Goal: Task Accomplishment & Management: Use online tool/utility

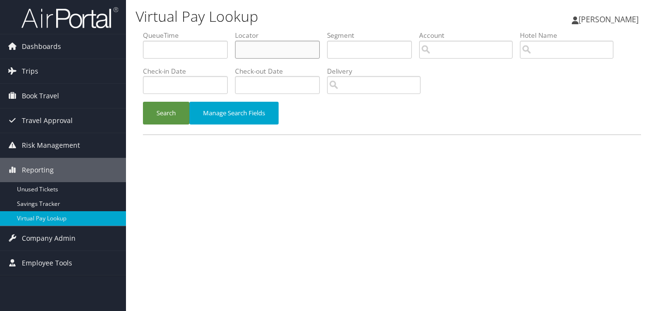
click at [276, 48] on input "text" at bounding box center [277, 50] width 85 height 18
paste input "WPPFCN"
type input "WPPFCN"
click at [143, 102] on button "Search" at bounding box center [166, 113] width 46 height 23
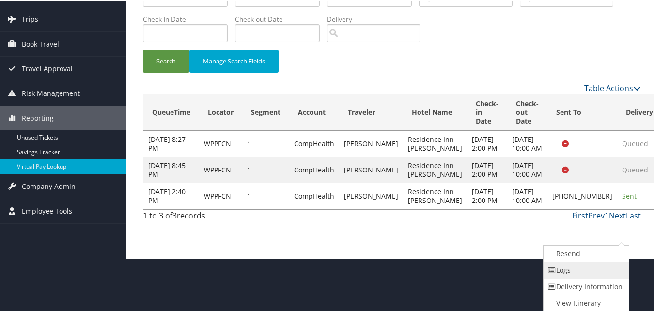
click at [582, 275] on link "Logs" at bounding box center [584, 269] width 83 height 16
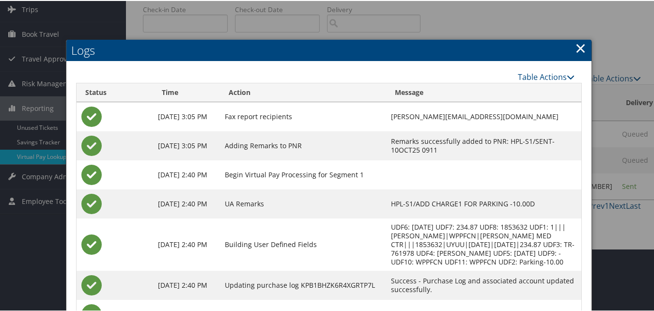
scroll to position [136, 0]
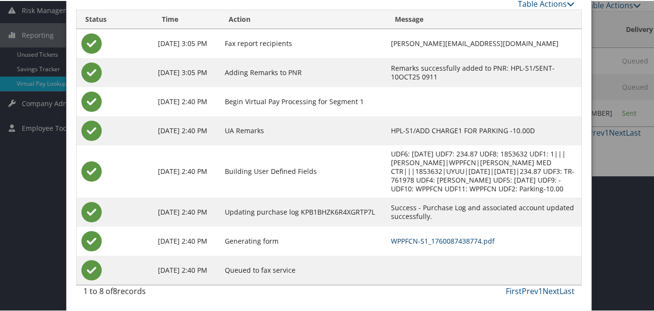
click at [394, 243] on link "WPPFCN-S1_1760087438774.pdf" at bounding box center [443, 239] width 104 height 9
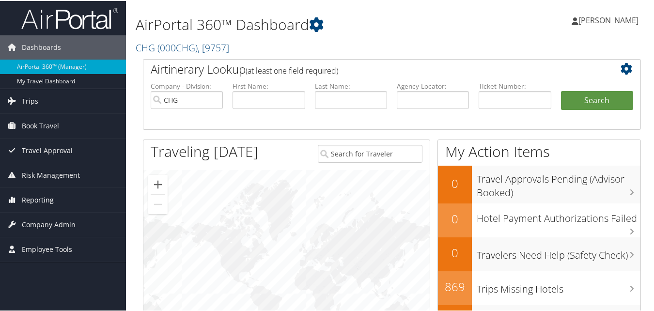
click at [43, 202] on span "Reporting" at bounding box center [38, 199] width 32 height 24
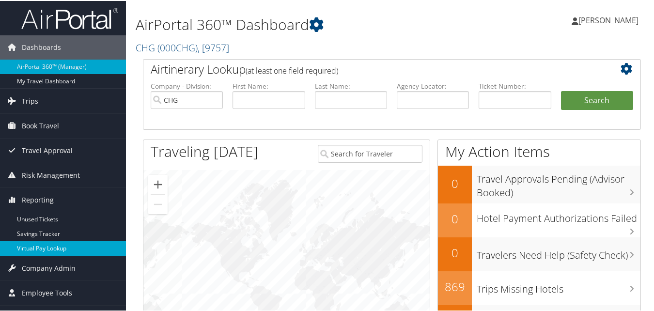
click at [40, 252] on link "Virtual Pay Lookup" at bounding box center [63, 247] width 126 height 15
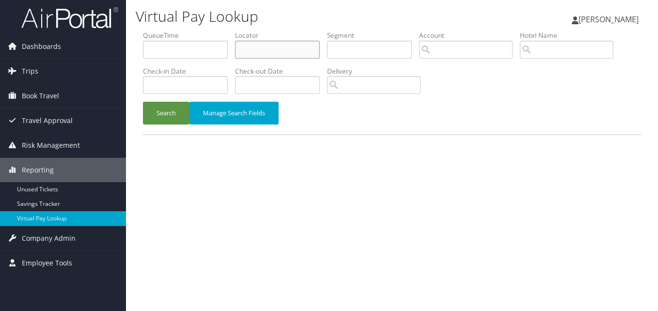
click at [276, 57] on input "text" at bounding box center [277, 50] width 85 height 18
paste input "AMAXQW"
type input "AMAXQW"
click at [143, 102] on button "Search" at bounding box center [166, 113] width 46 height 23
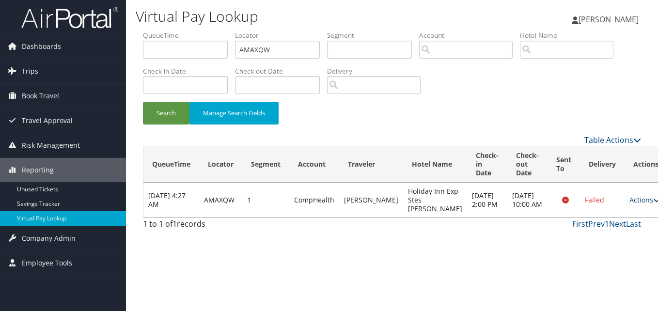
click at [629, 204] on link "Actions" at bounding box center [644, 199] width 31 height 9
click at [586, 230] on link "Logs" at bounding box center [598, 235] width 61 height 16
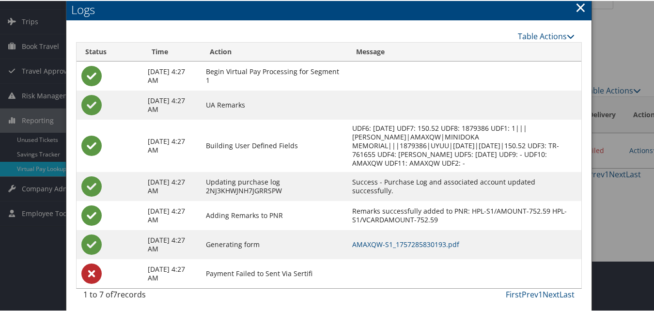
scroll to position [54, 0]
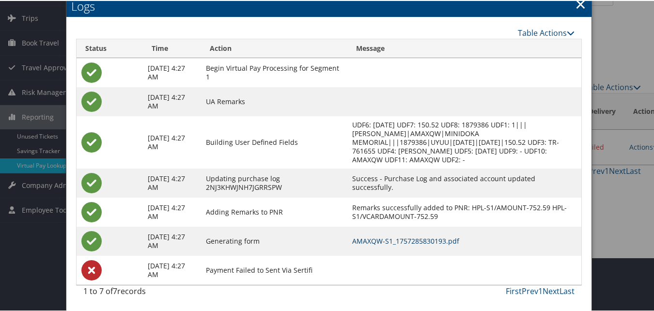
click at [403, 244] on link "AMAXQW-S1_1757285830193.pdf" at bounding box center [405, 239] width 107 height 9
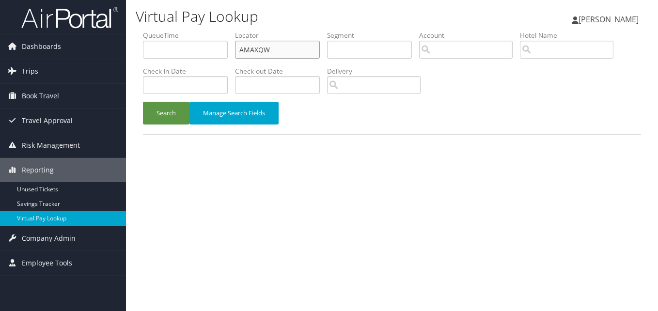
drag, startPoint x: 281, startPoint y: 45, endPoint x: 206, endPoint y: 51, distance: 75.4
click at [206, 31] on ul "QueueTime Locator AMAXQW Segment Account Traveler Hotel Name Check-in Date Chec…" at bounding box center [392, 31] width 498 height 0
paste input "NDPYRB"
click at [143, 102] on button "Search" at bounding box center [166, 113] width 46 height 23
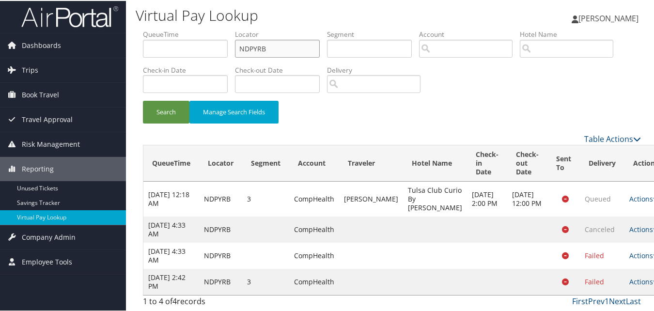
scroll to position [11, 0]
click at [629, 279] on link "Actions" at bounding box center [644, 280] width 31 height 9
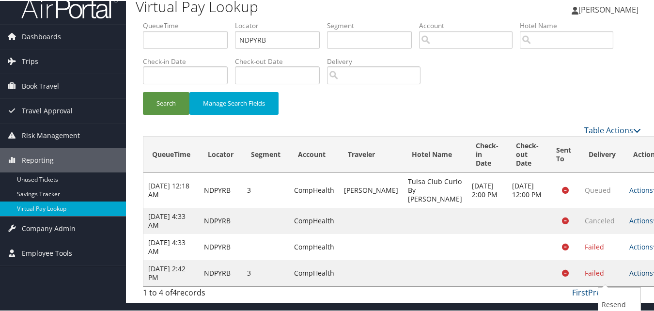
scroll to position [54, 0]
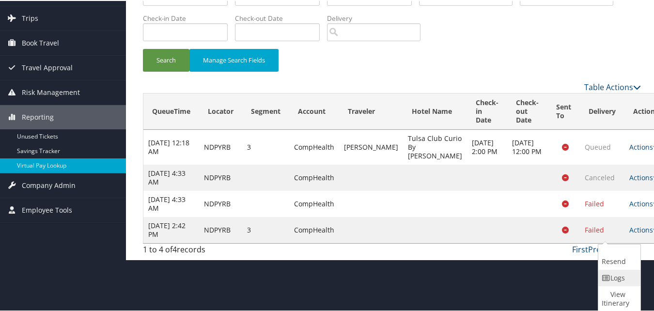
click at [612, 275] on link "Logs" at bounding box center [618, 277] width 40 height 16
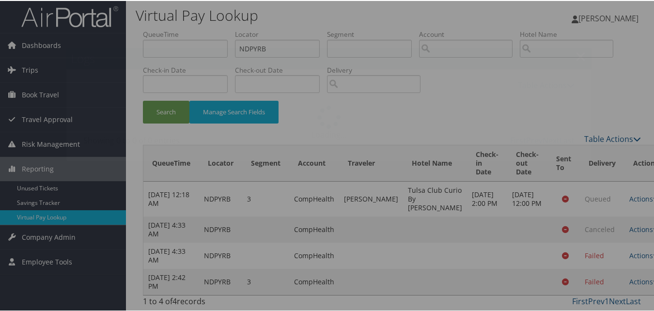
scroll to position [11, 0]
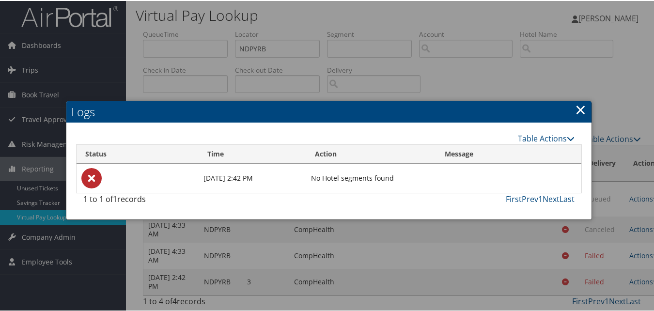
click at [569, 100] on h2 "Logs" at bounding box center [328, 110] width 525 height 21
click at [575, 99] on link "×" at bounding box center [580, 108] width 11 height 19
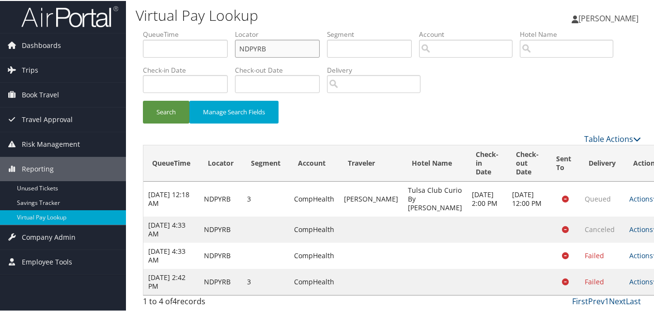
drag, startPoint x: 281, startPoint y: 39, endPoint x: 225, endPoint y: 56, distance: 59.1
click at [225, 29] on ul "QueueTime Locator NDPYRB Segment Account Traveler Hotel Name Check-in Date Chec…" at bounding box center [392, 29] width 498 height 0
paste input "EKXTDD"
type input "EKXTDD"
click at [143, 100] on button "Search" at bounding box center [166, 111] width 46 height 23
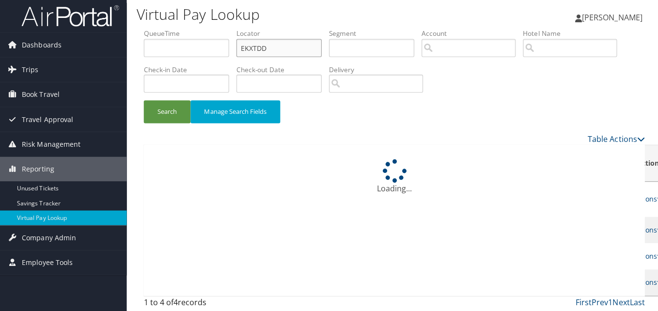
scroll to position [0, 0]
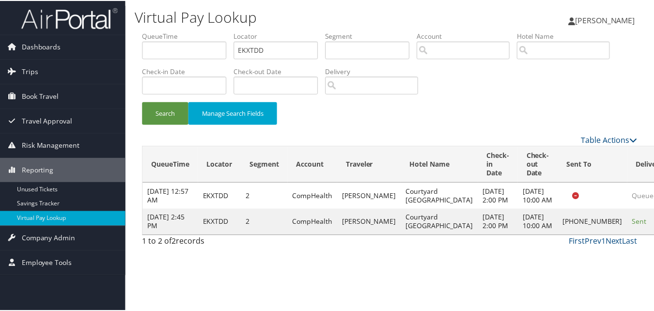
scroll to position [0, 0]
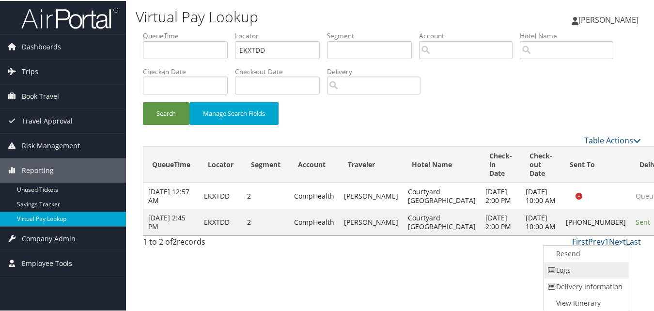
click at [598, 267] on link "Logs" at bounding box center [585, 269] width 83 height 16
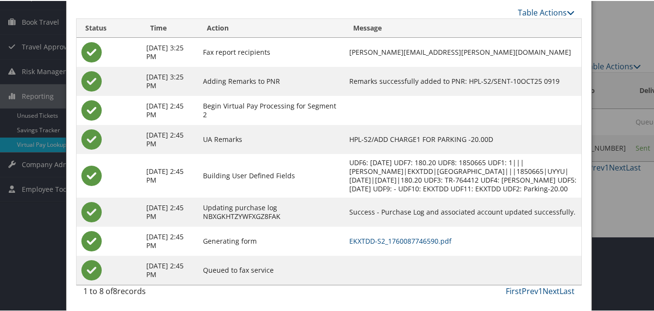
scroll to position [83, 0]
click at [420, 244] on link "EKXTDD-S2_1760087746590.pdf" at bounding box center [400, 239] width 102 height 9
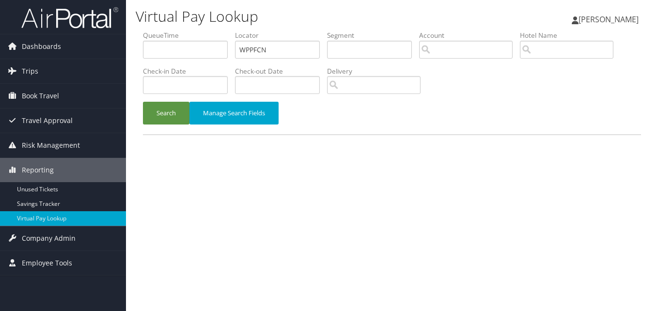
drag, startPoint x: 311, startPoint y: 60, endPoint x: 247, endPoint y: 57, distance: 64.0
click at [247, 57] on li "Locator WPPFCN" at bounding box center [281, 48] width 92 height 35
drag, startPoint x: 285, startPoint y: 51, endPoint x: 172, endPoint y: 80, distance: 117.0
click at [172, 31] on ul "QueueTime Locator WPPFCN Segment Account Traveler Hotel Name Check-in Date Chec…" at bounding box center [392, 31] width 498 height 0
paste input "QRUFXD"
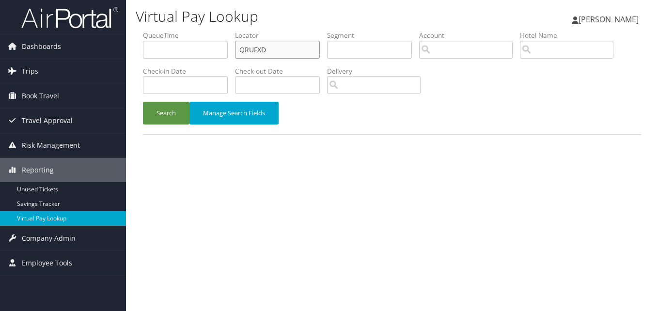
type input "QRUFXD"
click at [143, 102] on button "Search" at bounding box center [166, 113] width 46 height 23
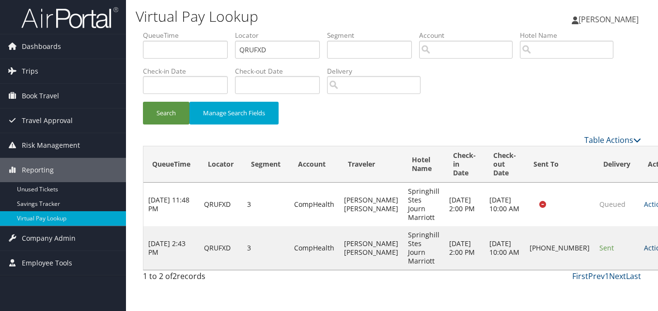
click at [643, 246] on link "Actions" at bounding box center [658, 247] width 31 height 9
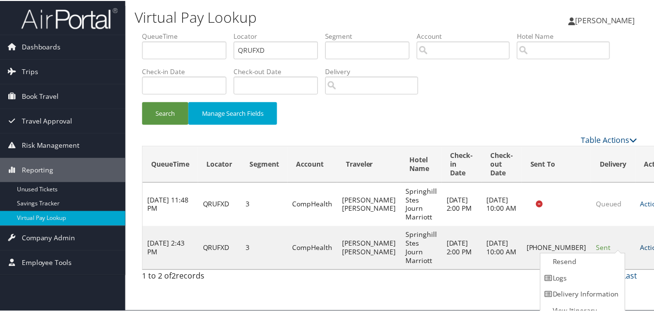
scroll to position [9, 0]
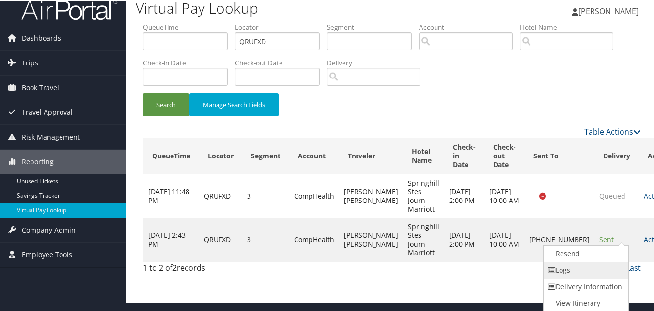
click at [579, 267] on link "Logs" at bounding box center [584, 269] width 83 height 16
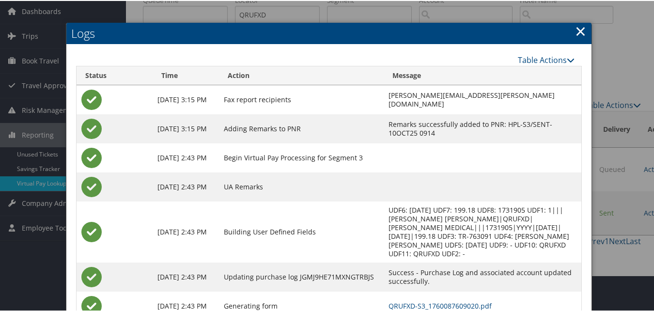
scroll to position [92, 0]
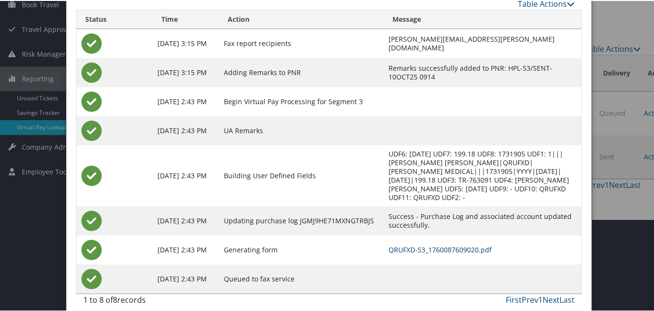
click at [409, 244] on link "QRUFXD-S3_1760087609020.pdf" at bounding box center [439, 248] width 103 height 9
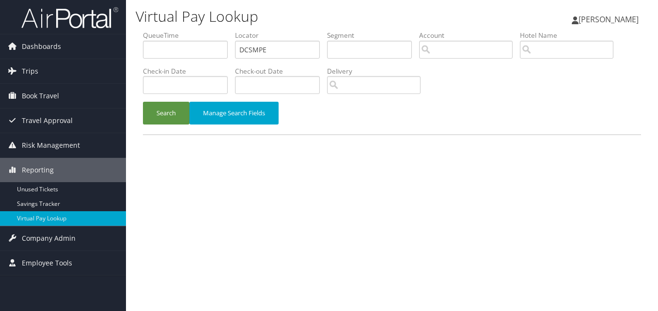
type input "DCSMPE"
click at [143, 102] on button "Search" at bounding box center [166, 113] width 46 height 23
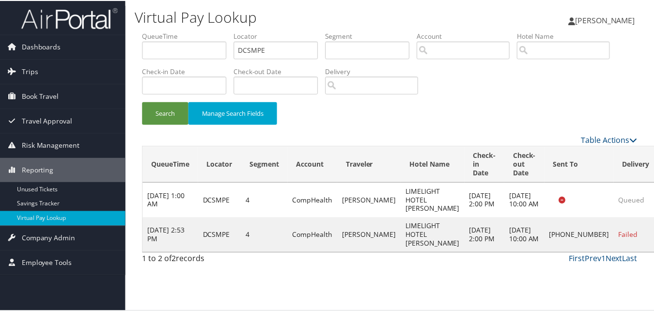
scroll to position [0, 0]
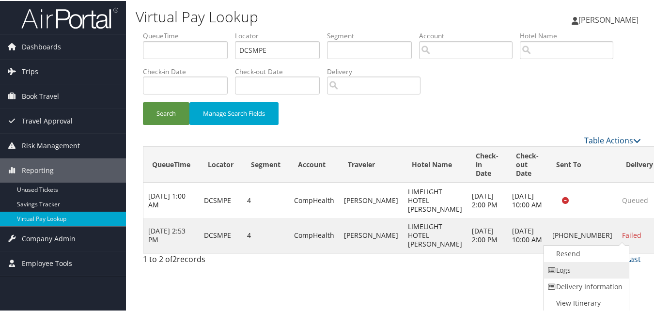
click at [578, 266] on link "Logs" at bounding box center [585, 269] width 83 height 16
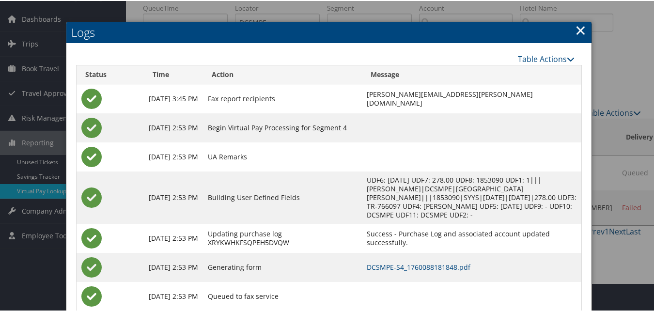
scroll to position [54, 0]
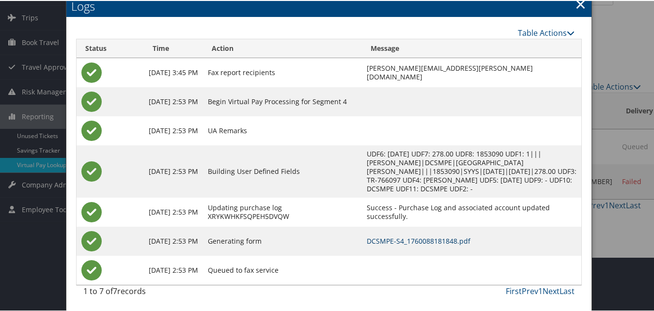
click at [408, 239] on link "DCSMPE-S4_1760088181848.pdf" at bounding box center [419, 239] width 104 height 9
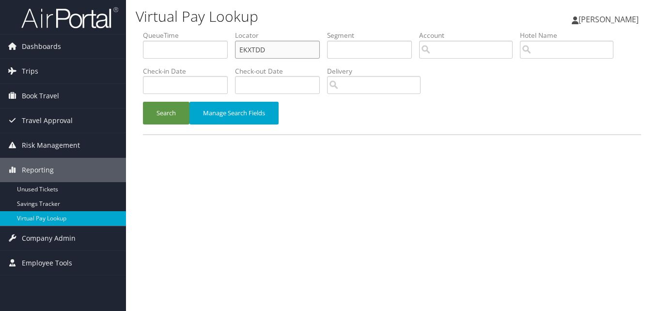
drag, startPoint x: 274, startPoint y: 46, endPoint x: 220, endPoint y: 56, distance: 54.7
click at [220, 31] on ul "QueueTime Locator EKXTDD Segment Account Traveler Hotel Name Check-in Date Chec…" at bounding box center [392, 31] width 498 height 0
paste input "HPVNMZ"
type input "HPVNMZ"
click at [143, 102] on button "Search" at bounding box center [166, 113] width 46 height 23
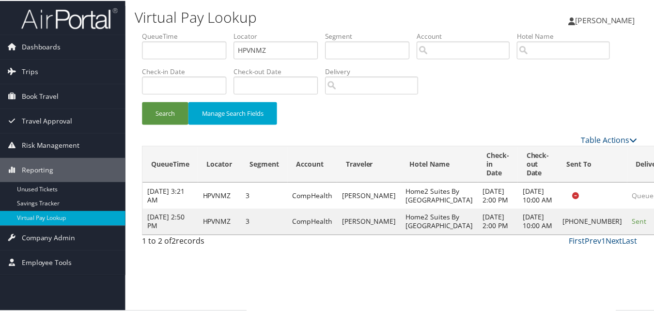
scroll to position [9, 0]
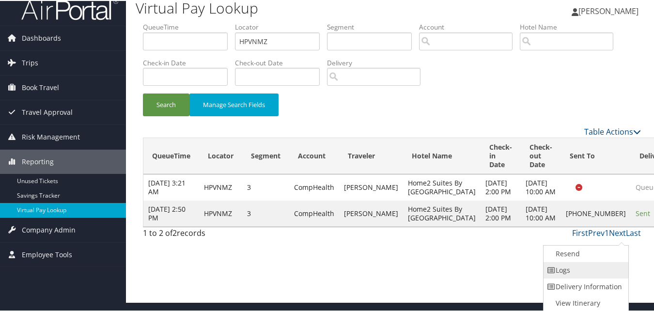
click at [593, 270] on link "Logs" at bounding box center [584, 269] width 83 height 16
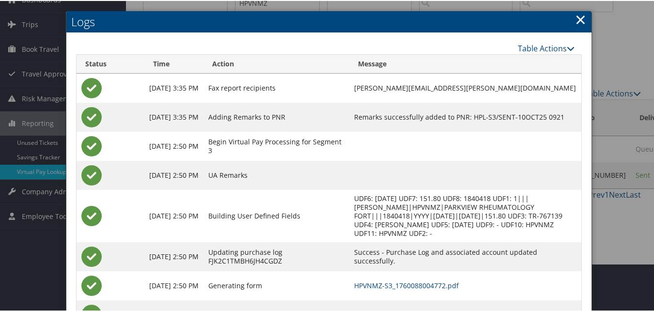
scroll to position [92, 0]
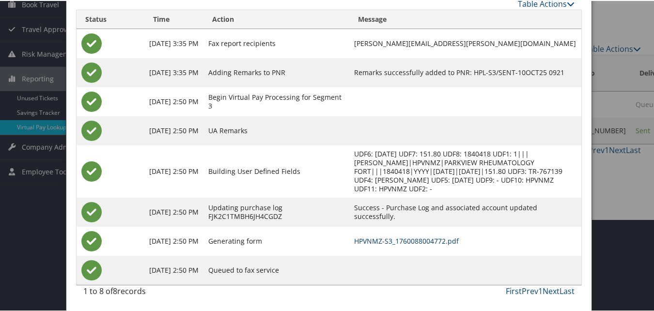
click at [414, 238] on link "HPVNMZ-S3_1760088004772.pdf" at bounding box center [406, 239] width 105 height 9
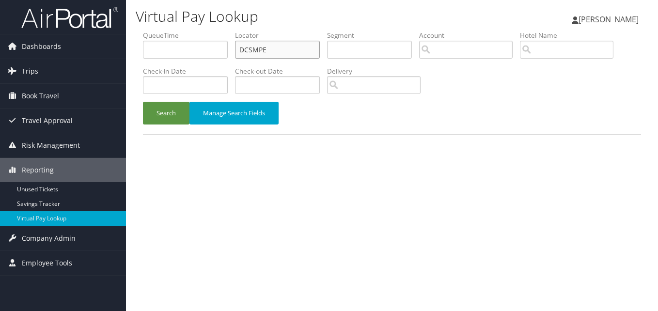
drag, startPoint x: 275, startPoint y: 47, endPoint x: 204, endPoint y: 68, distance: 73.4
click at [204, 31] on ul "QueueTime Locator DCSMPE Segment Account Traveler Hotel Name Check-in Date Chec…" at bounding box center [392, 31] width 498 height 0
paste input "JRDKWP"
type input "JRDKWP"
click at [143, 102] on button "Search" at bounding box center [166, 113] width 46 height 23
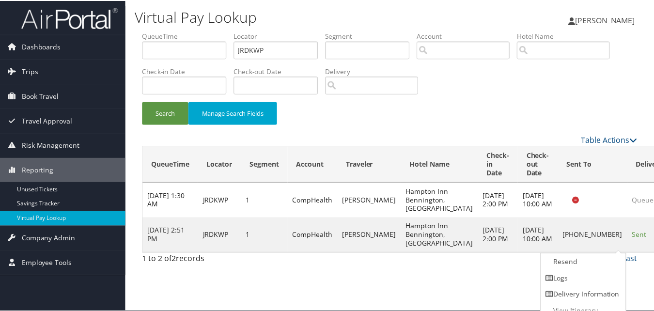
scroll to position [9, 0]
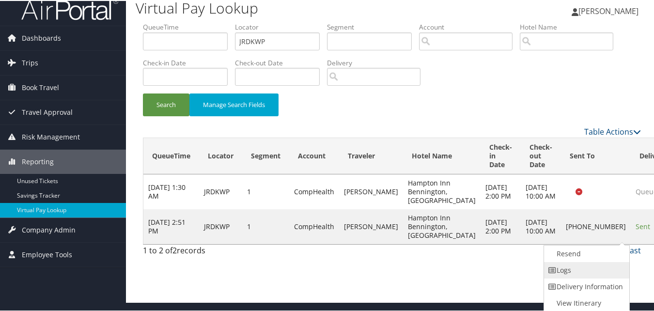
click at [584, 269] on link "Logs" at bounding box center [585, 269] width 83 height 16
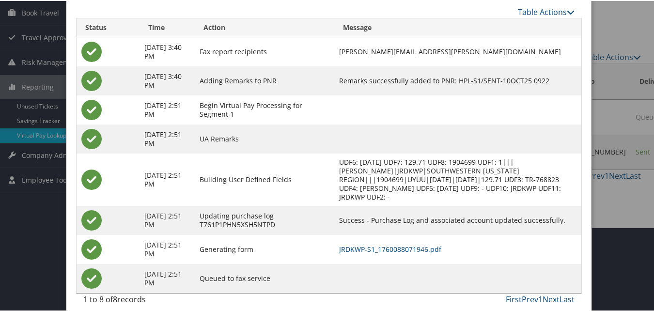
scroll to position [92, 0]
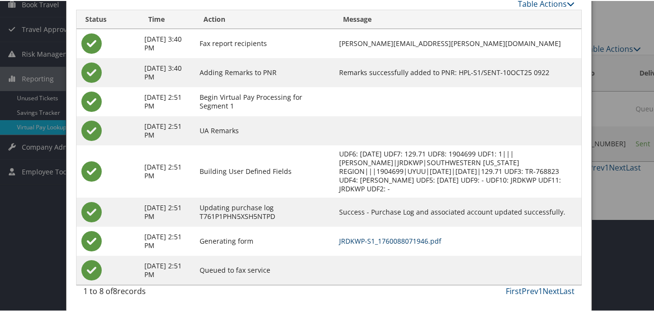
click at [401, 243] on link "JRDKWP-S1_1760088071946.pdf" at bounding box center [390, 239] width 102 height 9
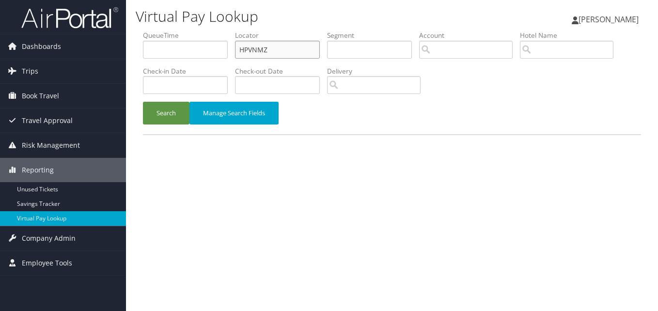
drag, startPoint x: 260, startPoint y: 55, endPoint x: 141, endPoint y: 64, distance: 119.0
click at [143, 64] on form "QueueTime Locator HPVNMZ Segment Account Traveler Hotel Name Check-in Date Chec…" at bounding box center [392, 83] width 498 height 104
paste input "DKSPKJ"
click at [143, 102] on button "Search" at bounding box center [166, 113] width 46 height 23
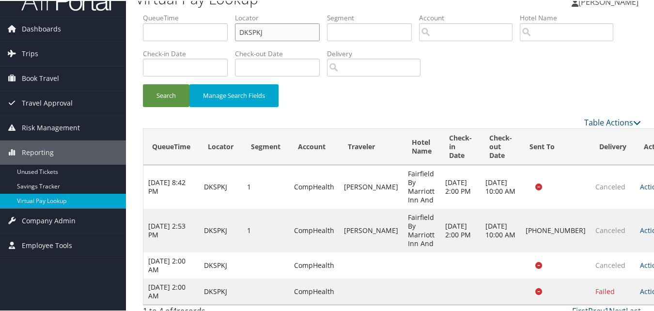
scroll to position [28, 0]
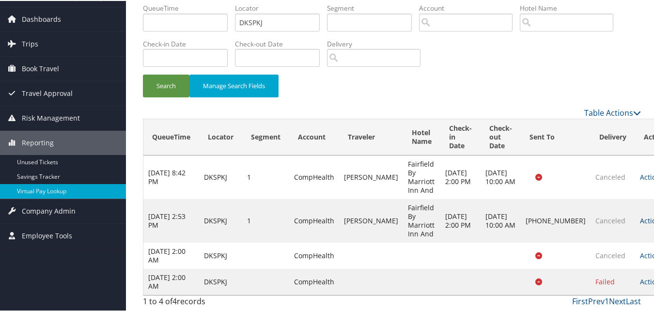
click at [640, 217] on link "Actions" at bounding box center [655, 219] width 31 height 9
click at [588, 248] on link "Delivery Information" at bounding box center [584, 250] width 83 height 16
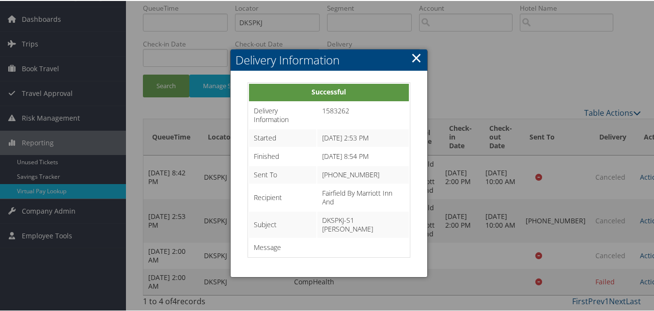
click at [411, 61] on link "×" at bounding box center [416, 56] width 11 height 19
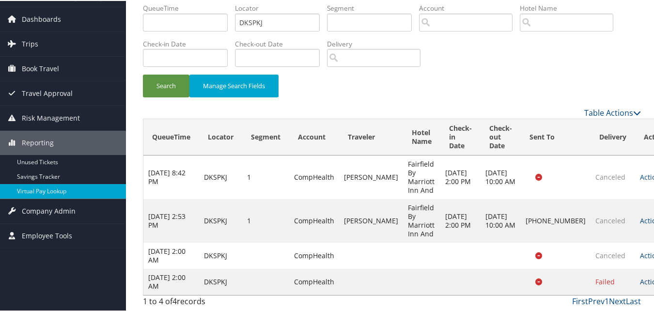
click at [640, 277] on link "Actions" at bounding box center [655, 280] width 31 height 9
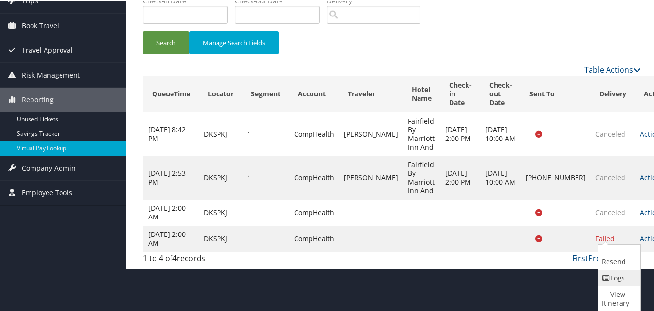
click at [602, 278] on icon at bounding box center [606, 277] width 9 height 7
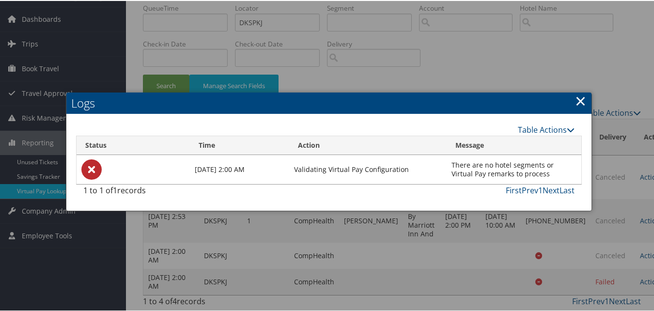
click at [569, 110] on h2 "Logs" at bounding box center [328, 102] width 525 height 21
click at [575, 98] on link "×" at bounding box center [580, 99] width 11 height 19
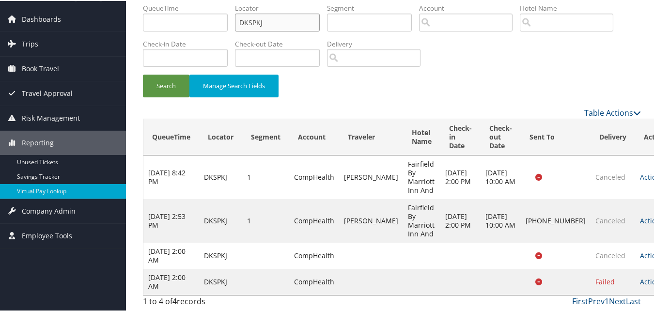
drag, startPoint x: 303, startPoint y: 19, endPoint x: 177, endPoint y: 31, distance: 126.5
click at [177, 2] on ul "QueueTime Locator DKSPKJ Segment Account Traveler Hotel Name Check-in Date Chec…" at bounding box center [392, 2] width 498 height 0
paste input "UFXOOE"
type input "UFXOOE"
click at [143, 74] on button "Search" at bounding box center [166, 85] width 46 height 23
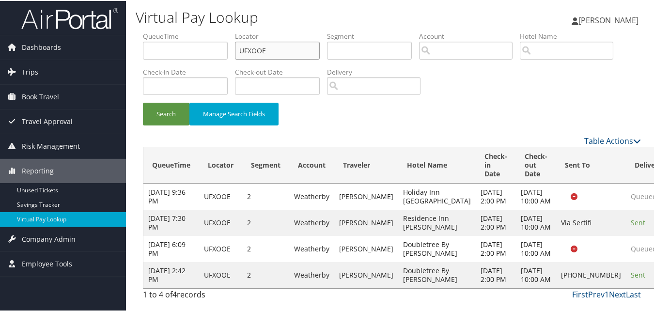
scroll to position [46, 0]
drag, startPoint x: 591, startPoint y: 272, endPoint x: 601, endPoint y: 274, distance: 9.9
click at [601, 274] on tr "Oct 10, 2025 2:42 PM UFXOOE 2 Weatherby GAGLIANO NICHOLAS Doubletree By Hilton …" at bounding box center [427, 274] width 569 height 26
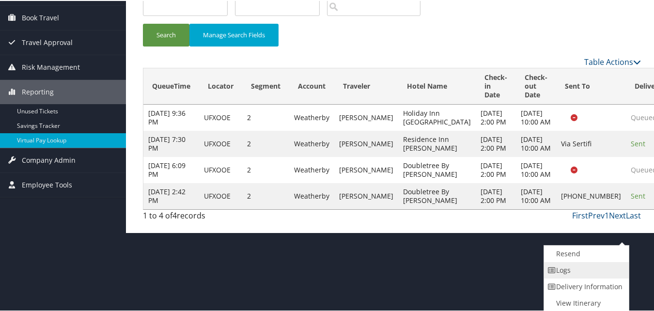
click at [570, 269] on link "Logs" at bounding box center [585, 269] width 83 height 16
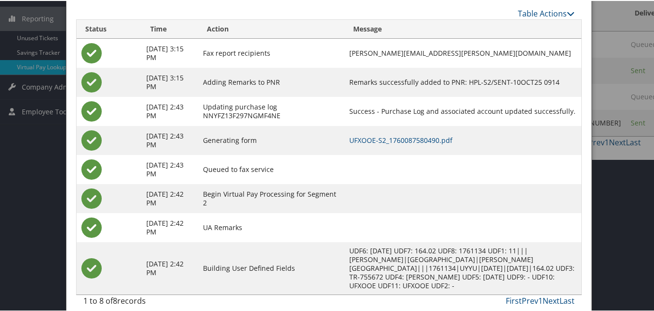
scroll to position [162, 0]
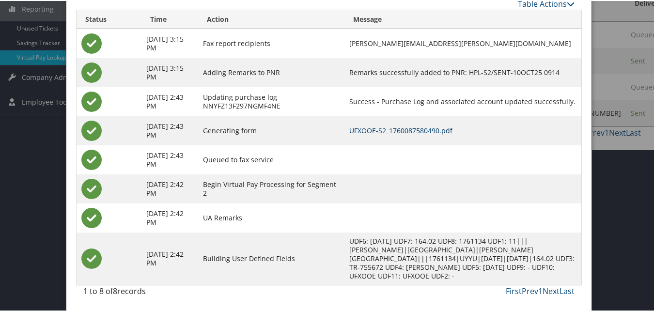
click at [419, 126] on link "UFXOOE-S2_1760087580490.pdf" at bounding box center [400, 129] width 103 height 9
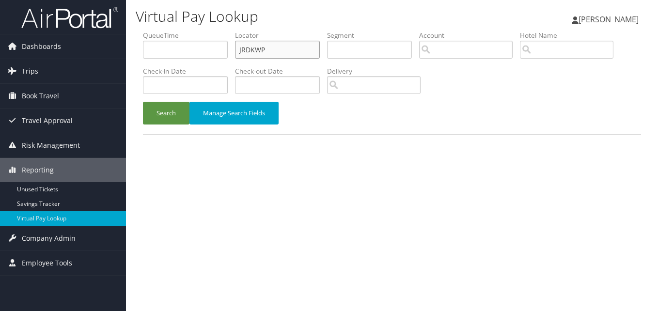
drag, startPoint x: 0, startPoint y: 0, endPoint x: 166, endPoint y: 74, distance: 181.4
click at [166, 31] on ul "QueueTime Locator JRDKWP Segment Account Traveler Hotel Name Check-in Date Chec…" at bounding box center [392, 31] width 498 height 0
paste input "CMEHCF"
type input "CMEHCF"
click at [143, 102] on button "Search" at bounding box center [166, 113] width 46 height 23
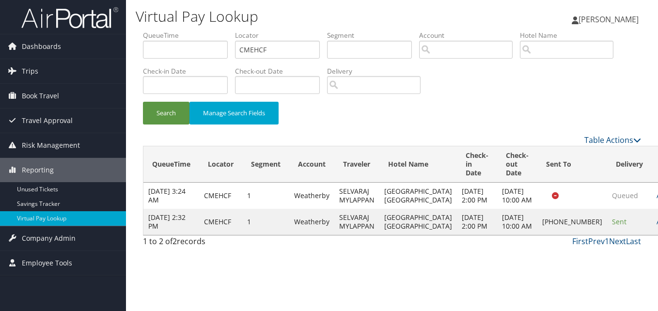
click at [656, 226] on link "Actions" at bounding box center [671, 221] width 31 height 9
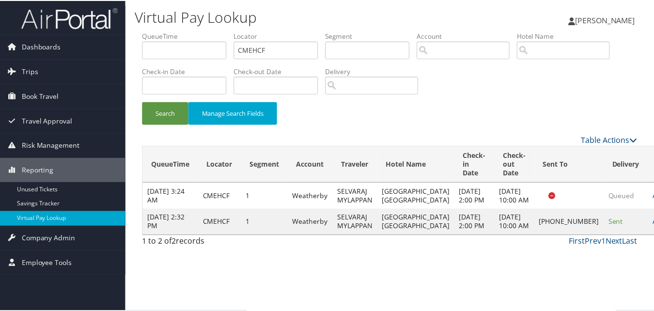
scroll to position [0, 0]
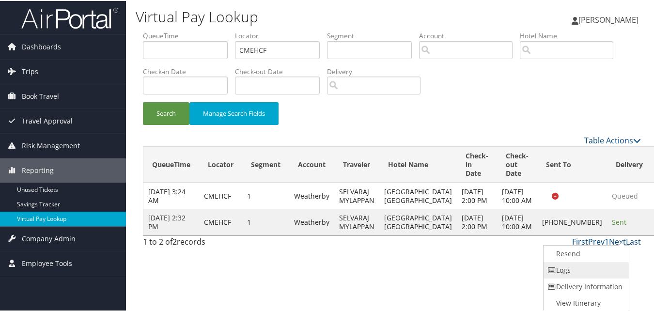
click at [595, 276] on link "Logs" at bounding box center [584, 269] width 83 height 16
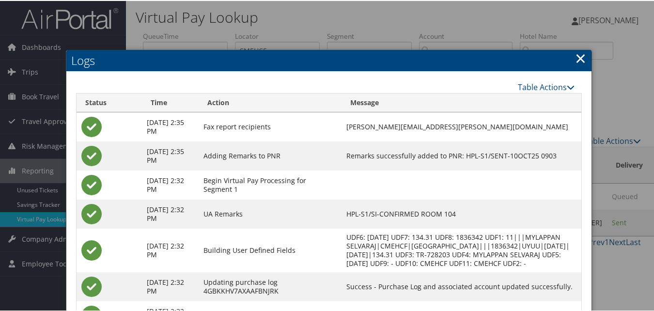
scroll to position [83, 0]
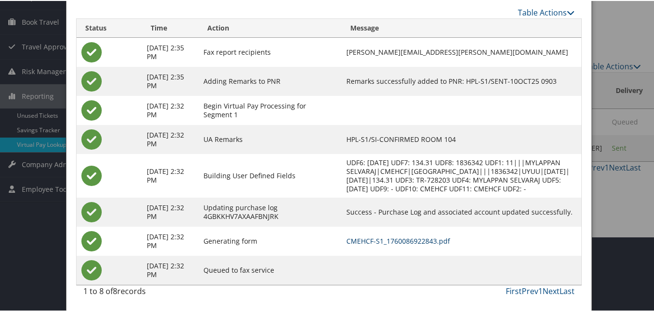
click at [406, 241] on link "CMEHCF-S1_1760086922843.pdf" at bounding box center [398, 239] width 104 height 9
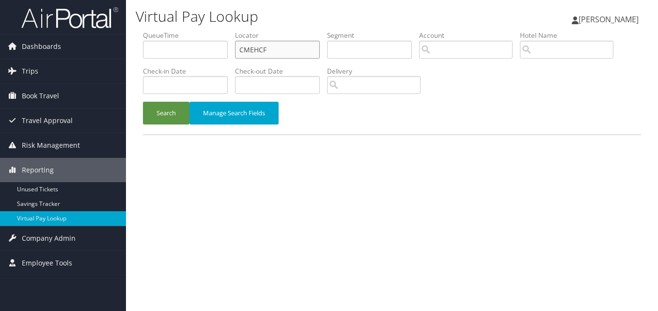
drag, startPoint x: 287, startPoint y: 53, endPoint x: 182, endPoint y: 71, distance: 106.1
click at [183, 31] on ul "QueueTime Locator CMEHCF Segment Account Traveler Hotel Name Check-in Date Chec…" at bounding box center [392, 31] width 498 height 0
paste input "IYNQUR"
type input "IYNQUR"
click at [143, 102] on button "Search" at bounding box center [166, 113] width 46 height 23
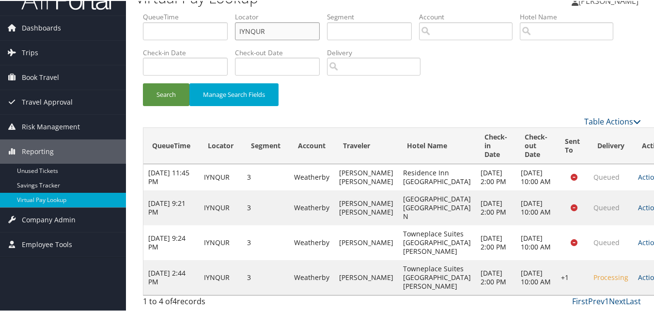
scroll to position [63, 0]
click at [638, 272] on link "Actions" at bounding box center [653, 276] width 31 height 9
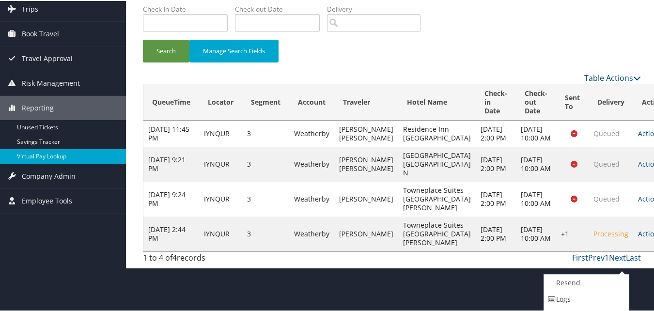
scroll to position [92, 0]
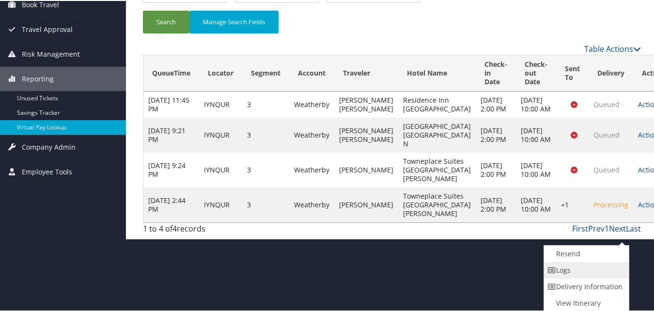
click at [592, 269] on link "Logs" at bounding box center [585, 269] width 83 height 16
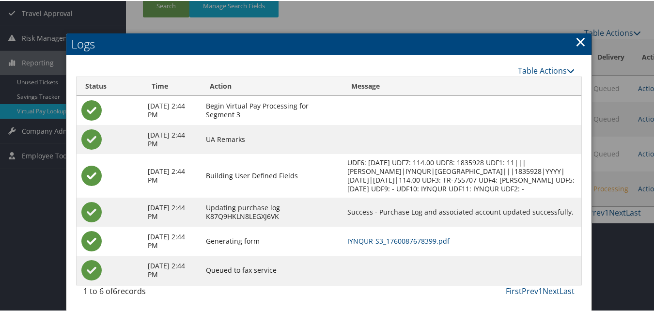
scroll to position [117, 0]
click at [439, 235] on link "IYNQUR-S3_1760087678399.pdf" at bounding box center [398, 239] width 102 height 9
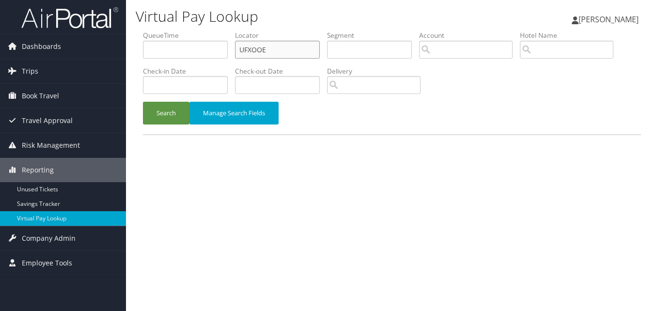
click at [298, 52] on input "UFXOOE" at bounding box center [277, 50] width 85 height 18
click at [143, 102] on button "Search" at bounding box center [166, 113] width 46 height 23
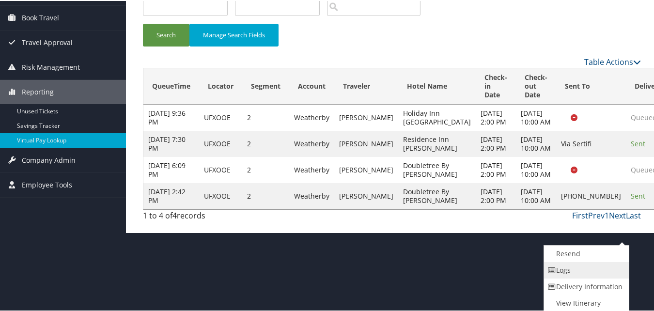
click at [593, 269] on link "Logs" at bounding box center [585, 269] width 83 height 16
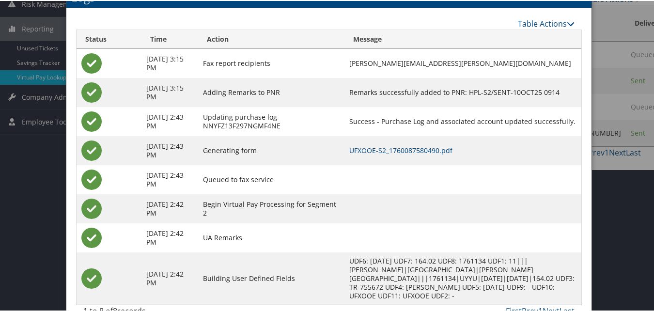
scroll to position [162, 0]
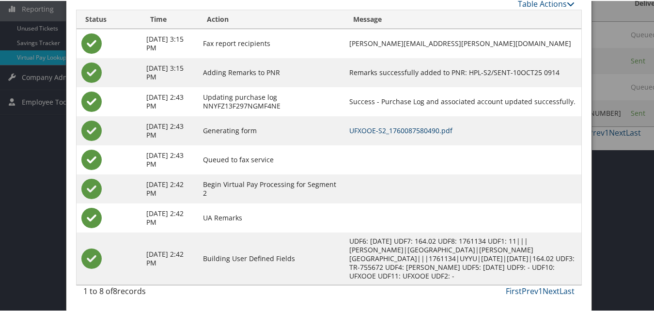
click at [396, 134] on link "UFXOOE-S2_1760087580490.pdf" at bounding box center [400, 129] width 103 height 9
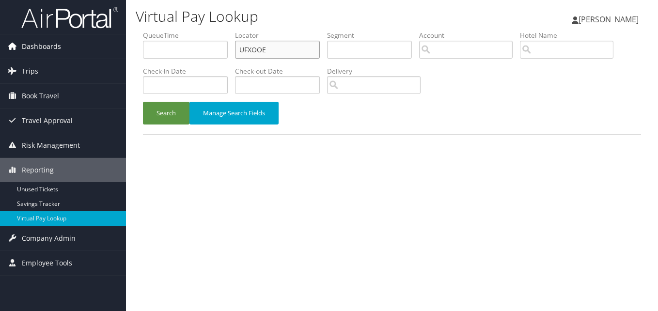
drag, startPoint x: 283, startPoint y: 50, endPoint x: 86, endPoint y: 58, distance: 197.7
click at [88, 58] on div "Dashboards AirPortal 360™ (Manager) My Travel Dashboard Trips Airtinerary® Look…" at bounding box center [329, 155] width 658 height 311
paste input "FIHXZT"
type input "FIHXZT"
click at [143, 102] on button "Search" at bounding box center [166, 113] width 46 height 23
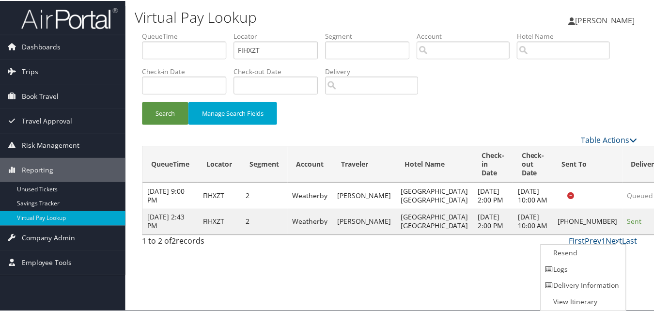
scroll to position [0, 0]
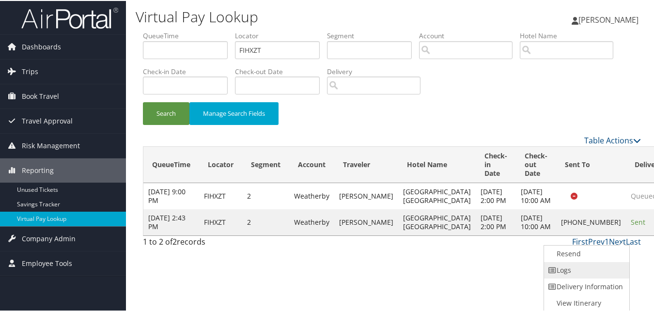
click at [590, 265] on link "Logs" at bounding box center [585, 269] width 83 height 16
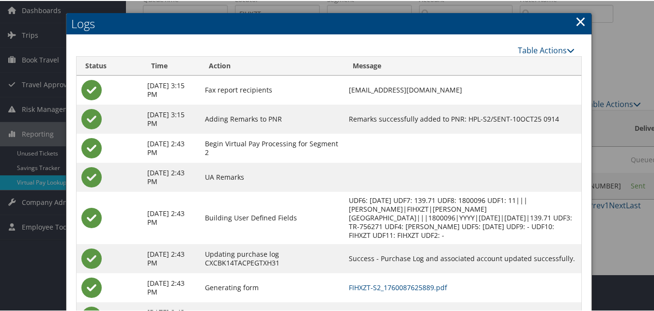
scroll to position [83, 0]
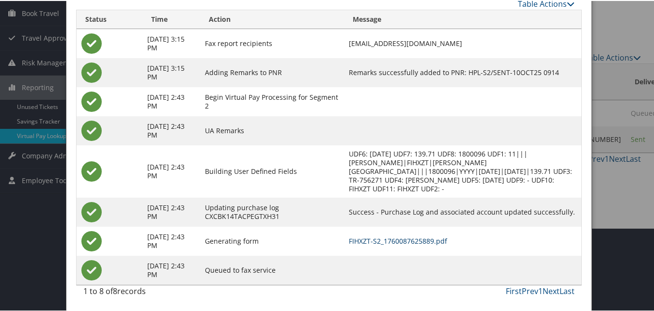
click at [388, 241] on link "FIHXZT-S2_1760087625889.pdf" at bounding box center [398, 239] width 98 height 9
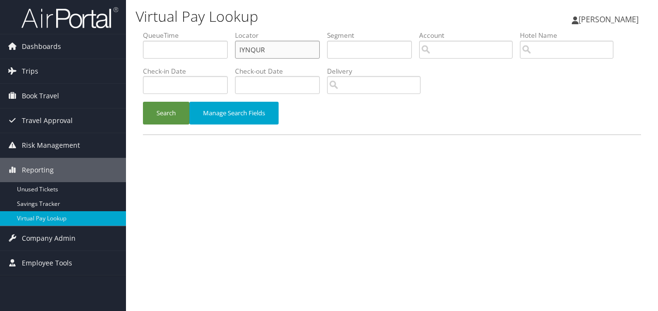
drag, startPoint x: 281, startPoint y: 50, endPoint x: 226, endPoint y: 58, distance: 55.7
click at [226, 31] on ul "QueueTime Locator IYNQUR Segment Account Traveler Hotel Name Check-in Date Chec…" at bounding box center [392, 31] width 498 height 0
paste input "EERGAH"
type input "EERGAH"
click at [143, 102] on button "Search" at bounding box center [166, 113] width 46 height 23
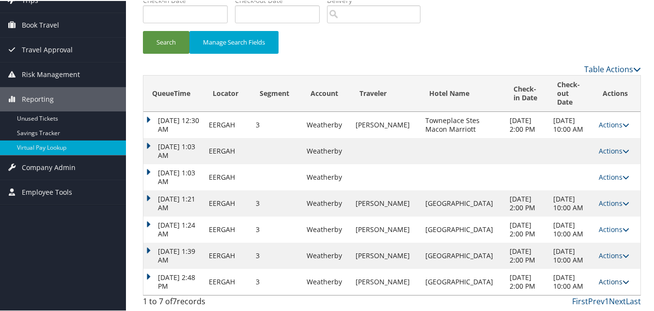
click at [610, 276] on link "Actions" at bounding box center [613, 280] width 31 height 9
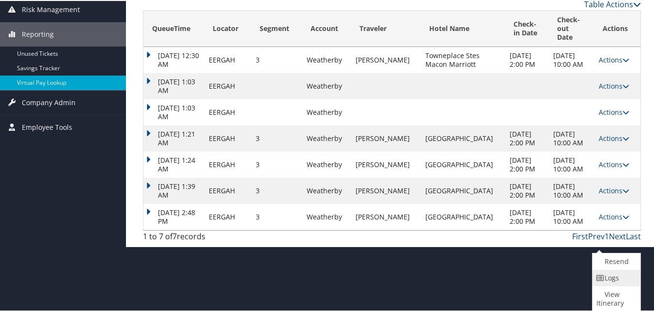
click at [599, 275] on icon at bounding box center [600, 277] width 9 height 7
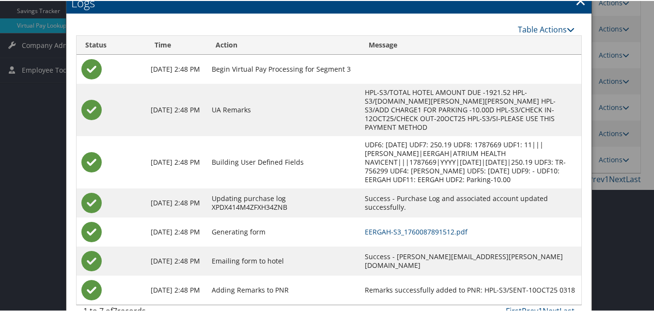
scroll to position [205, 0]
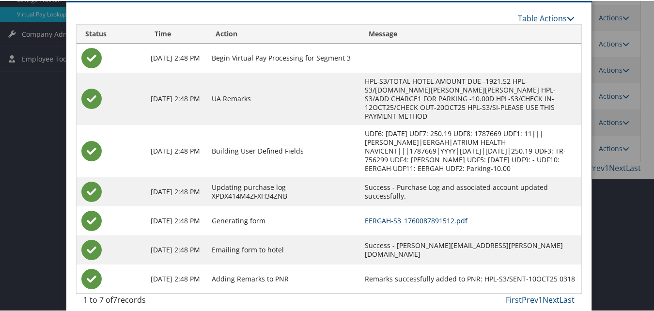
click at [421, 215] on link "EERGAH-S3_1760087891512.pdf" at bounding box center [416, 219] width 103 height 9
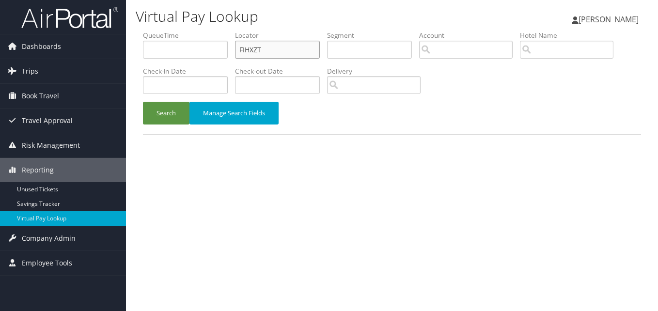
drag, startPoint x: 311, startPoint y: 52, endPoint x: 166, endPoint y: 61, distance: 146.0
click at [166, 31] on ul "QueueTime Locator FIHXZT Segment Account Traveler Hotel Name Check-in Date Chec…" at bounding box center [392, 31] width 498 height 0
paste input "LOGRCK"
type input "LOGRCK"
click at [143, 102] on button "Search" at bounding box center [166, 113] width 46 height 23
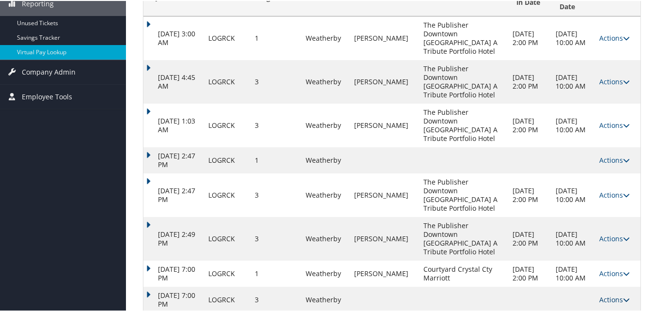
scroll to position [185, 0]
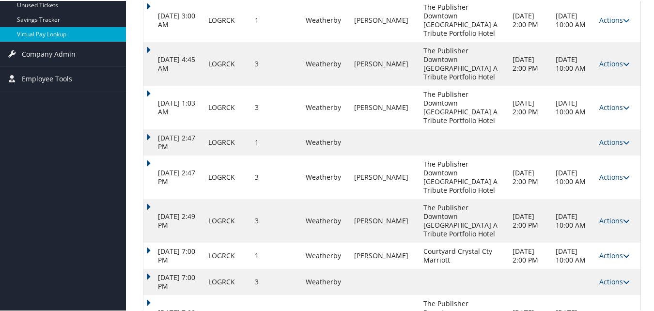
click at [605, 310] on link "Actions" at bounding box center [614, 315] width 31 height 9
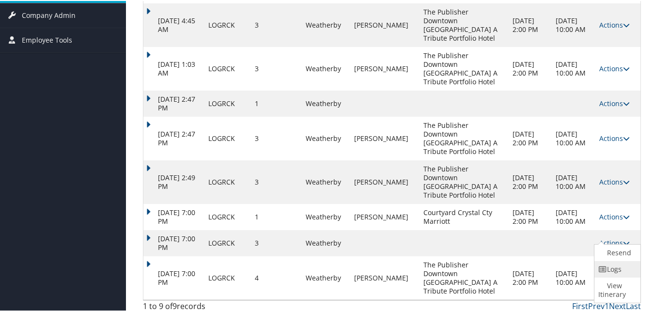
click at [607, 276] on link "Logs" at bounding box center [616, 268] width 44 height 16
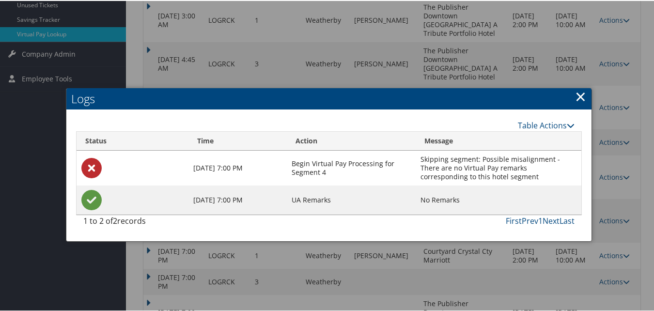
click at [577, 101] on link "×" at bounding box center [580, 95] width 11 height 19
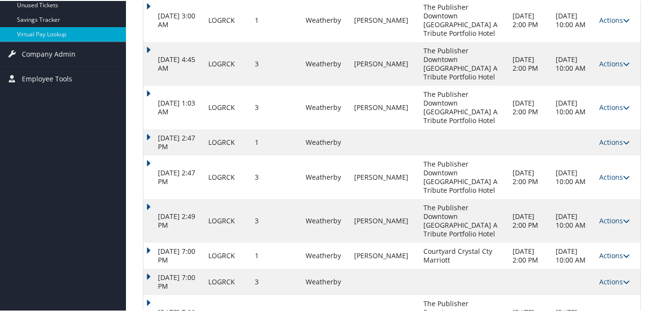
click at [611, 250] on link "Actions" at bounding box center [614, 254] width 31 height 9
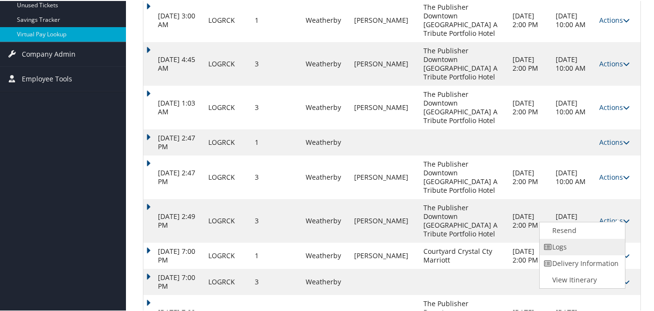
click at [574, 243] on link "Logs" at bounding box center [580, 246] width 83 height 16
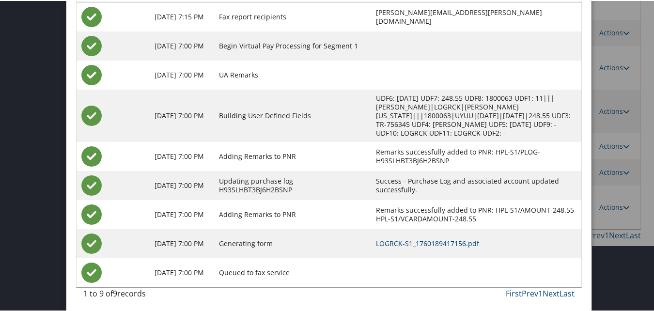
scroll to position [297, 0]
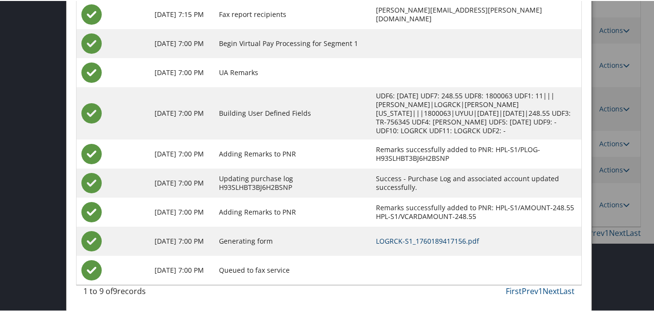
click at [419, 241] on link "LOGRCK-S1_1760189417156.pdf" at bounding box center [427, 239] width 103 height 9
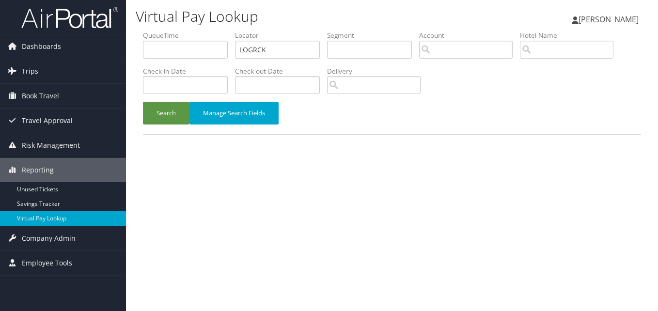
click at [280, 54] on input "LOGRCK" at bounding box center [277, 50] width 85 height 18
click at [143, 102] on button "Search" at bounding box center [166, 113] width 46 height 23
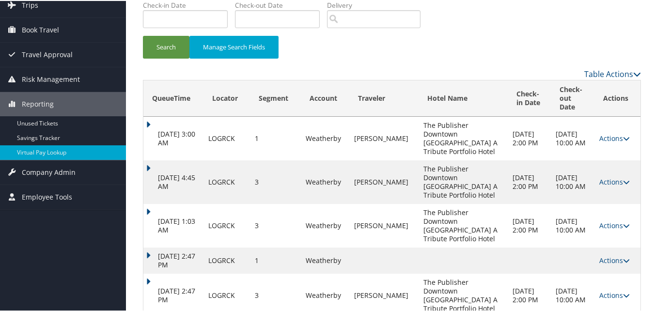
scroll to position [185, 0]
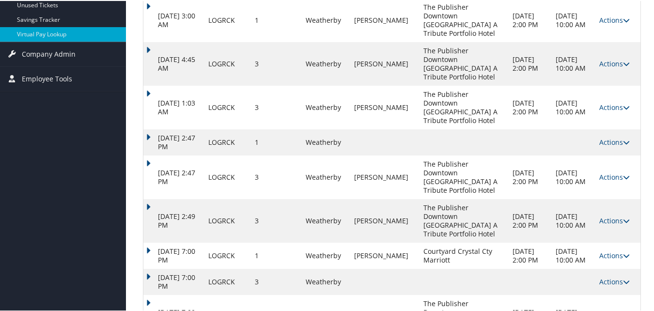
click at [602, 310] on link "Actions" at bounding box center [614, 315] width 31 height 9
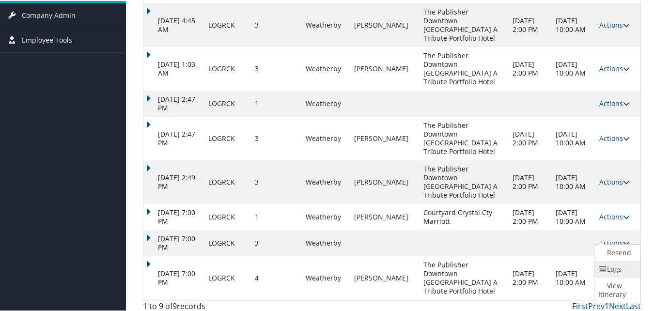
click at [610, 276] on link "Logs" at bounding box center [616, 268] width 44 height 16
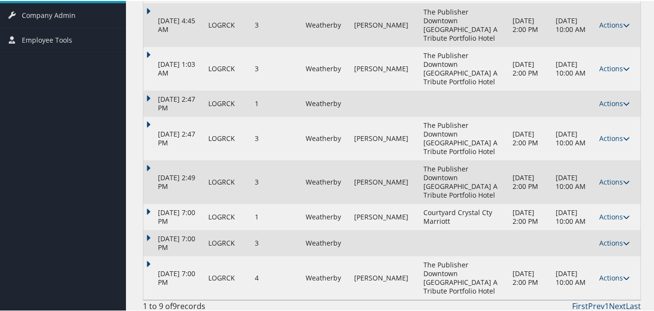
scroll to position [185, 0]
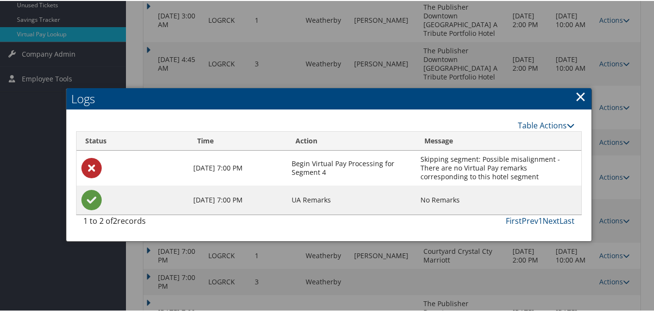
click at [575, 97] on link "×" at bounding box center [580, 95] width 11 height 19
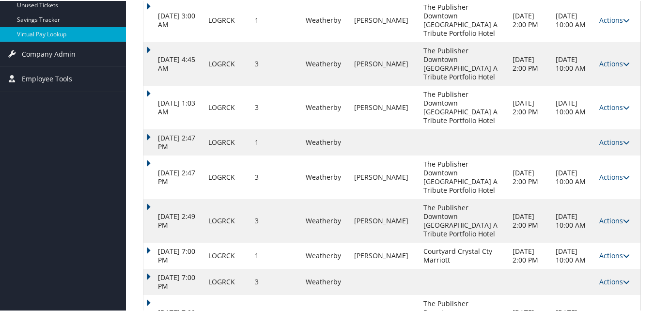
click at [599, 198] on td "Actions Resend Logs View Itinerary" at bounding box center [617, 220] width 46 height 44
click at [603, 215] on link "Actions" at bounding box center [614, 219] width 31 height 9
click at [608, 218] on link "Logs" at bounding box center [616, 211] width 44 height 16
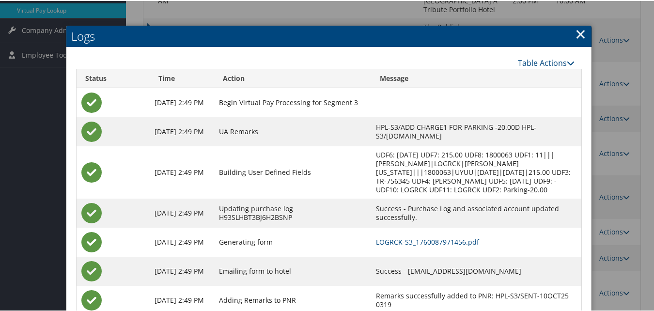
scroll to position [230, 0]
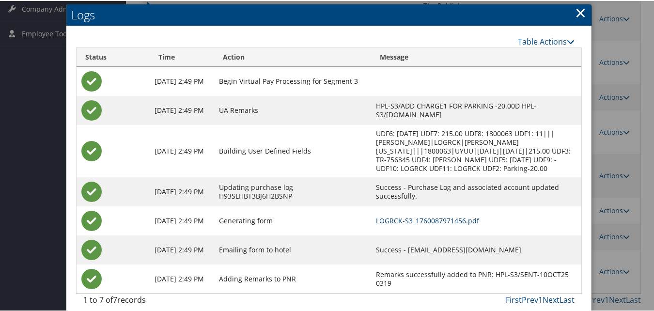
click at [382, 215] on link "LOGRCK-S3_1760087971456.pdf" at bounding box center [427, 219] width 103 height 9
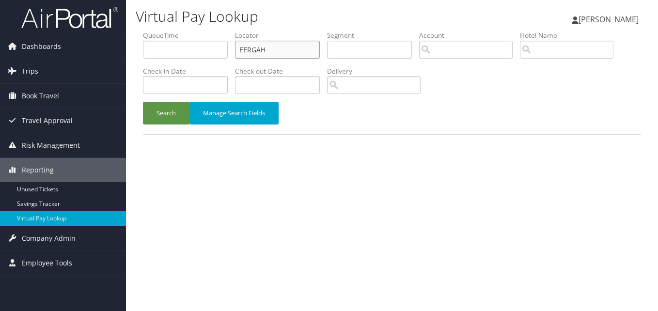
drag, startPoint x: 291, startPoint y: 55, endPoint x: 158, endPoint y: 62, distance: 133.3
click at [158, 31] on ul "QueueTime Locator EERGAH Segment Account Traveler Hotel Name Check-in Date Chec…" at bounding box center [392, 31] width 498 height 0
paste input "MYGICB"
type input "MYGICB"
click at [143, 102] on button "Search" at bounding box center [166, 113] width 46 height 23
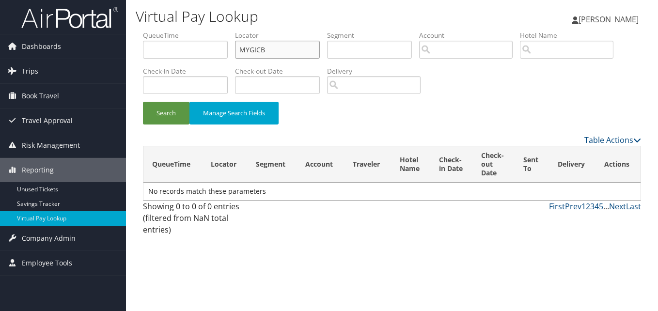
click at [242, 54] on input "MYGICB" at bounding box center [277, 50] width 85 height 18
click at [143, 102] on button "Search" at bounding box center [166, 113] width 46 height 23
click at [288, 56] on input "MYGICB" at bounding box center [277, 50] width 85 height 18
click at [143, 102] on button "Search" at bounding box center [166, 113] width 46 height 23
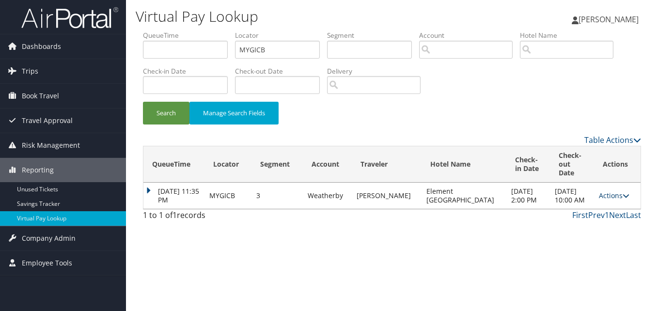
click at [614, 195] on link "Actions" at bounding box center [613, 195] width 31 height 9
click at [605, 218] on link "Logs" at bounding box center [590, 222] width 61 height 16
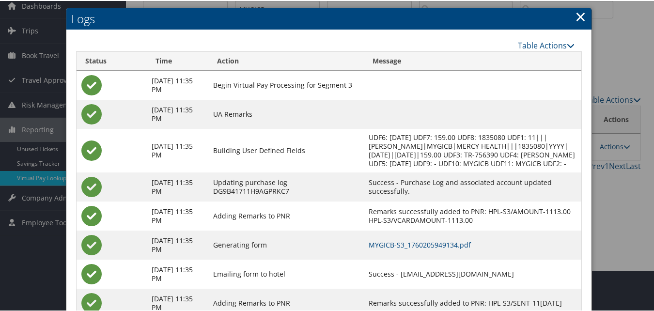
scroll to position [83, 0]
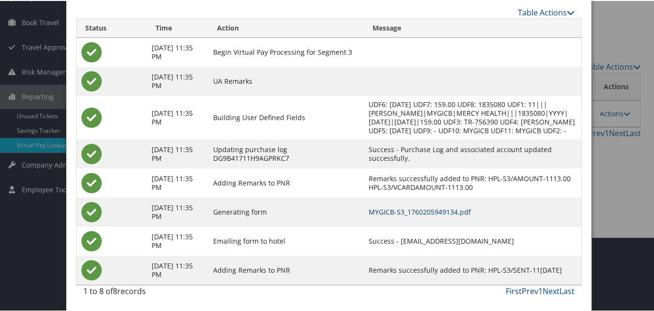
click at [434, 213] on link "MYGICB-S3_1760205949134.pdf" at bounding box center [419, 210] width 102 height 9
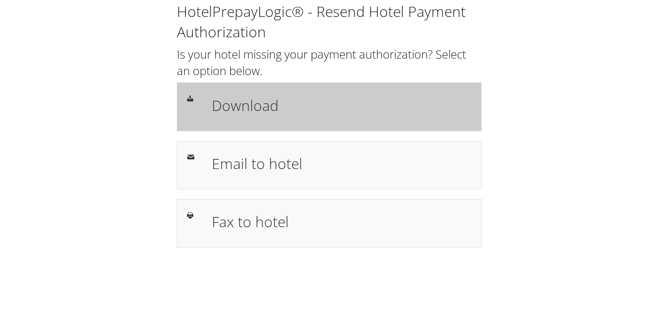
click at [282, 106] on h1 "Download" at bounding box center [342, 105] width 260 height 22
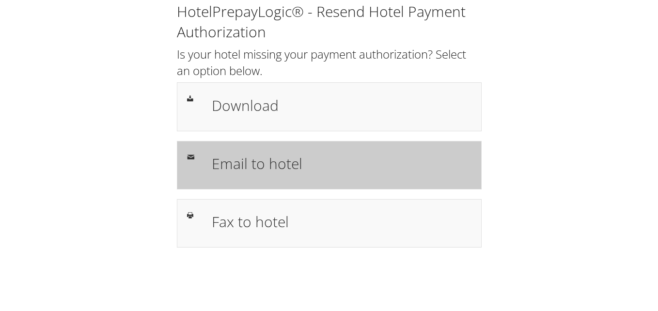
click at [374, 161] on h1 "Email to hotel" at bounding box center [342, 164] width 260 height 22
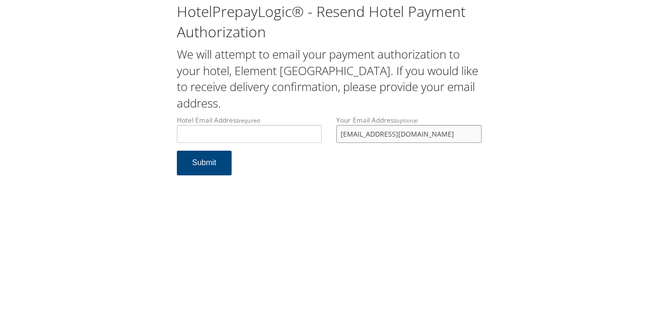
drag, startPoint x: 435, startPoint y: 136, endPoint x: 341, endPoint y: 152, distance: 95.3
click at [341, 152] on form "Hotel Email Address required Hotel email address is required Your Email Address…" at bounding box center [329, 150] width 305 height 70
click at [383, 187] on div "HotelPrepayLogic® - Resend Hotel Payment Authorization We will attempt to email…" at bounding box center [329, 155] width 658 height 311
drag, startPoint x: 447, startPoint y: 137, endPoint x: 308, endPoint y: 145, distance: 139.7
click at [308, 145] on div "Hotel Email Address required Hotel email address is required Your Email Address…" at bounding box center [328, 132] width 319 height 35
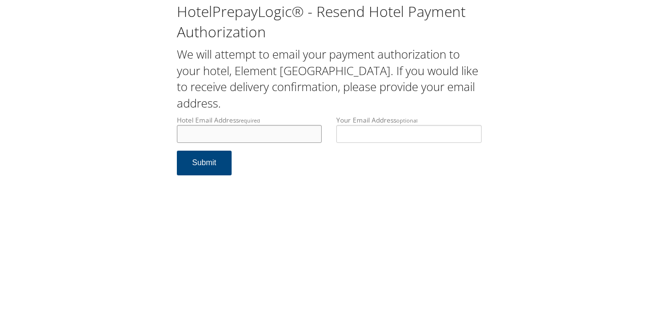
click at [232, 132] on input "Hotel Email Address required" at bounding box center [249, 134] width 145 height 18
drag, startPoint x: 282, startPoint y: 135, endPoint x: 97, endPoint y: 131, distance: 185.0
click at [97, 131] on div "HotelPrepayLogic® - Resend Hotel Payment Authorization We will attempt to email…" at bounding box center [329, 92] width 638 height 185
type input "jmcvay@midashospitality.com"
click at [209, 166] on button "Submit" at bounding box center [204, 163] width 55 height 25
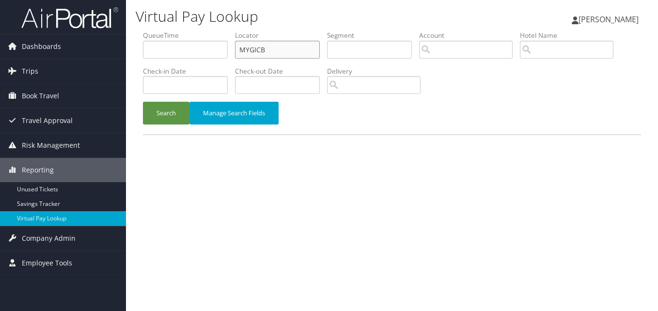
drag, startPoint x: 222, startPoint y: 55, endPoint x: 193, endPoint y: 64, distance: 30.2
click at [193, 31] on ul "QueueTime Locator MYGICB Segment Account Traveler Hotel Name Check-in Date Chec…" at bounding box center [392, 31] width 498 height 0
paste input "EERGAH"
type input "EERGAH"
click at [143, 102] on button "Search" at bounding box center [166, 113] width 46 height 23
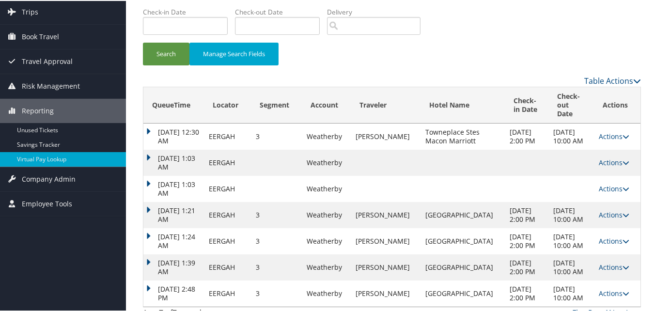
scroll to position [107, 0]
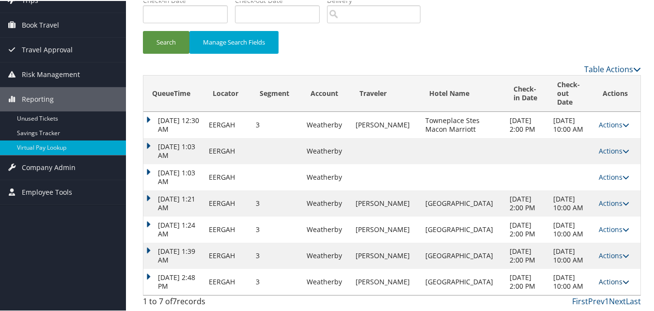
click at [599, 276] on link "Actions" at bounding box center [613, 280] width 31 height 9
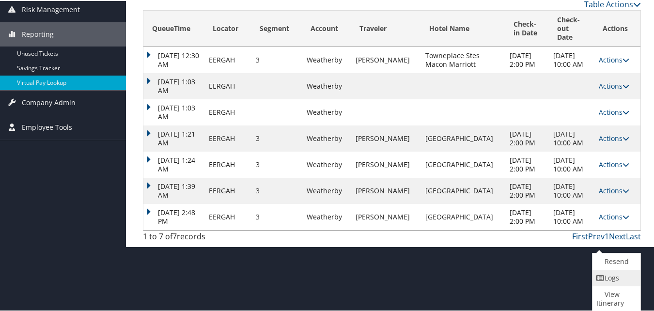
click at [600, 275] on icon at bounding box center [600, 277] width 9 height 7
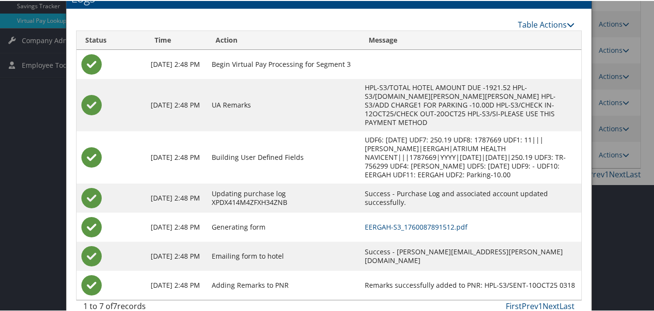
scroll to position [205, 0]
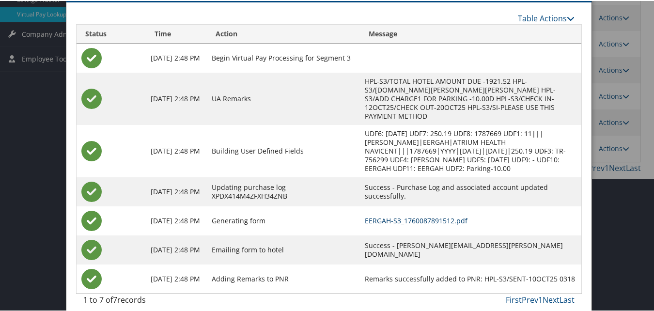
click at [398, 215] on link "EERGAH-S3_1760087891512.pdf" at bounding box center [416, 219] width 103 height 9
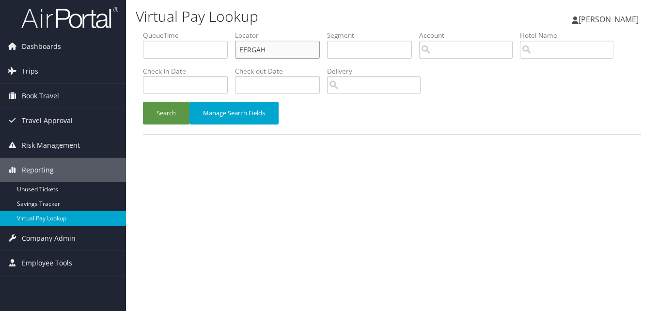
drag, startPoint x: 274, startPoint y: 49, endPoint x: 200, endPoint y: 64, distance: 75.2
click at [200, 31] on ul "QueueTime Locator EERGAH Segment Account Traveler Hotel Name Check-in Date Chec…" at bounding box center [392, 31] width 498 height 0
paste input "NHBWHJ"
type input "NHBWHJ"
click at [143, 102] on button "Search" at bounding box center [166, 113] width 46 height 23
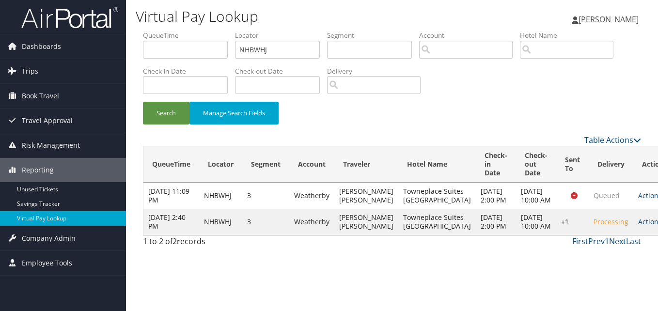
click at [638, 226] on link "Actions" at bounding box center [653, 221] width 31 height 9
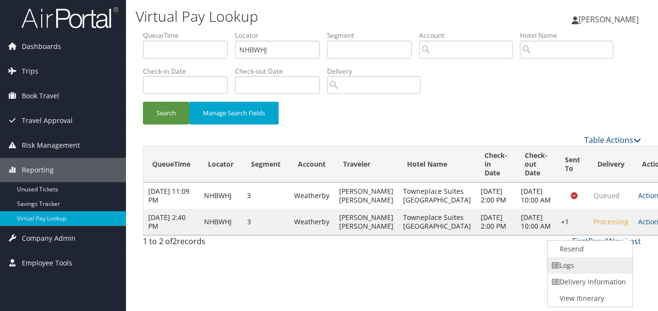
click at [579, 270] on link "Logs" at bounding box center [588, 265] width 83 height 16
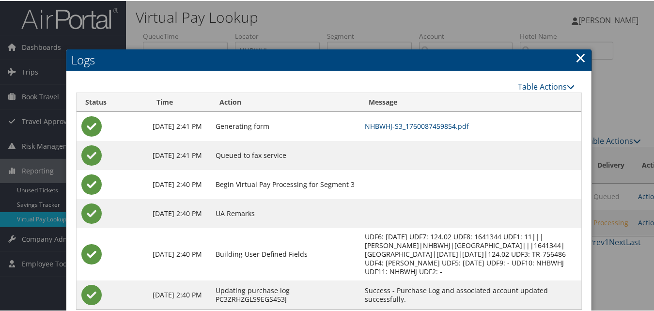
scroll to position [25, 0]
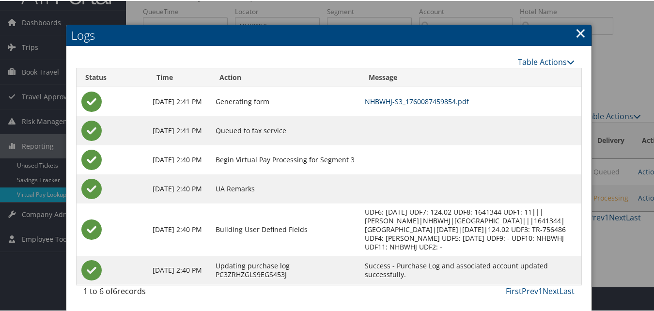
click at [409, 100] on link "NHBWHJ-S3_1760087459854.pdf" at bounding box center [417, 100] width 104 height 9
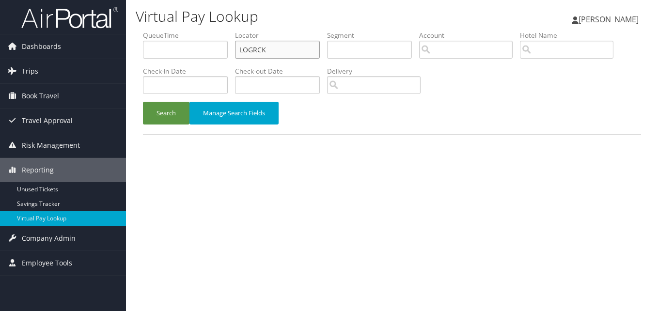
drag, startPoint x: 284, startPoint y: 50, endPoint x: 214, endPoint y: 61, distance: 71.2
click at [214, 31] on ul "QueueTime Locator LOGRCK Segment Account Traveler Hotel Name Check-in Date Chec…" at bounding box center [392, 31] width 498 height 0
paste input "FZJIHI"
type input "FZJIHI"
click at [143, 102] on button "Search" at bounding box center [166, 113] width 46 height 23
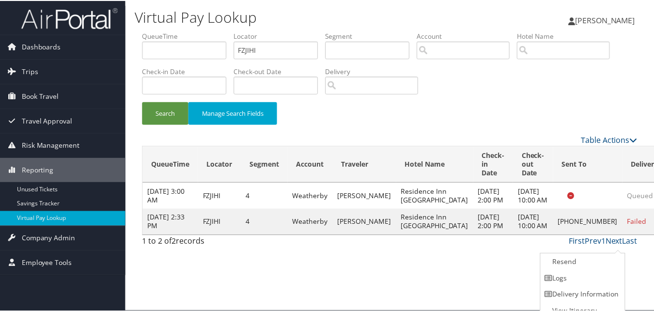
scroll to position [9, 0]
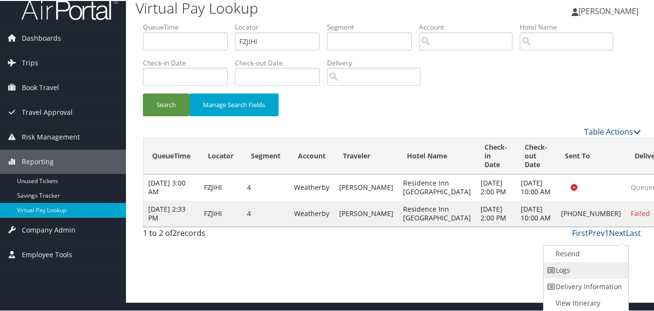
click at [592, 263] on link "Logs" at bounding box center [584, 269] width 83 height 16
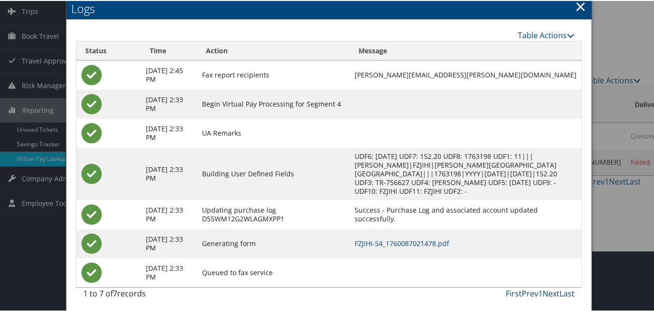
scroll to position [63, 0]
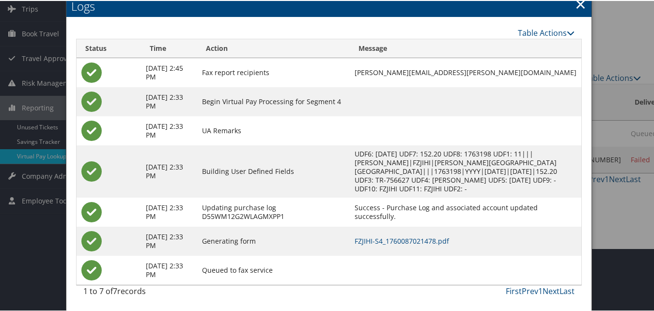
click at [422, 245] on td "FZJIHI-S4_1760087021478.pdf" at bounding box center [465, 240] width 231 height 29
click at [422, 243] on link "FZJIHI-S4_1760087021478.pdf" at bounding box center [401, 239] width 94 height 9
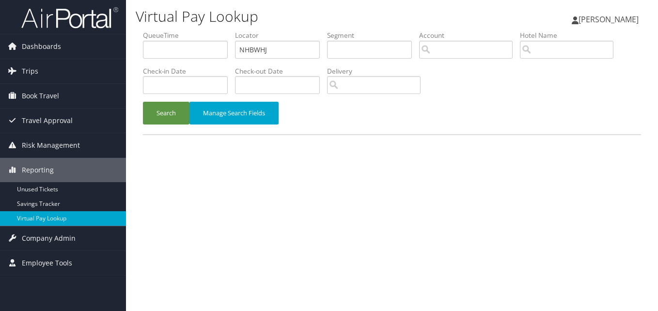
click at [237, 64] on li "Locator NHBWHJ" at bounding box center [281, 48] width 92 height 35
type input "UGLVCF"
click at [143, 102] on button "Search" at bounding box center [166, 113] width 46 height 23
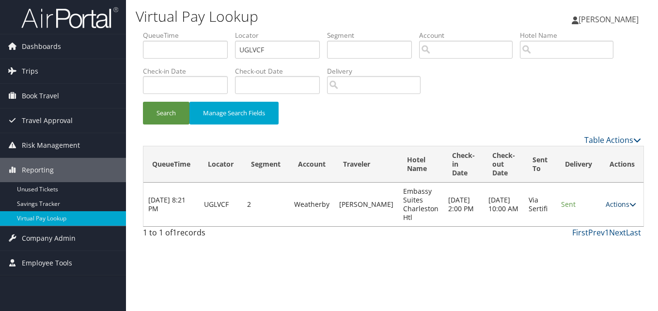
click at [605, 207] on link "Actions" at bounding box center [620, 203] width 31 height 9
click at [585, 230] on link "Logs" at bounding box center [598, 235] width 61 height 16
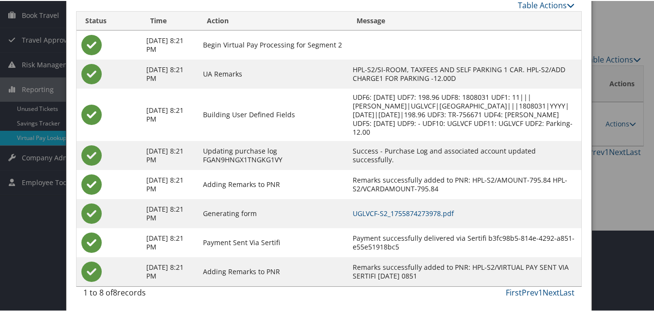
scroll to position [83, 0]
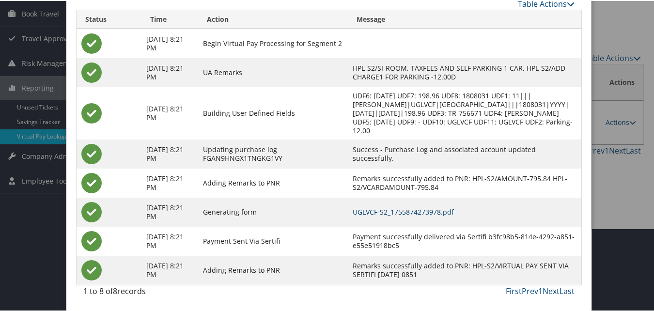
click at [437, 206] on link "UGLVCF-S2_1755874273978.pdf" at bounding box center [402, 210] width 101 height 9
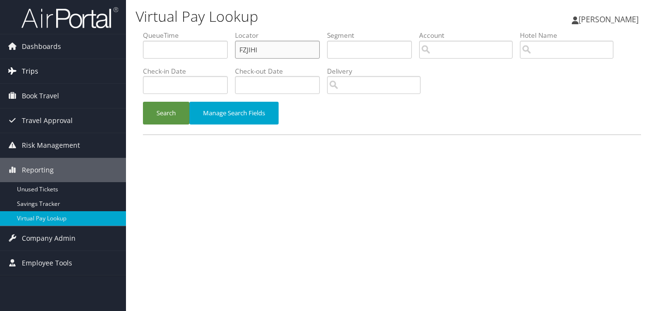
drag, startPoint x: 294, startPoint y: 50, endPoint x: 77, endPoint y: 62, distance: 217.7
click at [77, 62] on div "Dashboards AirPortal 360™ (Manager) My Travel Dashboard Trips Airtinerary® Look…" at bounding box center [329, 155] width 658 height 311
paste input "GFGKMO"
type input "GFGKMO"
click at [143, 102] on button "Search" at bounding box center [166, 113] width 46 height 23
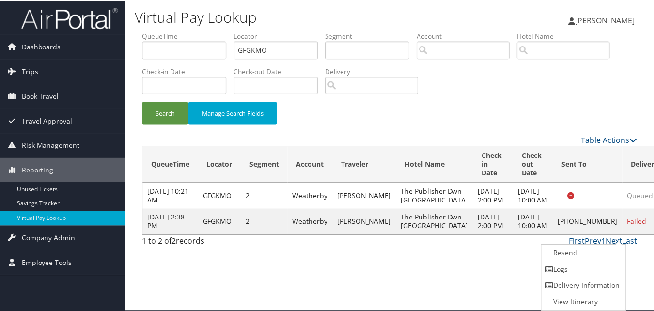
scroll to position [0, 0]
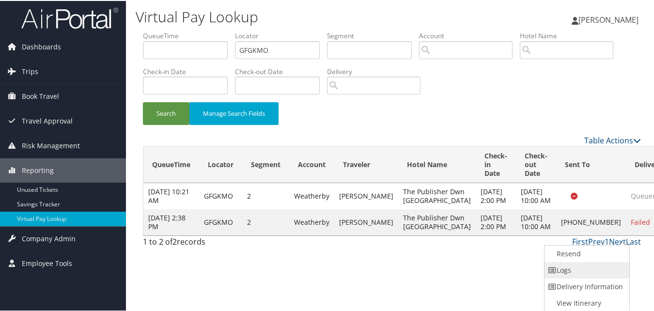
click at [597, 276] on link "Logs" at bounding box center [585, 269] width 83 height 16
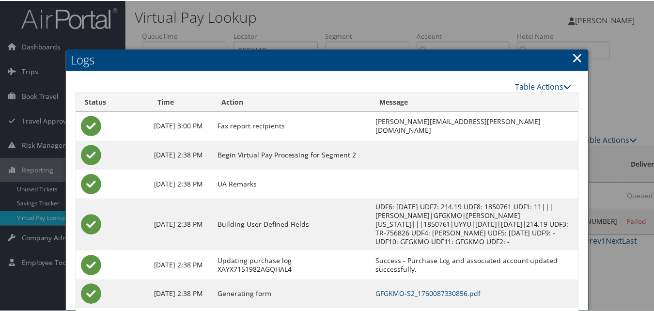
scroll to position [46, 0]
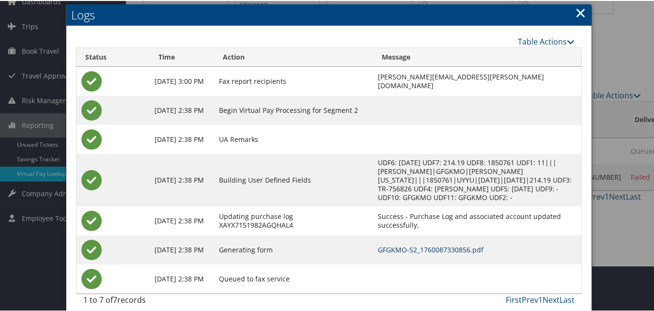
click at [411, 244] on link "GFGKMO-S2_1760087330856.pdf" at bounding box center [431, 248] width 106 height 9
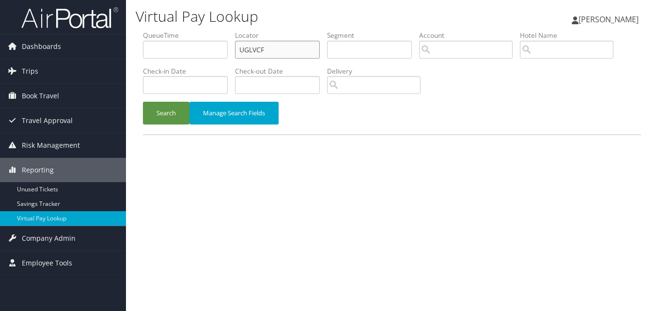
drag, startPoint x: 244, startPoint y: 47, endPoint x: 217, endPoint y: 54, distance: 26.9
click at [218, 31] on ul "QueueTime Locator UGLVCF Segment Account Traveler Hotel Name Check-in Date Chec…" at bounding box center [392, 31] width 498 height 0
paste input "WXYND"
type input "WXYNDF"
click at [143, 102] on button "Search" at bounding box center [166, 113] width 46 height 23
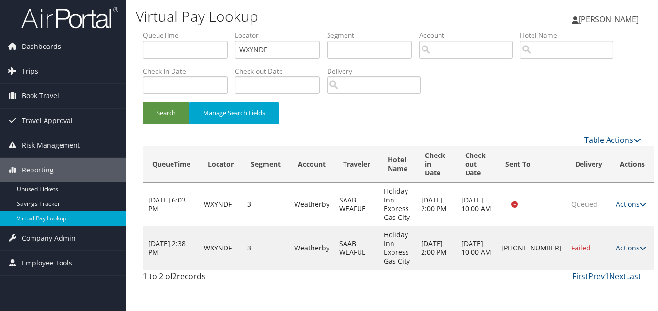
click at [616, 247] on link "Actions" at bounding box center [630, 247] width 31 height 9
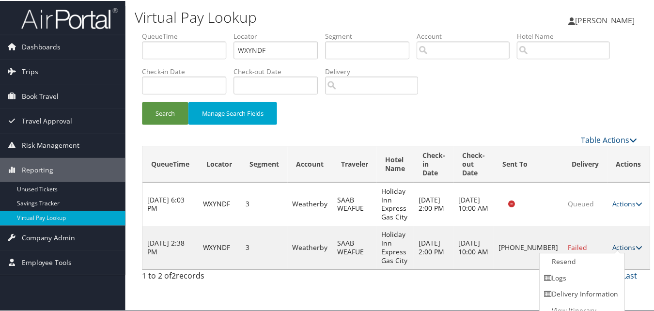
scroll to position [9, 0]
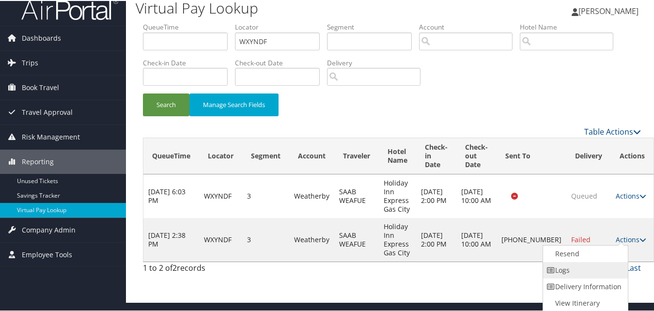
click at [569, 268] on link "Logs" at bounding box center [584, 269] width 83 height 16
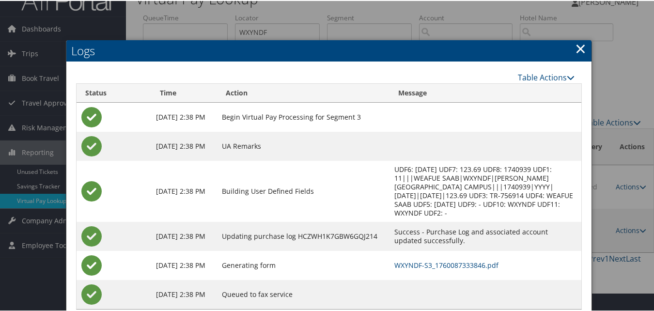
scroll to position [34, 0]
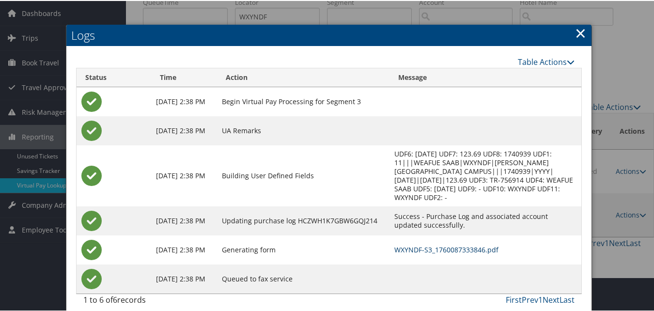
click at [415, 244] on link "WXYNDF-S3_1760087333846.pdf" at bounding box center [446, 248] width 104 height 9
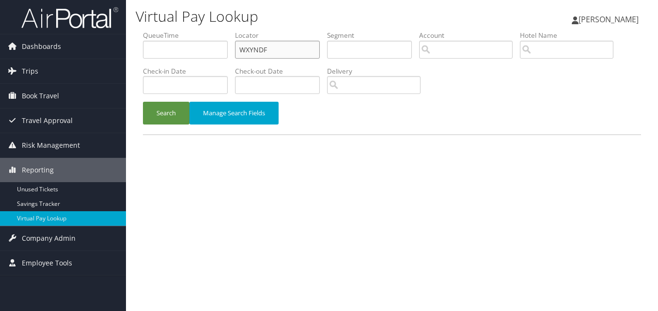
drag, startPoint x: 255, startPoint y: 56, endPoint x: 176, endPoint y: 69, distance: 79.9
click at [176, 31] on ul "QueueTime Locator WXYNDF Segment Account Traveler Hotel Name Check-in Date Chec…" at bounding box center [392, 31] width 498 height 0
paste input "CPFHKW"
type input "CPFHKW"
click at [143, 102] on button "Search" at bounding box center [166, 113] width 46 height 23
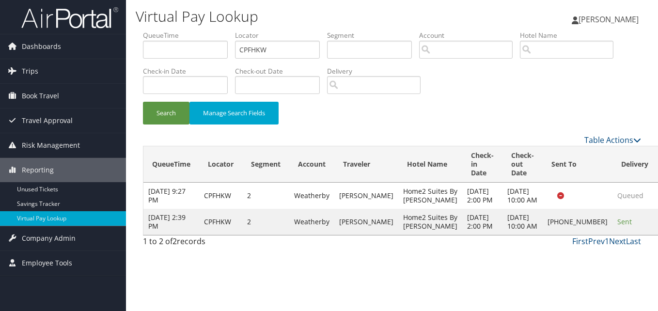
drag, startPoint x: 617, startPoint y: 252, endPoint x: 612, endPoint y: 250, distance: 5.9
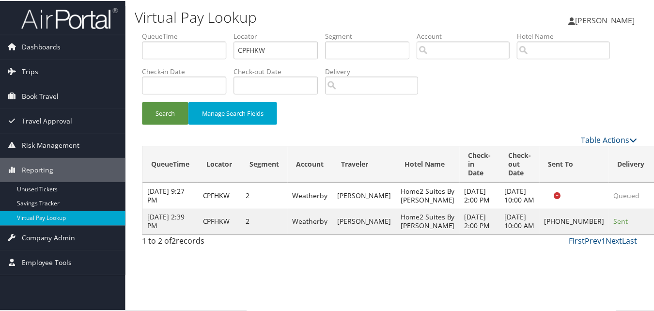
scroll to position [9, 0]
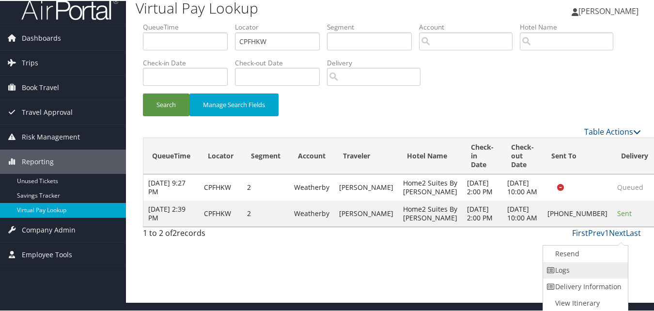
click at [581, 268] on link "Logs" at bounding box center [584, 269] width 83 height 16
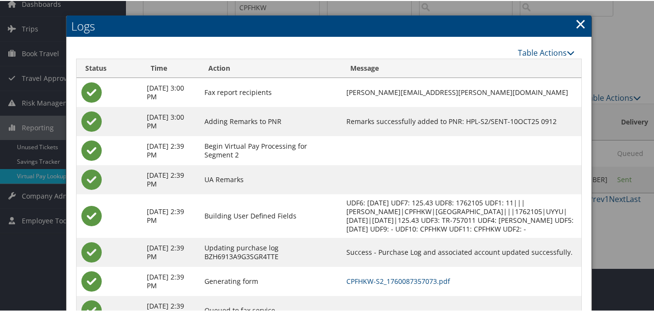
scroll to position [92, 0]
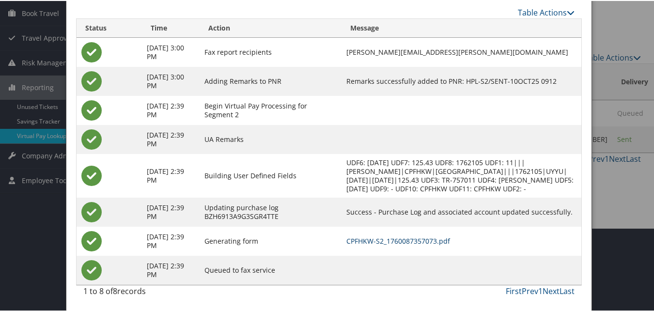
click at [423, 241] on link "CPFHKW-S2_1760087357073.pdf" at bounding box center [398, 239] width 104 height 9
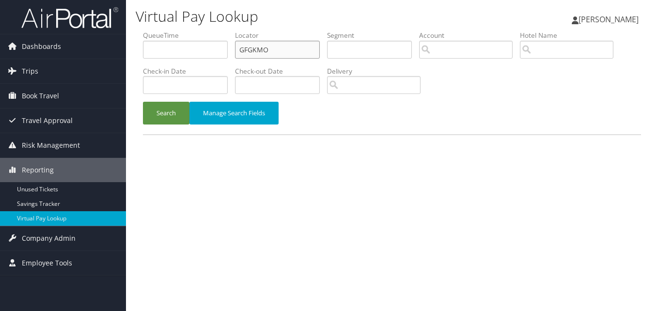
drag, startPoint x: 0, startPoint y: 0, endPoint x: 203, endPoint y: 69, distance: 214.8
click at [203, 31] on ul "QueueTime Locator GFGKMO Segment Account Traveler Hotel Name Check-in Date Chec…" at bounding box center [392, 31] width 498 height 0
paste input "UMWYZA"
type input "UMWYZA"
click at [143, 102] on button "Search" at bounding box center [166, 113] width 46 height 23
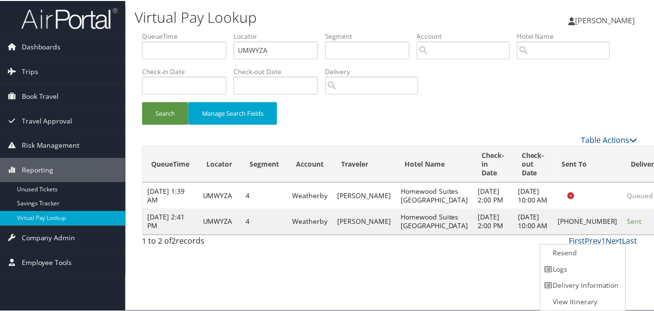
scroll to position [0, 0]
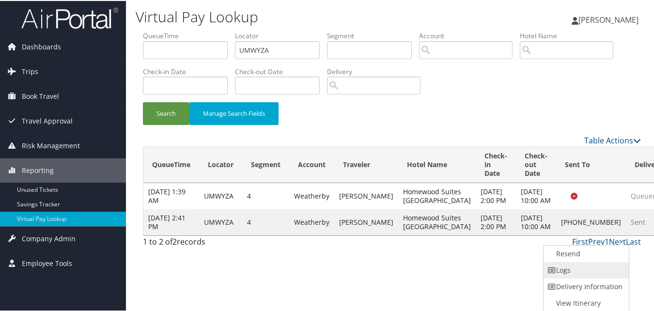
click at [587, 265] on link "Logs" at bounding box center [584, 269] width 83 height 16
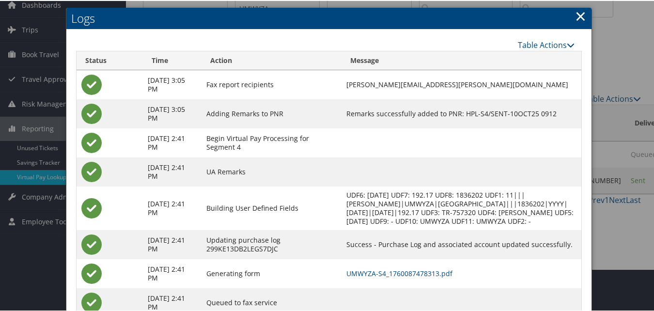
scroll to position [83, 0]
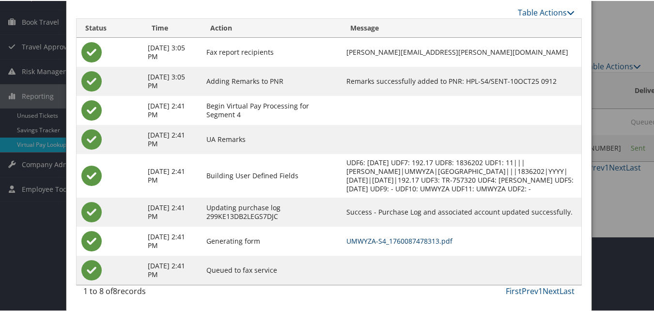
click at [392, 235] on link "UMWYZA-S4_1760087478313.pdf" at bounding box center [399, 239] width 106 height 9
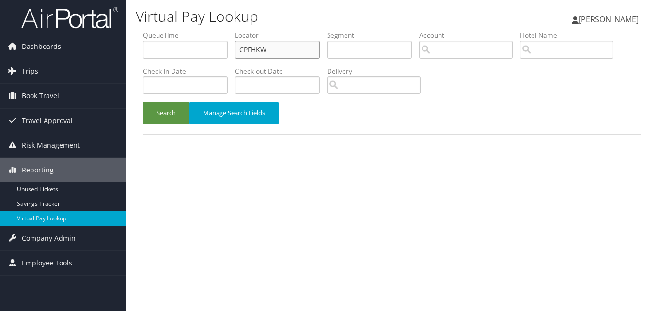
drag, startPoint x: 267, startPoint y: 49, endPoint x: 126, endPoint y: 54, distance: 141.0
click at [126, 54] on div "Virtual Pay Lookup Christine Clark Christine Clark My Settings Travel Agency Co…" at bounding box center [392, 155] width 532 height 311
paste input "KBWMOS"
type input "KBWMOS"
click at [143, 102] on button "Search" at bounding box center [166, 113] width 46 height 23
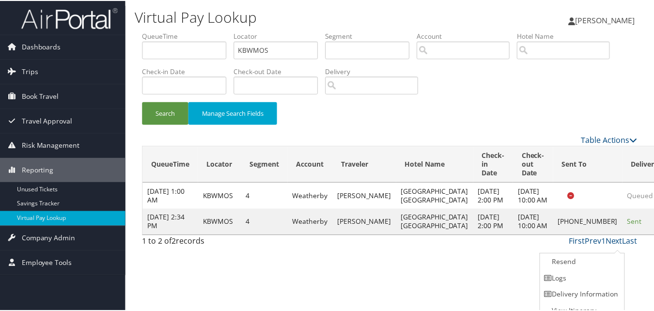
scroll to position [9, 0]
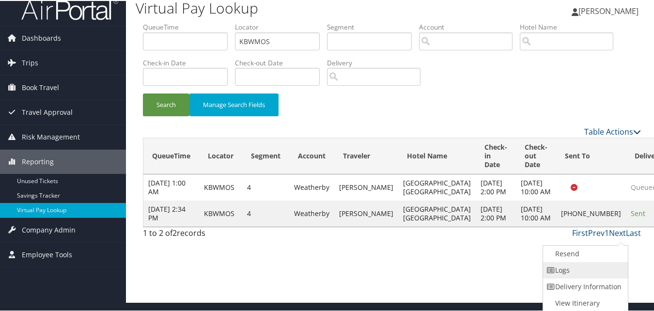
click at [594, 266] on link "Logs" at bounding box center [584, 269] width 83 height 16
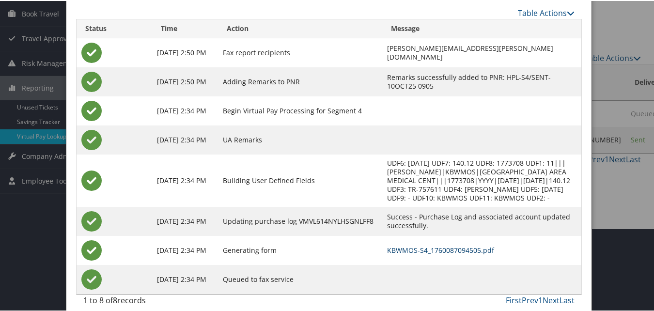
scroll to position [83, 0]
click at [391, 244] on link "KBWMOS-S4_1760087094505.pdf" at bounding box center [440, 248] width 107 height 9
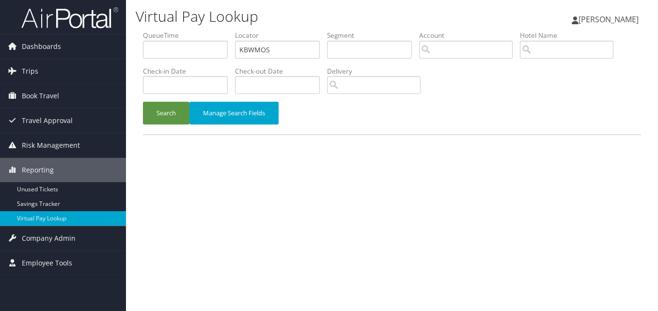
click at [206, 31] on ul "QueueTime Locator KBWMOS Segment Account Traveler Hotel Name Check-in Date Chec…" at bounding box center [392, 31] width 498 height 0
type input "KWWQFK"
click at [143, 102] on button "Search" at bounding box center [166, 113] width 46 height 23
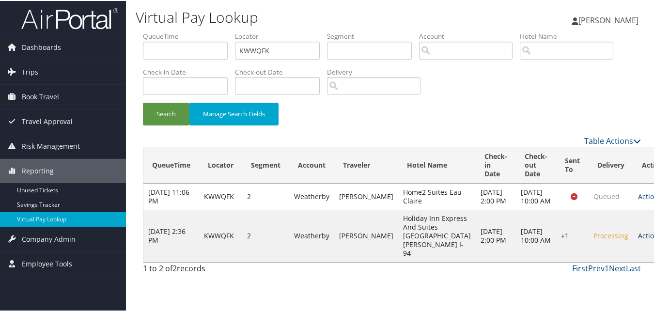
click at [638, 239] on link "Actions" at bounding box center [653, 234] width 31 height 9
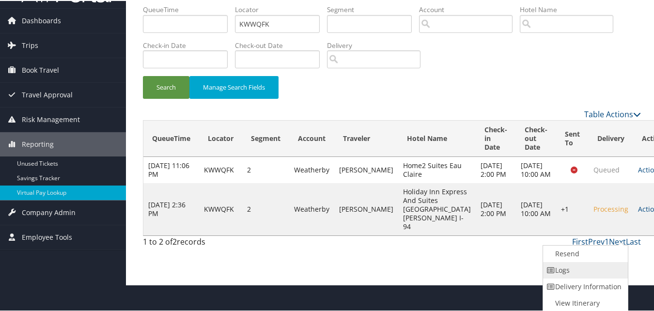
click at [595, 266] on link "Logs" at bounding box center [584, 269] width 83 height 16
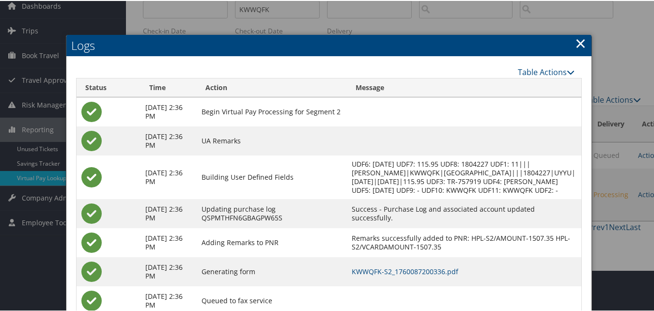
scroll to position [89, 0]
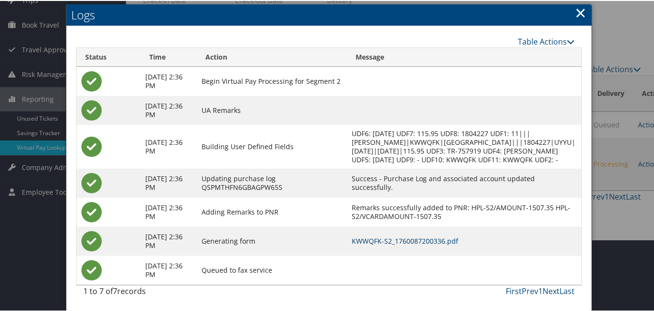
click at [427, 236] on link "KWWQFK-S2_1760087200336.pdf" at bounding box center [405, 239] width 107 height 9
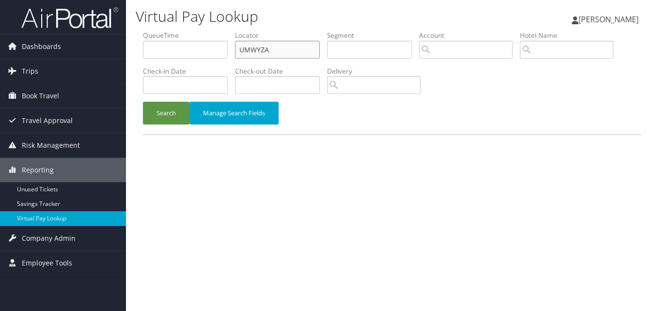
drag, startPoint x: 0, startPoint y: 0, endPoint x: 214, endPoint y: 66, distance: 223.9
click at [214, 31] on ul "QueueTime Locator UMWYZA Segment Account Traveler Hotel Name Check-in Date Chec…" at bounding box center [392, 31] width 498 height 0
paste input "CWREIT"
type input "CWREIT"
click at [143, 102] on button "Search" at bounding box center [166, 113] width 46 height 23
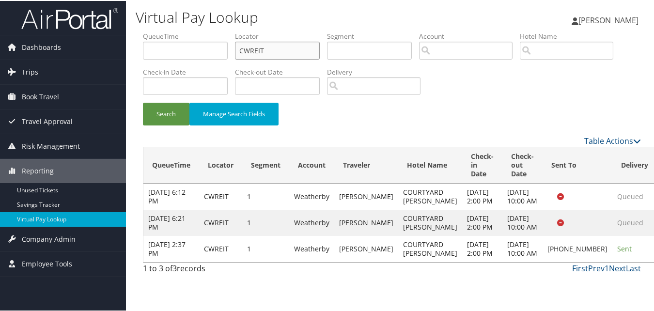
scroll to position [2, 0]
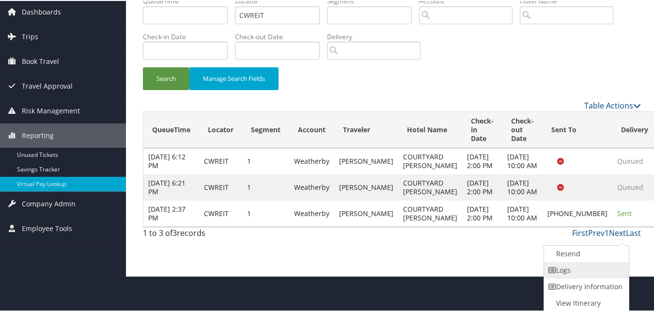
click at [584, 274] on link "Logs" at bounding box center [585, 269] width 83 height 16
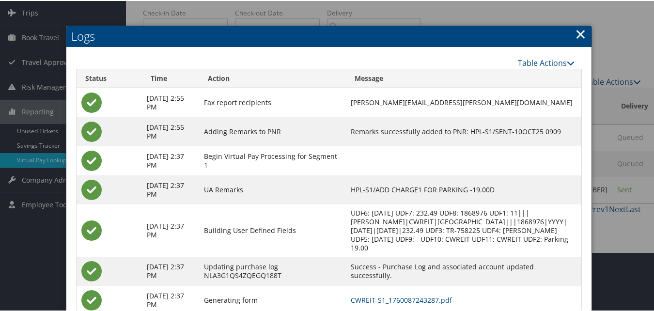
scroll to position [109, 0]
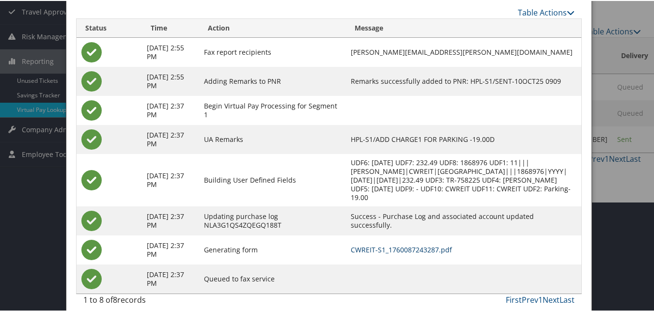
click at [406, 244] on link "CWREIT-S1_1760087243287.pdf" at bounding box center [401, 248] width 101 height 9
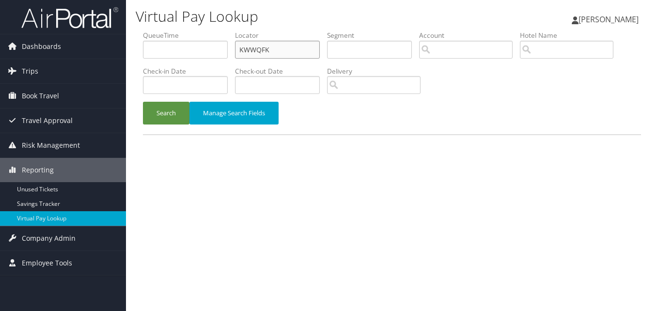
drag, startPoint x: 0, startPoint y: 0, endPoint x: 213, endPoint y: 81, distance: 227.9
click at [213, 31] on ul "QueueTime Locator KWWQFK Segment Account Traveler Hotel Name Check-in Date Chec…" at bounding box center [392, 31] width 498 height 0
paste input "WJZCHS"
type input "WJZCHS"
click at [143, 102] on button "Search" at bounding box center [166, 113] width 46 height 23
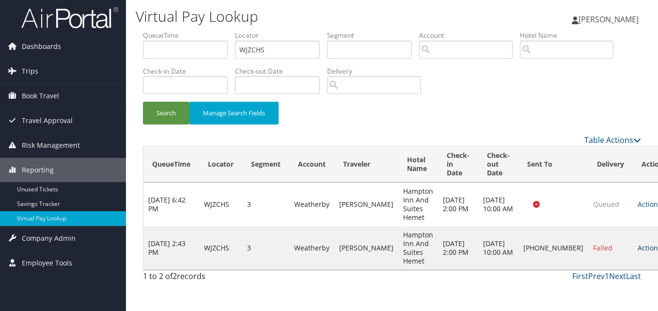
click at [637, 249] on link "Actions" at bounding box center [652, 247] width 31 height 9
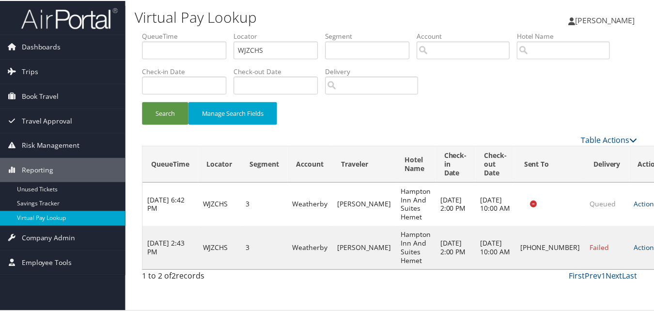
scroll to position [9, 0]
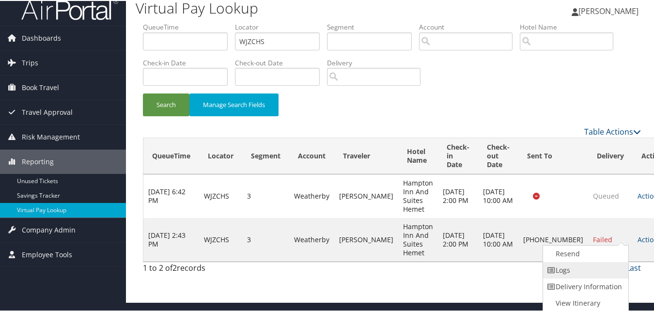
click at [593, 267] on link "Logs" at bounding box center [584, 269] width 83 height 16
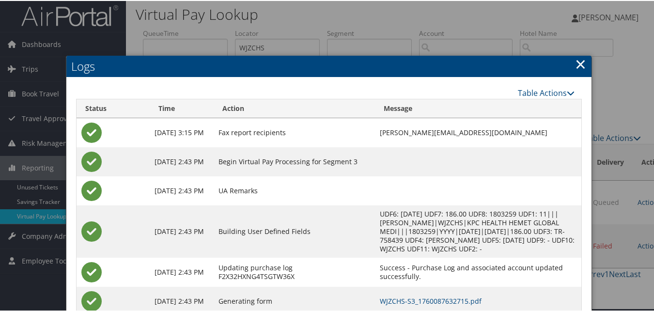
scroll to position [63, 0]
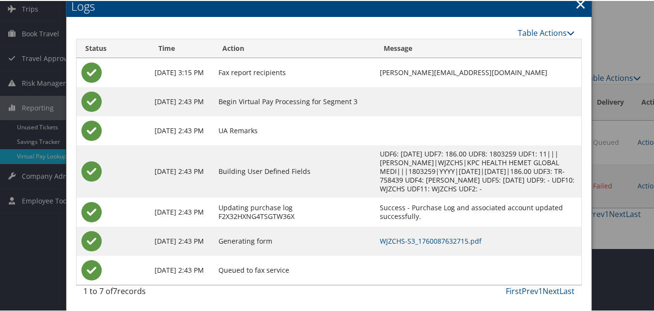
click at [433, 246] on td "WJZCHS-S3_1760087632715.pdf" at bounding box center [478, 240] width 206 height 29
click at [432, 244] on link "WJZCHS-S3_1760087632715.pdf" at bounding box center [431, 239] width 102 height 9
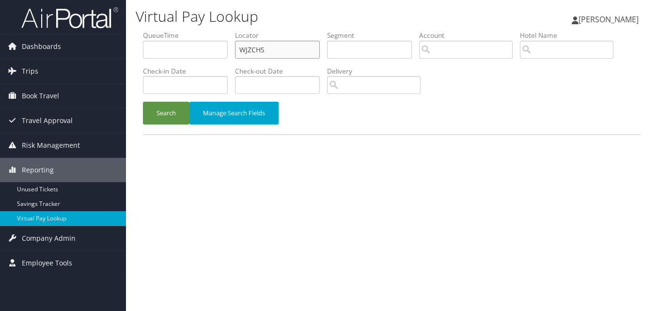
click at [276, 53] on input "WJZCHS" at bounding box center [277, 50] width 85 height 18
click at [143, 102] on button "Search" at bounding box center [166, 113] width 46 height 23
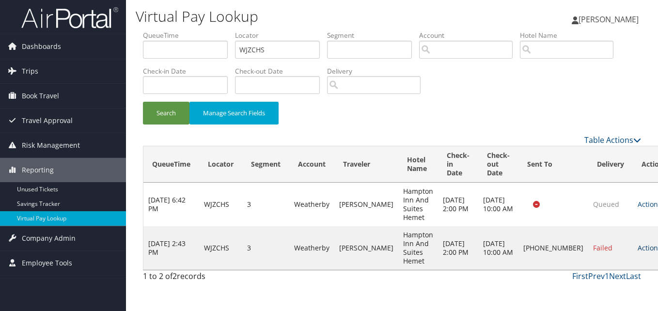
click at [637, 246] on link "Actions" at bounding box center [652, 247] width 31 height 9
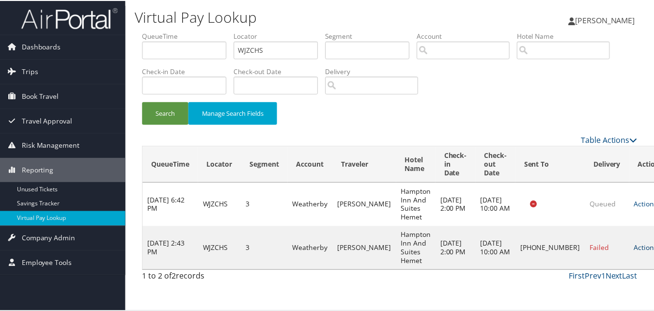
scroll to position [9, 0]
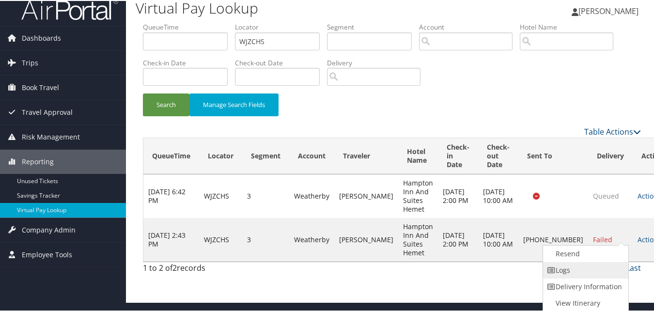
click at [570, 267] on link "Logs" at bounding box center [584, 269] width 83 height 16
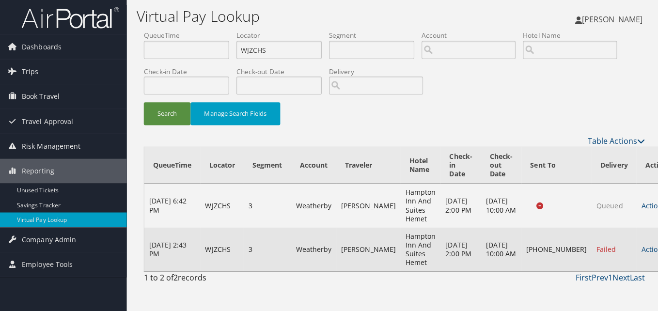
scroll to position [0, 0]
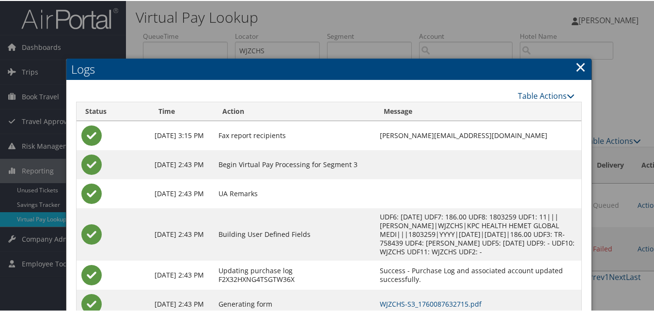
click at [565, 68] on h2 "Logs" at bounding box center [328, 68] width 525 height 21
click at [570, 67] on h2 "Logs" at bounding box center [328, 68] width 525 height 21
click at [576, 65] on link "×" at bounding box center [580, 65] width 11 height 19
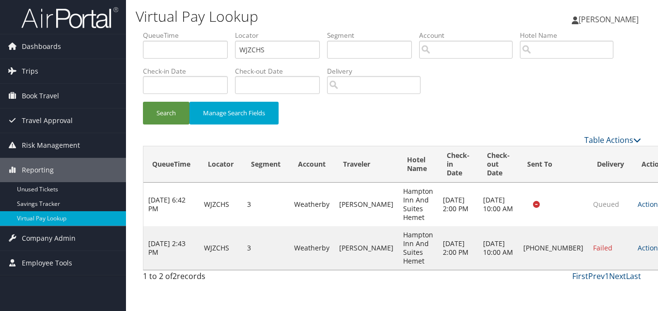
click at [632, 252] on td "Actions Resend Logs Delivery Information View Itinerary" at bounding box center [653, 248] width 43 height 44
click at [632, 243] on td "Actions Resend Logs Delivery Information View Itinerary" at bounding box center [653, 248] width 43 height 44
click at [637, 244] on link "Actions" at bounding box center [652, 247] width 31 height 9
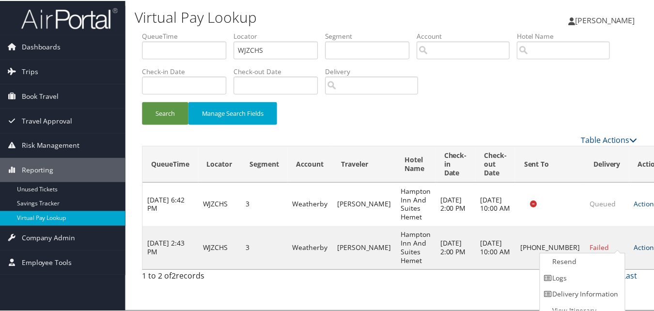
scroll to position [9, 0]
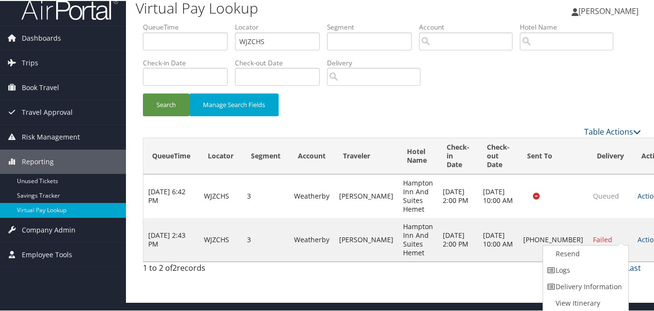
drag, startPoint x: 612, startPoint y: 244, endPoint x: 590, endPoint y: 250, distance: 22.8
click at [590, 250] on link "Resend" at bounding box center [584, 253] width 83 height 16
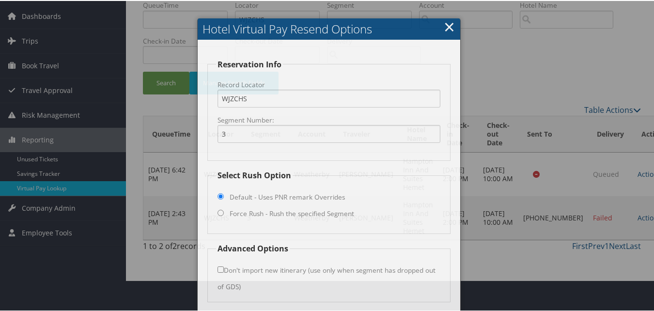
scroll to position [65, 0]
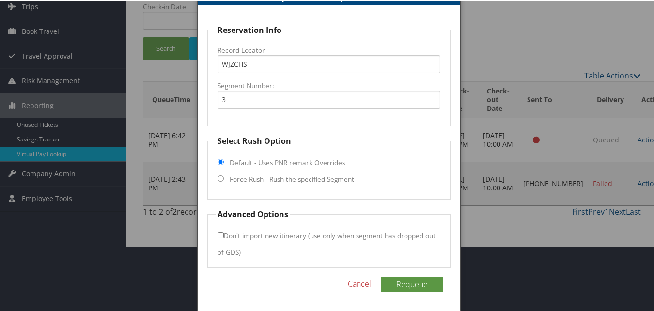
click at [262, 178] on label "Force Rush - Rush the specified Segment" at bounding box center [292, 178] width 124 height 10
click at [224, 178] on input "Force Rush - Rush the specified Segment" at bounding box center [220, 177] width 6 height 6
radio input "true"
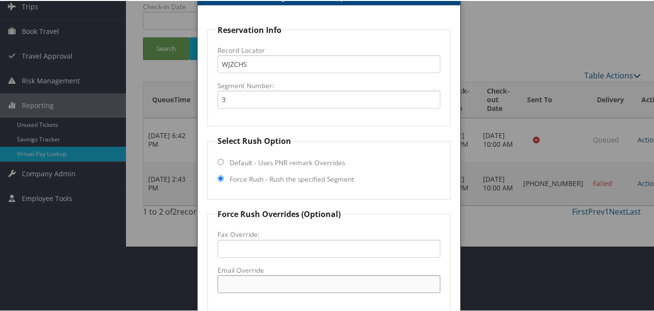
click at [231, 276] on input "Email Override" at bounding box center [328, 283] width 222 height 18
type input "frontdesk@hamptonhemet.com"
drag, startPoint x: 325, startPoint y: 284, endPoint x: 192, endPoint y: 295, distance: 133.2
click at [192, 245] on body "Menu Dashboards ► AirPortal 360™ (Manager) My Travel Dashboard Trips ► Airtiner…" at bounding box center [329, 90] width 658 height 311
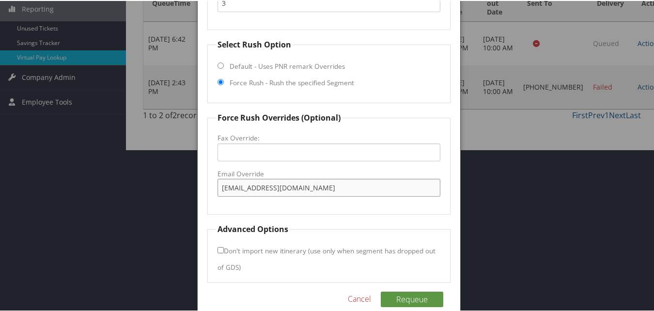
scroll to position [162, 0]
click at [332, 184] on input "frontdesk@hamptonhemet.com" at bounding box center [328, 186] width 222 height 18
drag, startPoint x: 332, startPoint y: 184, endPoint x: 210, endPoint y: 184, distance: 122.0
click at [210, 184] on fieldset "Force Rush Overrides (Optional) Fax Override: Email Override frontdesk@hamptonh…" at bounding box center [328, 161] width 243 height 103
click at [420, 295] on button "Requeue" at bounding box center [412, 297] width 62 height 15
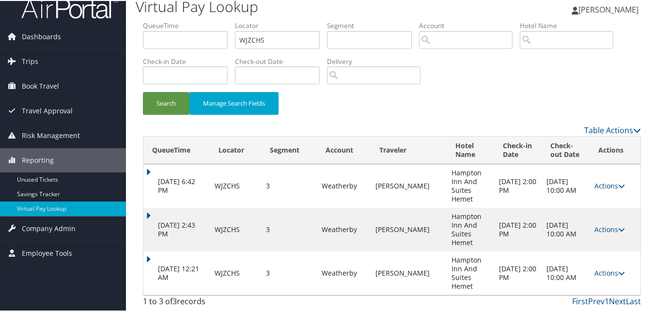
scroll to position [11, 0]
click at [600, 270] on link "Actions" at bounding box center [609, 271] width 31 height 9
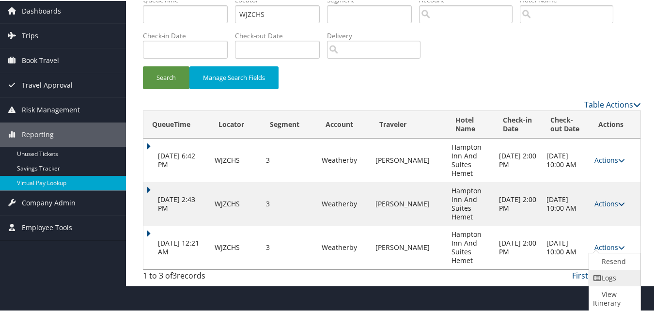
click at [595, 274] on icon at bounding box center [597, 277] width 9 height 7
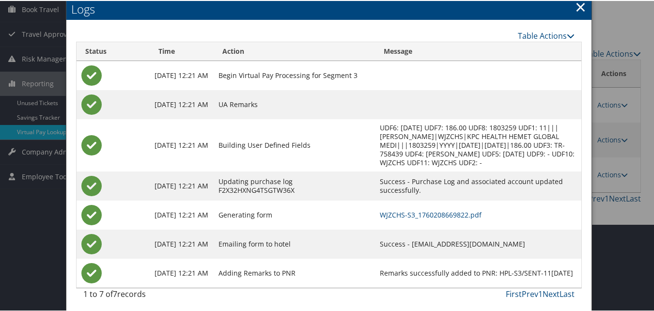
scroll to position [90, 0]
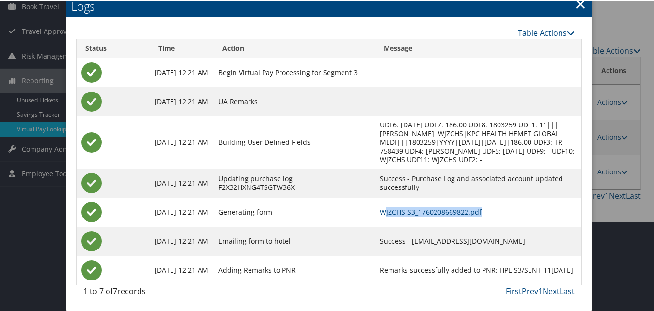
drag, startPoint x: 482, startPoint y: 205, endPoint x: 381, endPoint y: 216, distance: 101.8
click at [381, 216] on td "WJZCHS-S3_1760208669822.pdf" at bounding box center [478, 211] width 206 height 29
drag, startPoint x: 381, startPoint y: 216, endPoint x: 354, endPoint y: 221, distance: 27.1
click at [354, 221] on td "Generating form" at bounding box center [295, 211] width 162 height 29
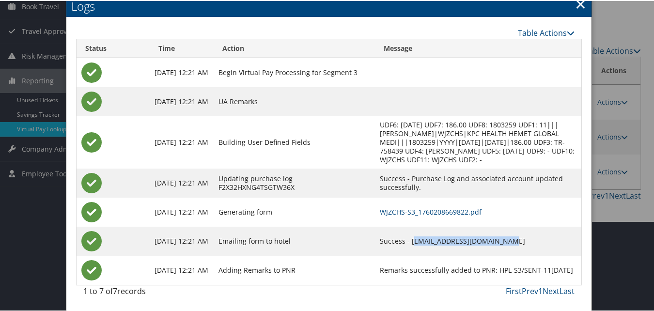
drag, startPoint x: 510, startPoint y: 243, endPoint x: 409, endPoint y: 246, distance: 101.7
click at [409, 246] on td "Success - frontdesk@hamptonhemet.com" at bounding box center [478, 240] width 206 height 29
click at [406, 246] on td "Success - frontdesk@hamptonhemet.com" at bounding box center [478, 240] width 206 height 29
drag, startPoint x: 406, startPoint y: 242, endPoint x: 514, endPoint y: 234, distance: 107.8
click at [514, 234] on td "Success - frontdesk@hamptonhemet.com" at bounding box center [478, 240] width 206 height 29
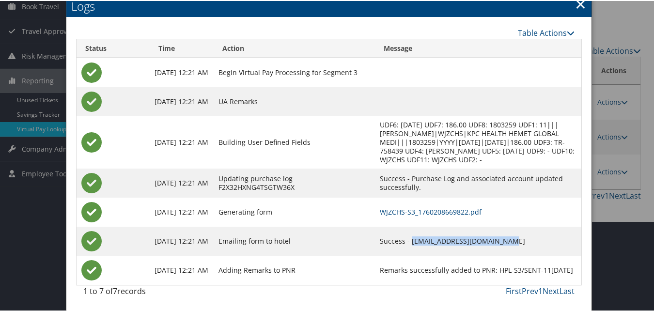
copy td "frontdesk@hamptonhemet.com"
click at [454, 212] on link "WJZCHS-S3_1760208669822.pdf" at bounding box center [431, 210] width 102 height 9
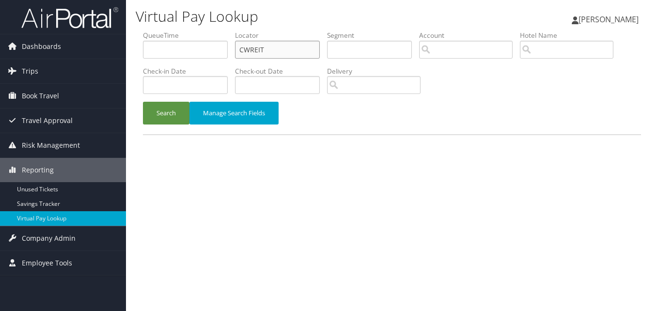
drag, startPoint x: 287, startPoint y: 50, endPoint x: 221, endPoint y: 67, distance: 67.4
click at [221, 31] on ul "QueueTime Locator CWREIT Segment Account Traveler Hotel Name Check-in Date Chec…" at bounding box center [392, 31] width 498 height 0
paste input "LCAVXJ"
type input "LCAVXJ"
click at [143, 102] on button "Search" at bounding box center [166, 113] width 46 height 23
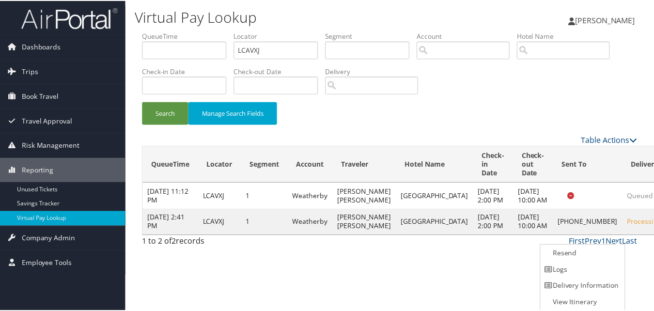
scroll to position [0, 0]
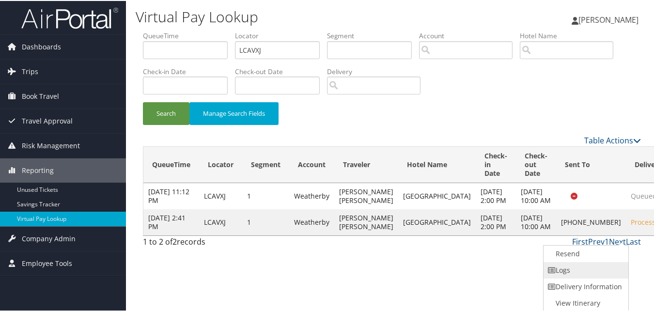
click at [600, 267] on link "Logs" at bounding box center [584, 269] width 83 height 16
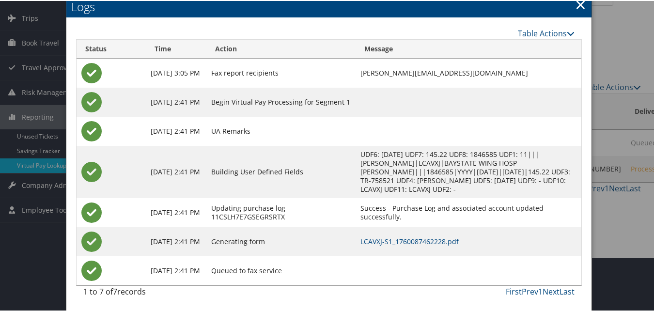
scroll to position [54, 0]
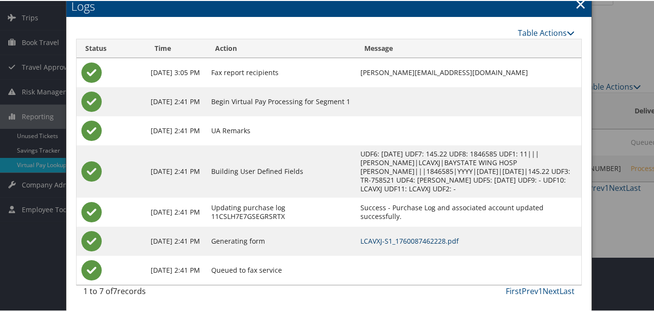
click at [395, 237] on link "LCAVXJ-S1_1760087462228.pdf" at bounding box center [409, 239] width 98 height 9
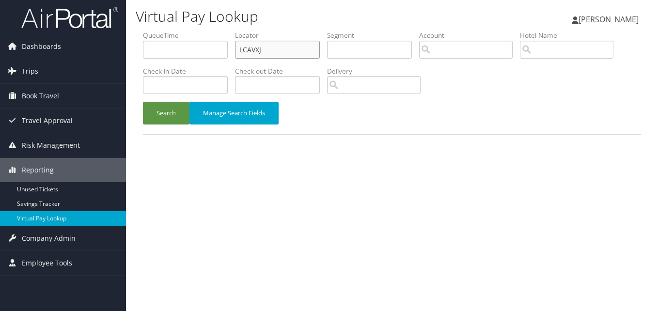
drag, startPoint x: 277, startPoint y: 49, endPoint x: 210, endPoint y: 69, distance: 70.0
click at [210, 31] on ul "QueueTime Locator LCAVXJ Segment Account Traveler Hotel Name Check-in Date Chec…" at bounding box center [392, 31] width 498 height 0
paste input "MSFUGS"
type input "MSFUGS"
click at [143, 102] on button "Search" at bounding box center [166, 113] width 46 height 23
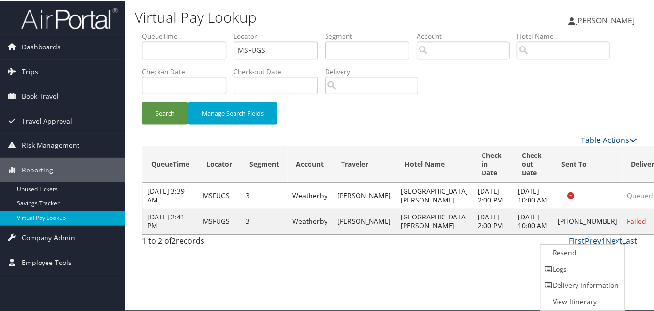
scroll to position [0, 0]
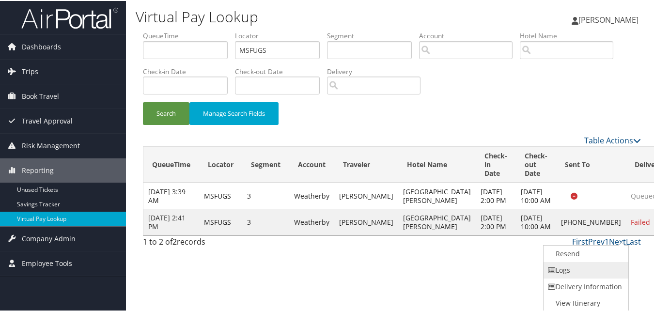
click at [607, 268] on link "Logs" at bounding box center [584, 269] width 83 height 16
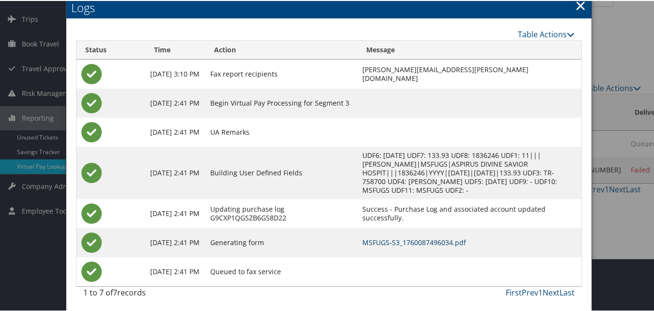
scroll to position [54, 0]
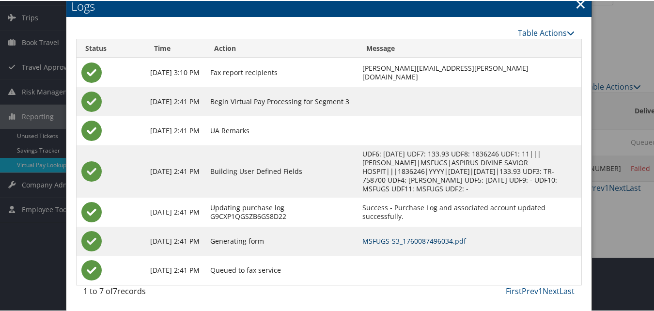
click at [433, 240] on link "MSFUGS-S3_1760087496034.pdf" at bounding box center [414, 239] width 104 height 9
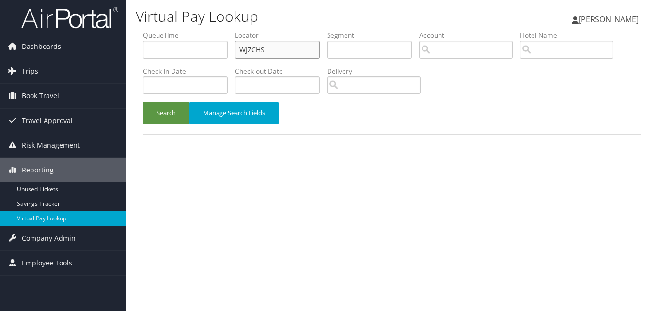
drag, startPoint x: 293, startPoint y: 48, endPoint x: 194, endPoint y: 82, distance: 105.3
click at [195, 31] on ul "QueueTime Locator WJZCHS Segment Account Traveler Hotel Name Check-in Date Chec…" at bounding box center [392, 31] width 498 height 0
paste input "IPUDJV"
type input "IPUDJV"
click at [143, 102] on button "Search" at bounding box center [166, 113] width 46 height 23
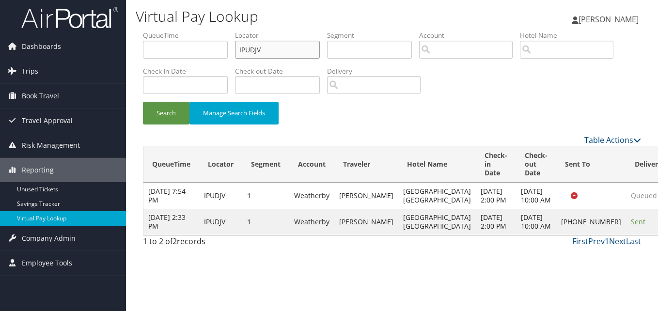
click at [277, 50] on input "IPUDJV" at bounding box center [277, 50] width 85 height 18
click at [143, 102] on button "Search" at bounding box center [166, 113] width 46 height 23
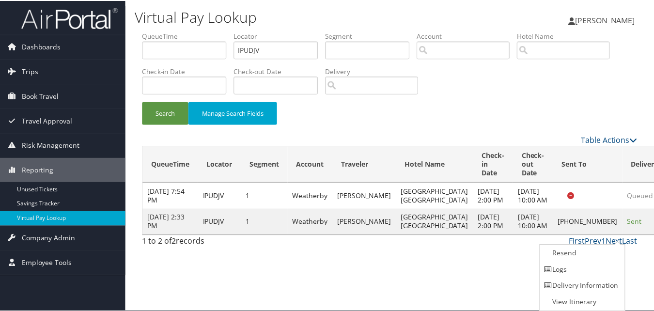
scroll to position [0, 0]
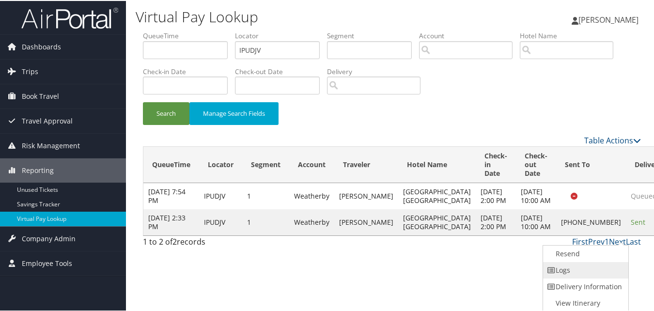
click at [576, 270] on link "Logs" at bounding box center [584, 269] width 83 height 16
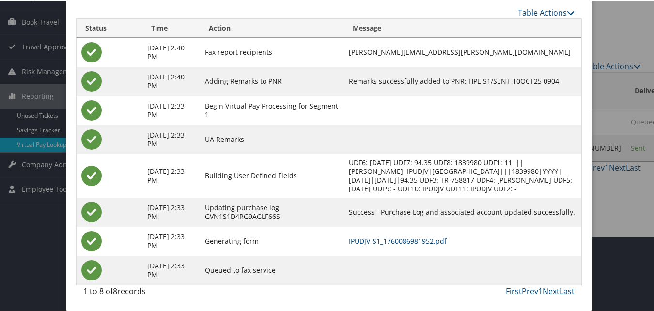
scroll to position [83, 0]
click at [392, 243] on link "IPUDJV-S1_1760086981952.pdf" at bounding box center [398, 239] width 98 height 9
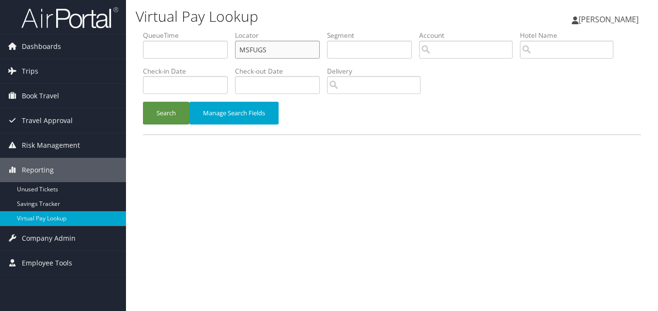
drag, startPoint x: 0, startPoint y: 0, endPoint x: 205, endPoint y: 74, distance: 218.3
click at [205, 31] on ul "QueueTime Locator MSFUGS Segment Account Traveler Hotel Name Check-in Date Chec…" at bounding box center [392, 31] width 498 height 0
paste input "KRJIOM"
type input "KRJIOM"
click at [143, 102] on button "Search" at bounding box center [166, 113] width 46 height 23
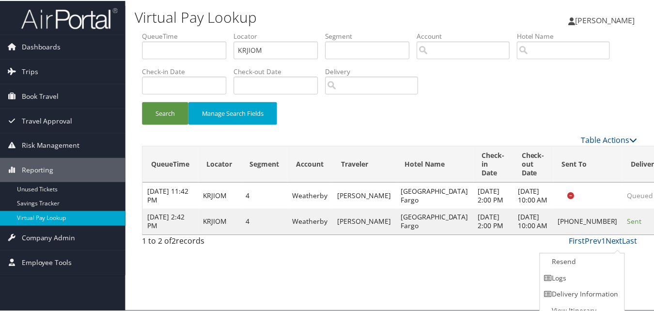
scroll to position [9, 0]
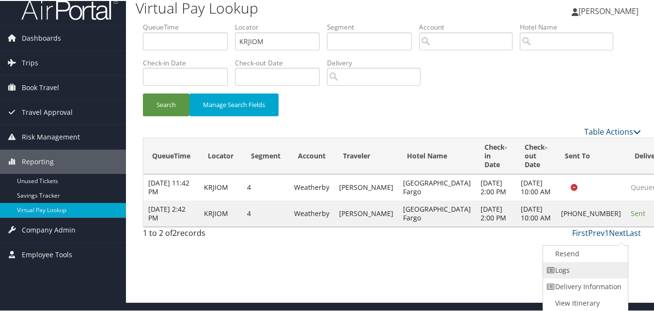
click at [584, 265] on link "Logs" at bounding box center [584, 269] width 83 height 16
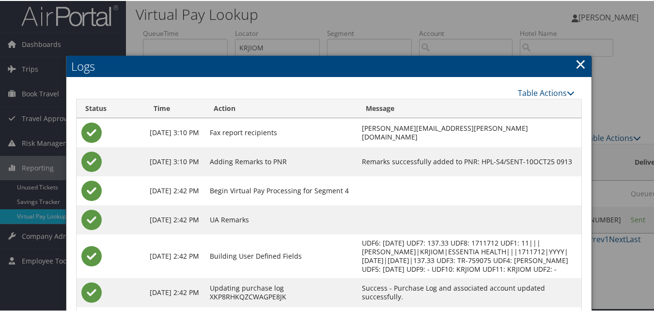
scroll to position [92, 0]
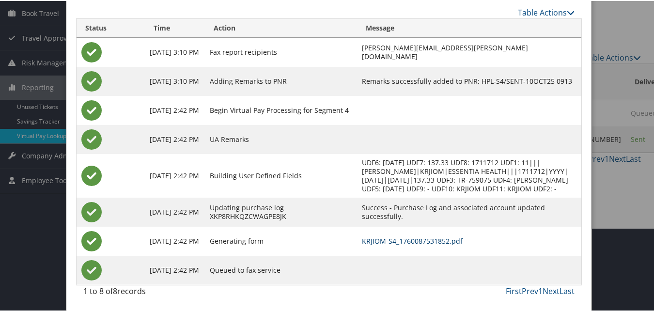
click at [439, 243] on link "KRJIOM-S4_1760087531852.pdf" at bounding box center [412, 239] width 101 height 9
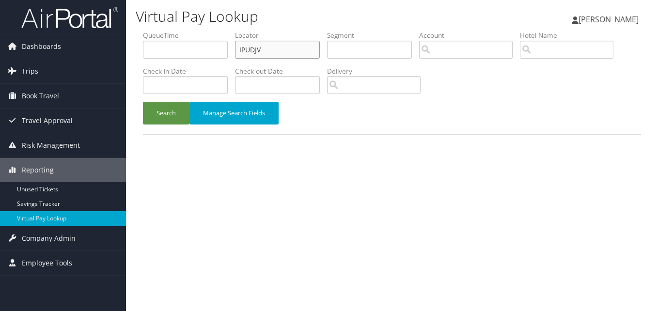
drag, startPoint x: 296, startPoint y: 52, endPoint x: 212, endPoint y: 51, distance: 84.3
click at [212, 31] on ul "QueueTime Locator IPUDJV Segment Account Traveler Hotel Name Check-in Date Chec…" at bounding box center [392, 31] width 498 height 0
paste input "LQBBSI"
click at [143, 102] on button "Search" at bounding box center [166, 113] width 46 height 23
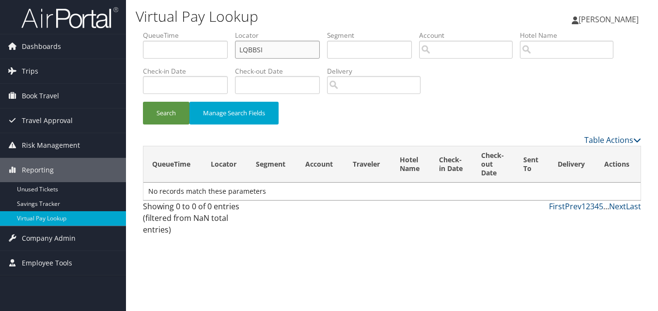
drag, startPoint x: 294, startPoint y: 45, endPoint x: 190, endPoint y: 77, distance: 108.9
click at [191, 31] on ul "QueueTime Locator LQBBSI Segment Account Traveler Hotel Name Check-in Date Chec…" at bounding box center [392, 31] width 498 height 0
paste input "SGTJSH"
type input "SGTJSH"
click at [143, 102] on button "Search" at bounding box center [166, 113] width 46 height 23
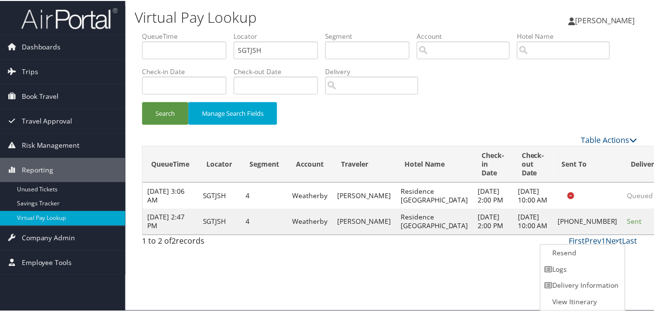
scroll to position [0, 0]
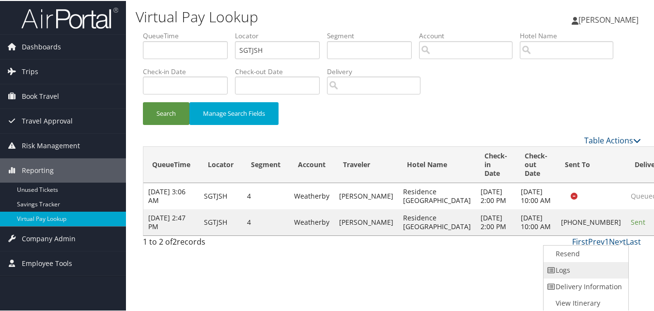
click at [594, 262] on link "Logs" at bounding box center [584, 269] width 83 height 16
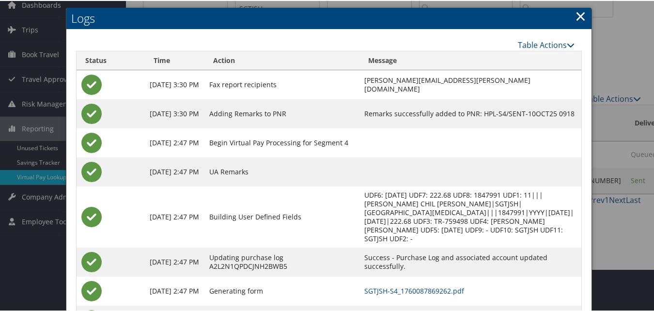
scroll to position [83, 0]
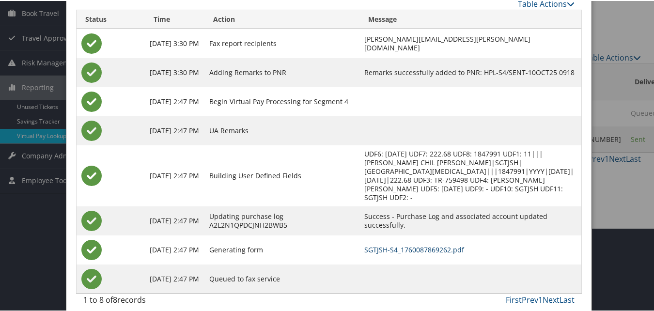
click at [393, 244] on link "SGTJSH-S4_1760087869262.pdf" at bounding box center [414, 248] width 100 height 9
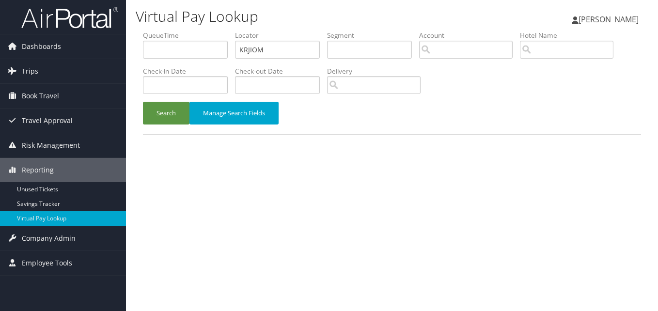
click at [203, 31] on ul "QueueTime Locator KRJIOM Segment Account Traveler Hotel Name Check-in Date Chec…" at bounding box center [392, 31] width 498 height 0
type input "OCFUJJ"
click at [143, 102] on button "Search" at bounding box center [166, 113] width 46 height 23
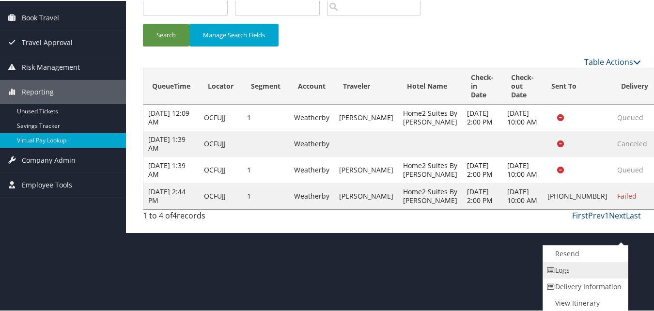
click at [602, 275] on link "Logs" at bounding box center [584, 269] width 83 height 16
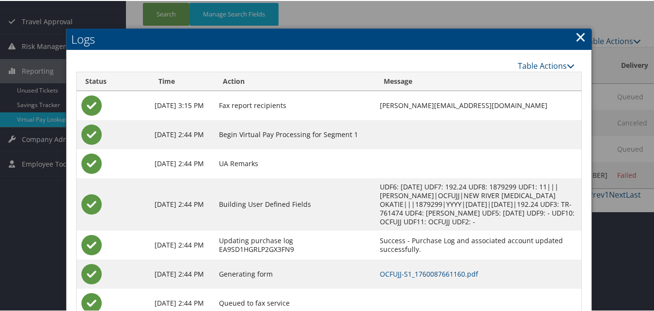
scroll to position [133, 0]
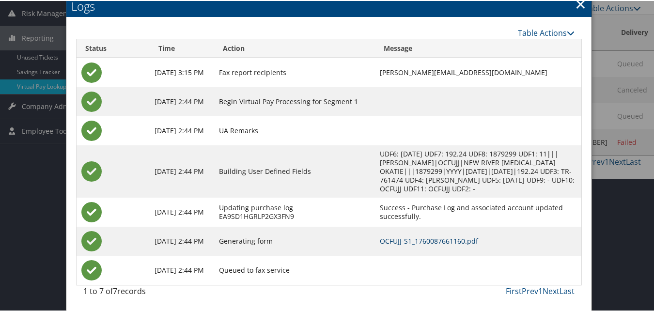
click at [435, 239] on link "OCFUJJ-S1_1760087661160.pdf" at bounding box center [429, 239] width 98 height 9
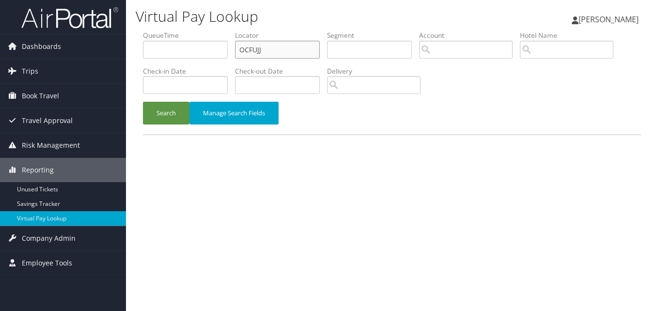
drag, startPoint x: 0, startPoint y: 0, endPoint x: 184, endPoint y: 68, distance: 195.6
click at [184, 31] on ul "QueueTime Locator OCFUJJ Segment Account Traveler Hotel Name Check-in Date Chec…" at bounding box center [392, 31] width 498 height 0
paste input "MJUGZP"
type input "MJUGZP"
click at [143, 102] on button "Search" at bounding box center [166, 113] width 46 height 23
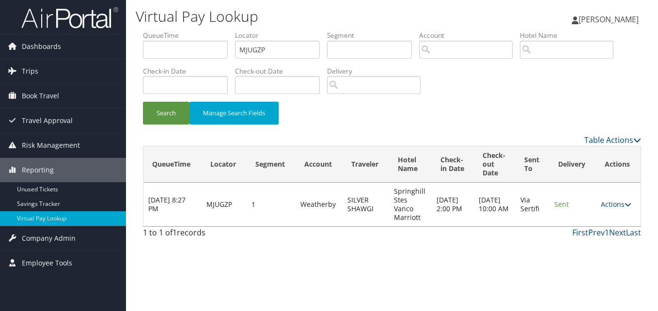
click at [606, 204] on link "Actions" at bounding box center [615, 203] width 31 height 9
click at [602, 229] on link "Logs" at bounding box center [598, 235] width 61 height 16
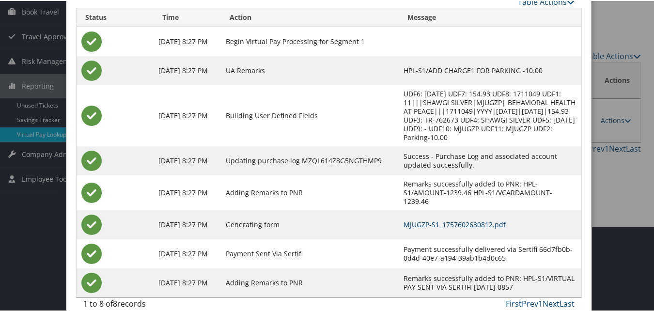
scroll to position [92, 0]
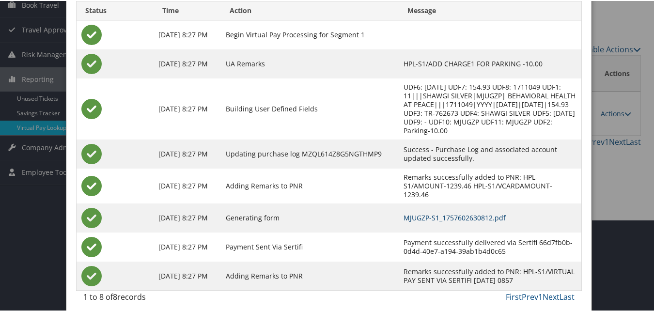
click at [428, 214] on link "MJUGZP-S1_1757602630812.pdf" at bounding box center [454, 216] width 102 height 9
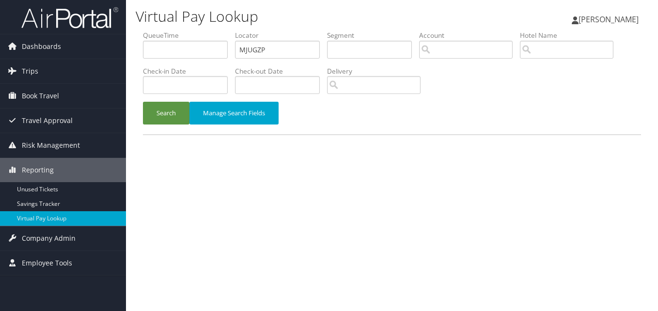
click at [195, 31] on ul "QueueTime Locator MJUGZP Segment Account Traveler Hotel Name Check-in Date Chec…" at bounding box center [392, 31] width 498 height 0
type input "WVIGCH"
click at [143, 102] on button "Search" at bounding box center [166, 113] width 46 height 23
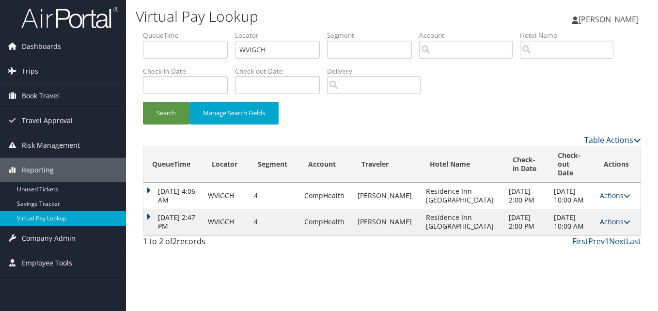
click at [616, 226] on link "Actions" at bounding box center [614, 221] width 31 height 9
click at [604, 261] on link "Logs" at bounding box center [593, 256] width 61 height 16
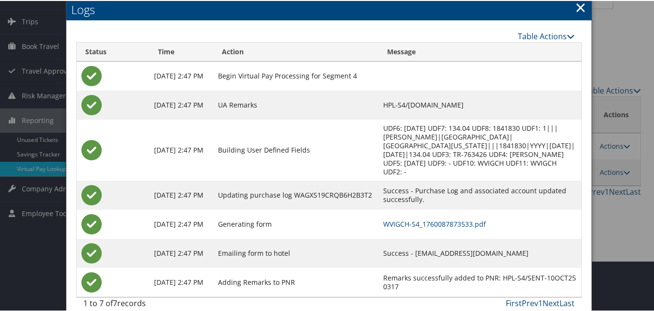
scroll to position [54, 0]
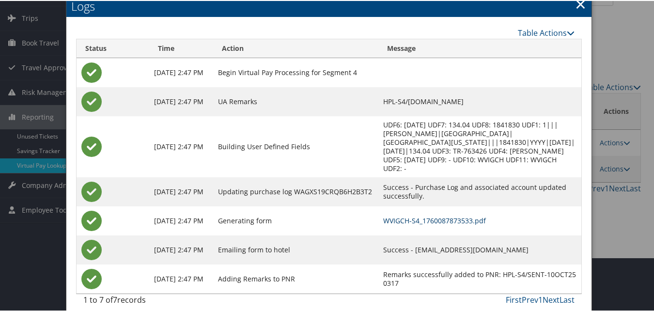
click at [403, 215] on link "WVIGCH-S4_1760087873533.pdf" at bounding box center [434, 219] width 103 height 9
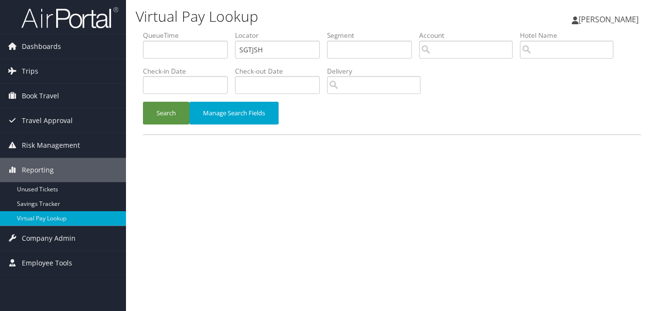
click at [202, 31] on ul "QueueTime Locator SGTJSH Segment Account Traveler Hotel Name Check-in Date Chec…" at bounding box center [392, 31] width 498 height 0
type input "OFLIAH"
click at [143, 102] on button "Search" at bounding box center [166, 113] width 46 height 23
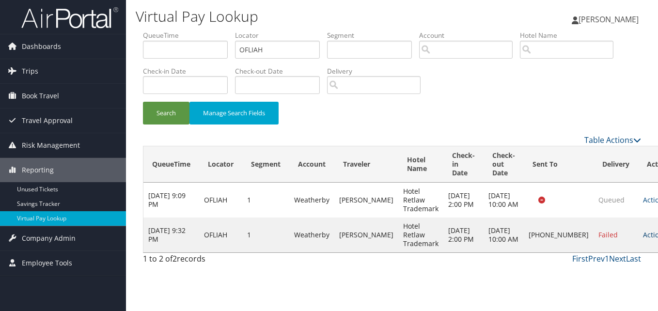
click at [643, 238] on link "Actions" at bounding box center [658, 234] width 31 height 9
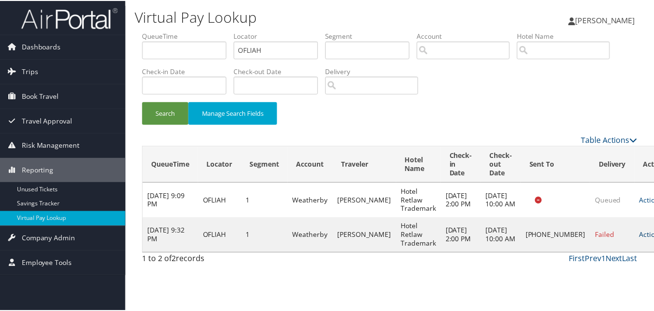
scroll to position [0, 0]
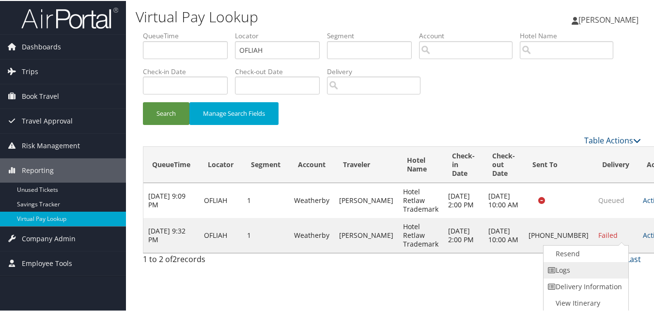
click at [608, 269] on link "Logs" at bounding box center [584, 269] width 83 height 16
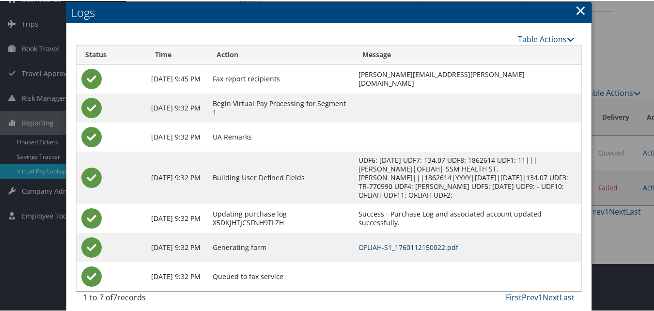
scroll to position [54, 0]
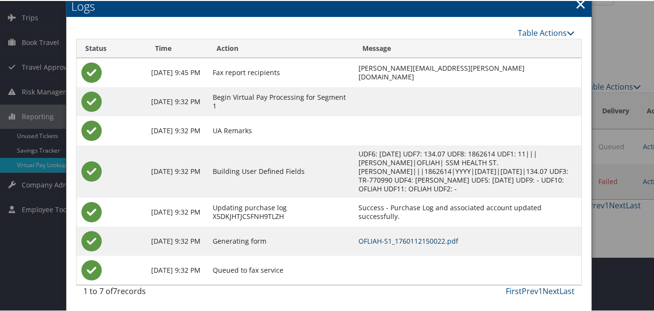
click at [402, 236] on link "OFLIAH-S1_1760112150022.pdf" at bounding box center [408, 239] width 100 height 9
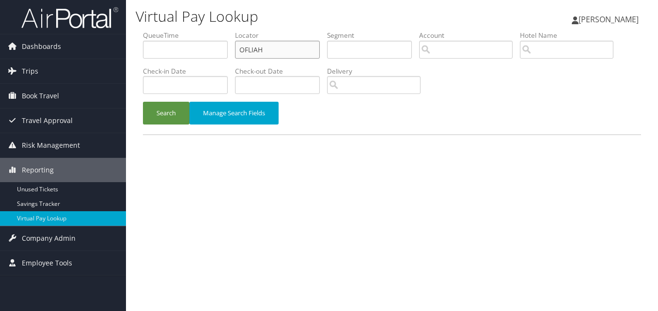
click at [280, 43] on input "OFLIAH" at bounding box center [277, 50] width 85 height 18
click at [143, 102] on button "Search" at bounding box center [166, 113] width 46 height 23
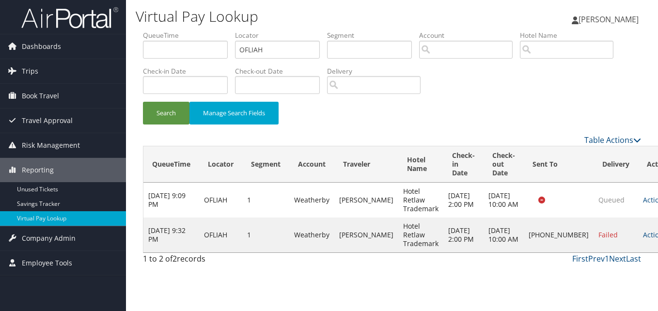
click at [638, 239] on td "Actions Resend Logs Delivery Information View Itinerary" at bounding box center [659, 234] width 43 height 35
drag, startPoint x: 599, startPoint y: 239, endPoint x: 607, endPoint y: 238, distance: 7.4
click at [643, 238] on link "Actions" at bounding box center [658, 234] width 31 height 9
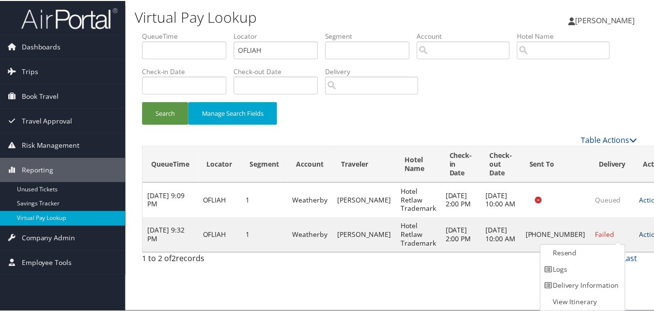
scroll to position [0, 0]
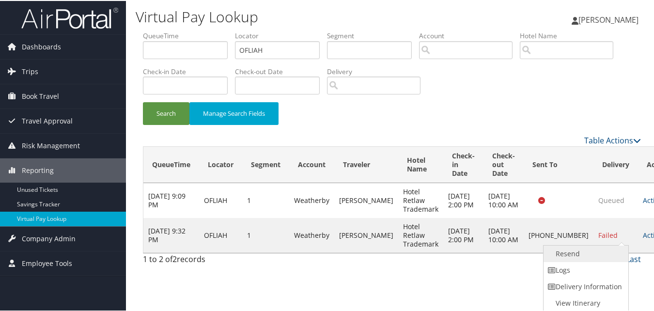
click at [587, 260] on link "Resend" at bounding box center [584, 253] width 83 height 16
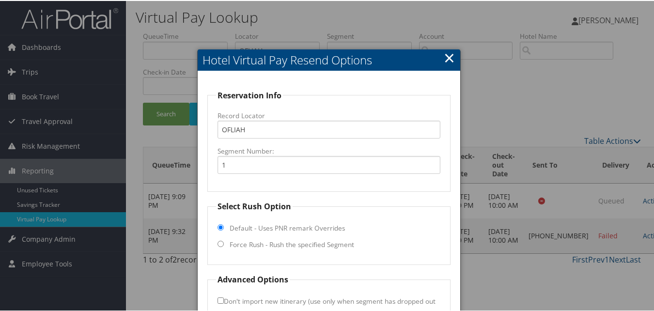
click at [260, 246] on label "Force Rush - Rush the specified Segment" at bounding box center [292, 244] width 124 height 10
click at [224, 246] on input "Force Rush - Rush the specified Segment" at bounding box center [220, 243] width 6 height 6
radio input "true"
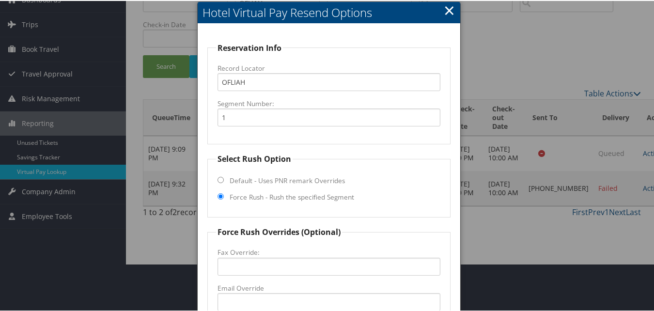
scroll to position [145, 0]
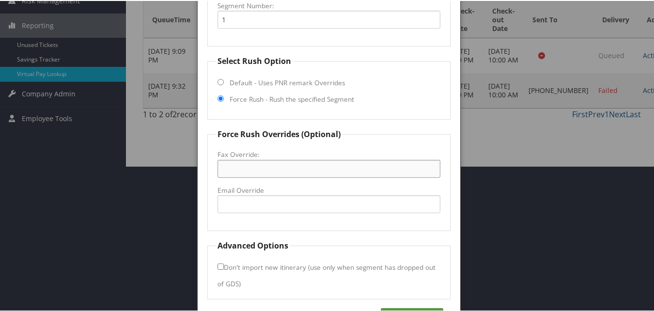
click at [253, 166] on input "Fax Override:" at bounding box center [328, 168] width 222 height 18
paste input "(920) 204-0398"
type input "(920) 204-0398"
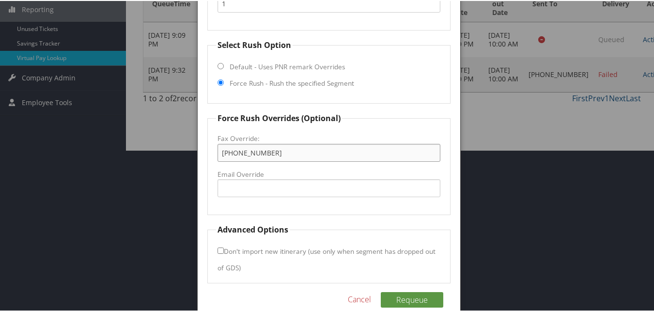
scroll to position [177, 0]
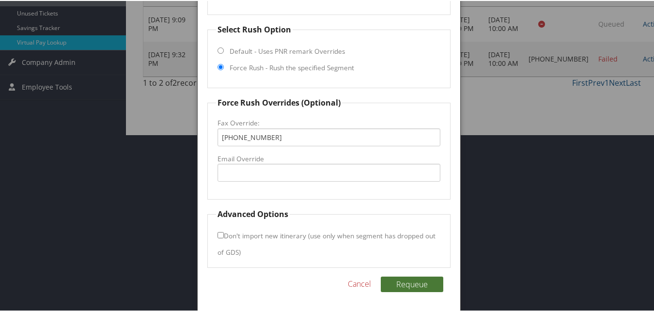
click at [401, 283] on button "Requeue" at bounding box center [412, 283] width 62 height 15
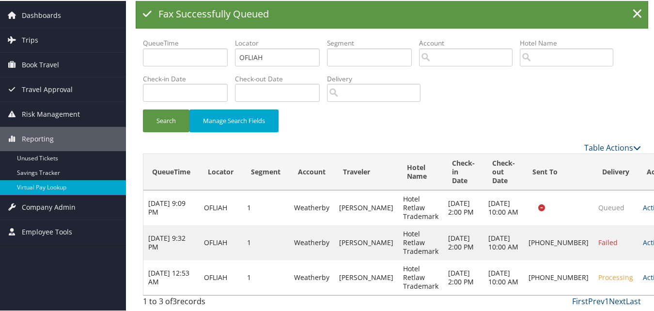
scroll to position [11, 0]
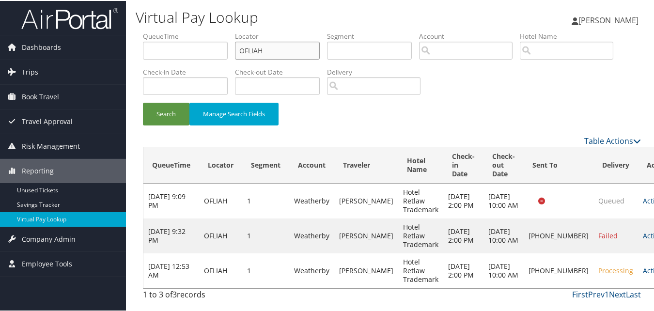
drag, startPoint x: 283, startPoint y: 32, endPoint x: 196, endPoint y: 54, distance: 90.3
click at [197, 31] on ul "QueueTime Locator OFLIAH Segment Account Traveler Hotel Name Check-in Date Chec…" at bounding box center [392, 31] width 498 height 0
paste input "AKMWUM"
type input "AKMWUM"
click at [143, 102] on button "Search" at bounding box center [166, 113] width 46 height 23
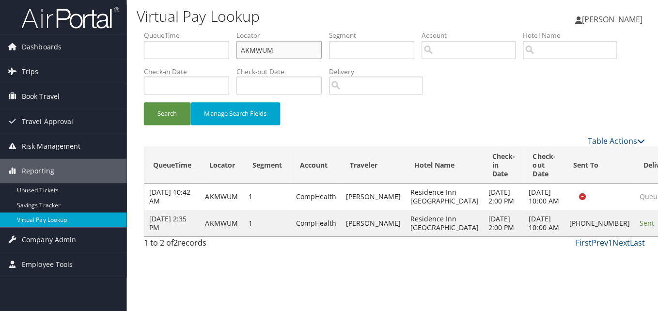
scroll to position [0, 0]
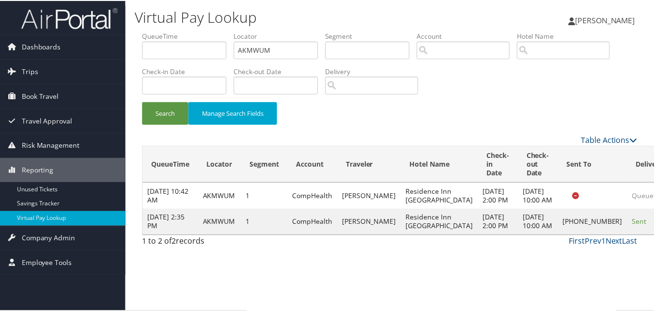
scroll to position [0, 0]
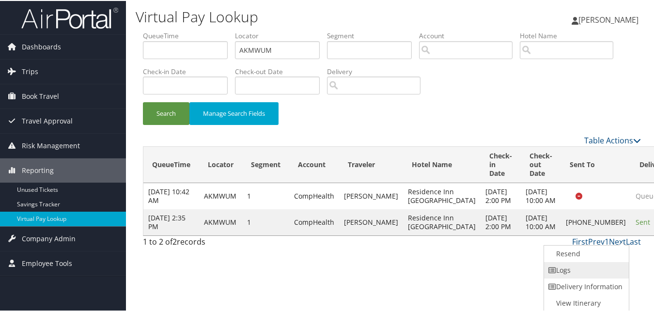
click at [572, 268] on link "Logs" at bounding box center [585, 269] width 83 height 16
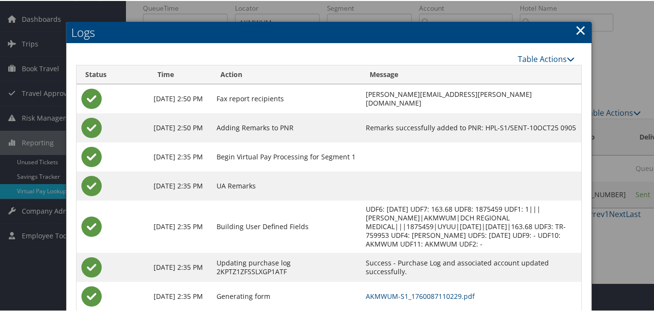
scroll to position [83, 0]
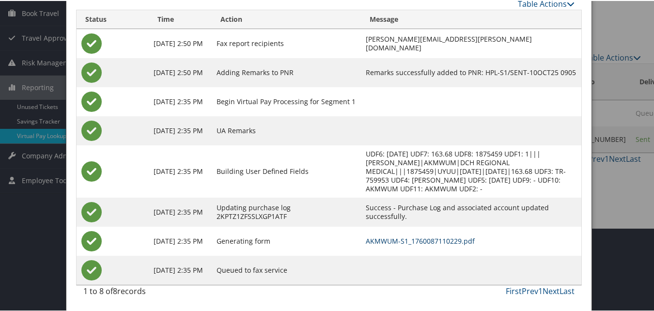
click at [406, 238] on link "AKMWUM-S1_1760087110229.pdf" at bounding box center [420, 239] width 109 height 9
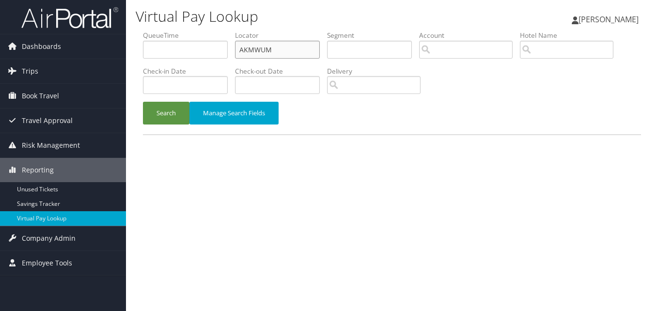
drag, startPoint x: 301, startPoint y: 50, endPoint x: 193, endPoint y: 59, distance: 108.3
click at [193, 31] on ul "QueueTime Locator AKMWUM Segment Account Traveler Hotel Name Check-in Date Chec…" at bounding box center [392, 31] width 498 height 0
paste input "EKXTDD"
type input "EKXTDD"
click at [143, 102] on button "Search" at bounding box center [166, 113] width 46 height 23
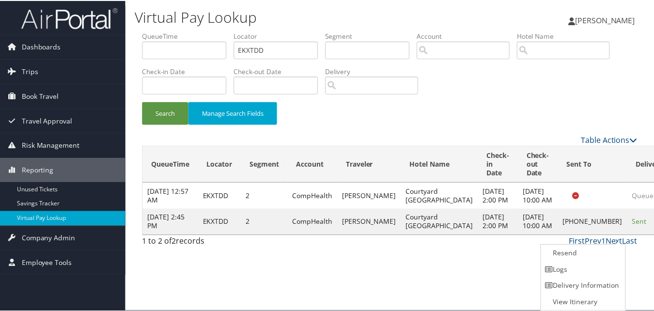
scroll to position [0, 0]
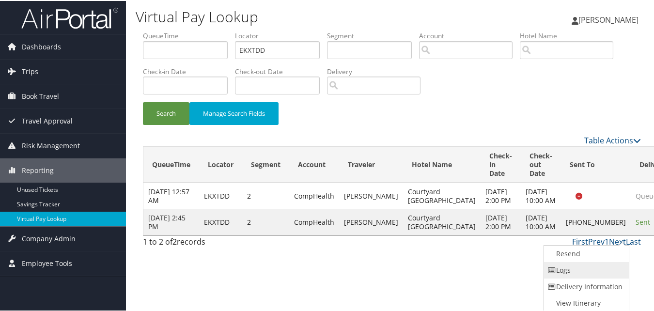
click at [597, 276] on link "Logs" at bounding box center [585, 269] width 83 height 16
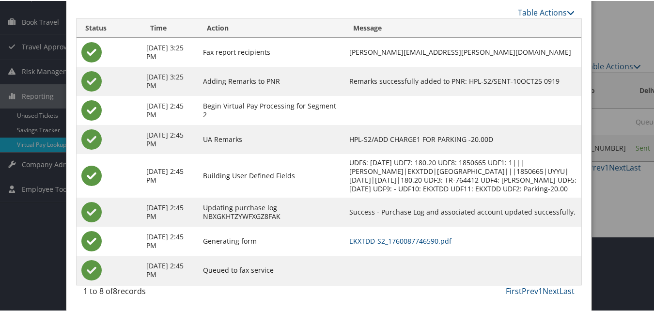
scroll to position [83, 0]
click at [408, 236] on link "EKXTDD-S2_1760087746590.pdf" at bounding box center [400, 239] width 102 height 9
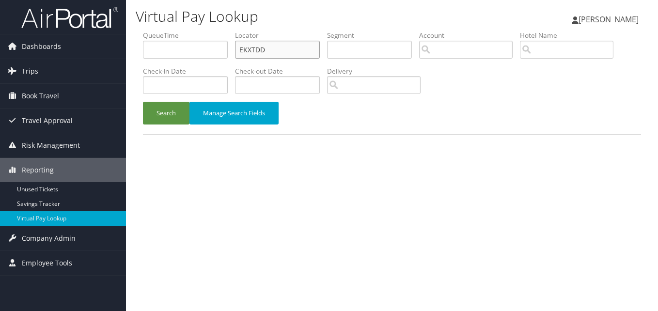
click at [273, 54] on input "EKXTDD" at bounding box center [277, 50] width 85 height 18
click at [143, 102] on button "Search" at bounding box center [166, 113] width 46 height 23
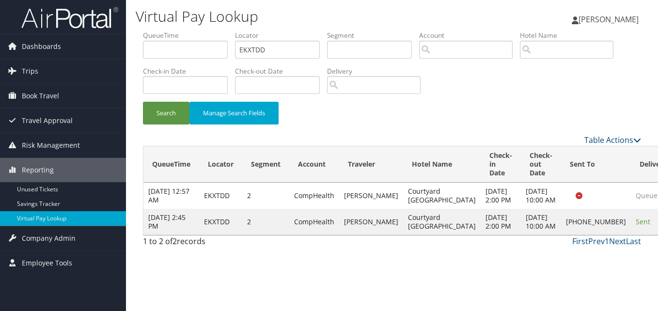
drag, startPoint x: 604, startPoint y: 231, endPoint x: 606, endPoint y: 240, distance: 9.5
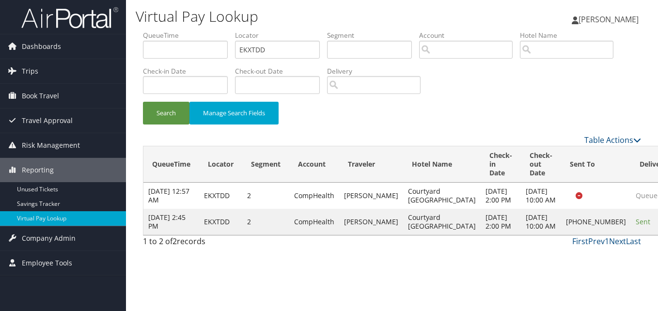
drag, startPoint x: 611, startPoint y: 244, endPoint x: 611, endPoint y: 239, distance: 5.3
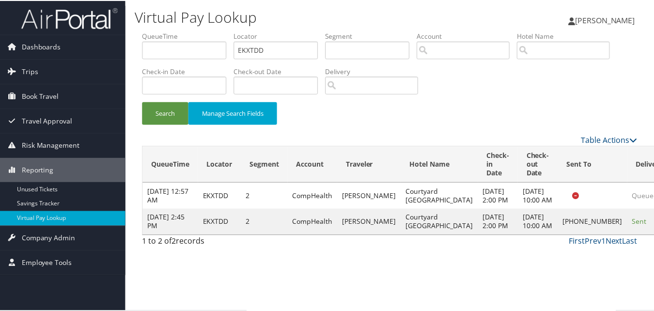
scroll to position [0, 0]
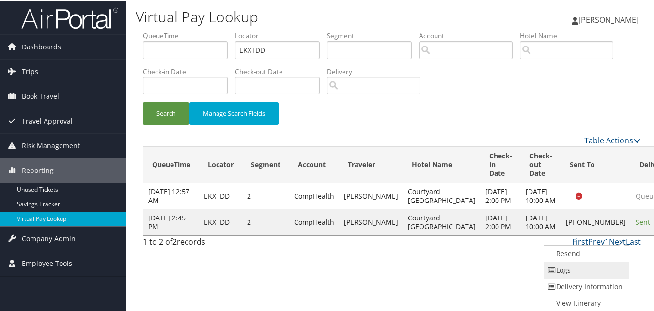
click at [586, 276] on link "Logs" at bounding box center [585, 269] width 83 height 16
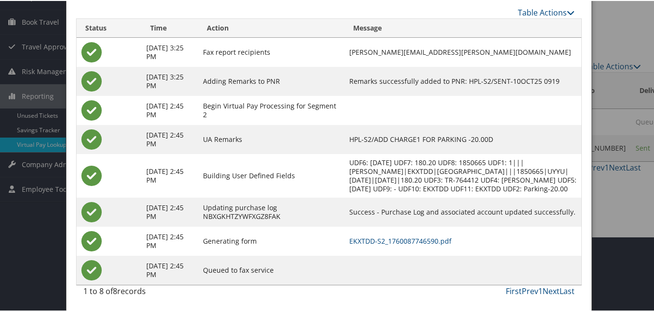
scroll to position [83, 0]
click at [390, 235] on link "EKXTDD-S2_1760087746590.pdf" at bounding box center [400, 239] width 102 height 9
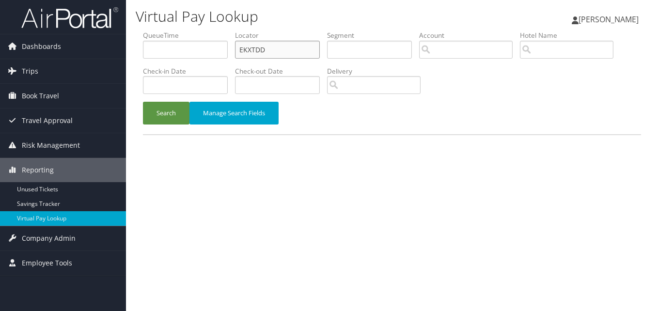
drag, startPoint x: 274, startPoint y: 53, endPoint x: 202, endPoint y: 69, distance: 73.4
click at [202, 31] on ul "QueueTime Locator EKXTDD Segment Account Traveler Hotel Name Check-in Date Chec…" at bounding box center [392, 31] width 498 height 0
paste input "HPVNMZ"
type input "HPVNMZ"
click at [143, 102] on button "Search" at bounding box center [166, 113] width 46 height 23
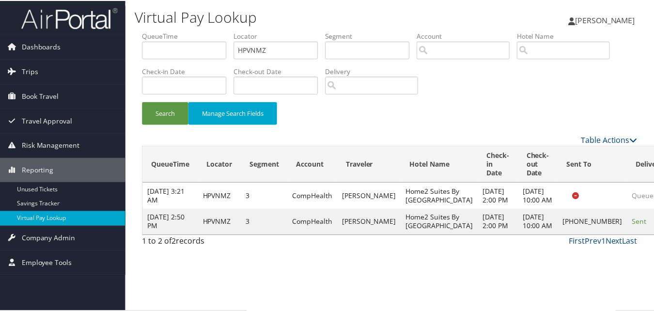
scroll to position [9, 0]
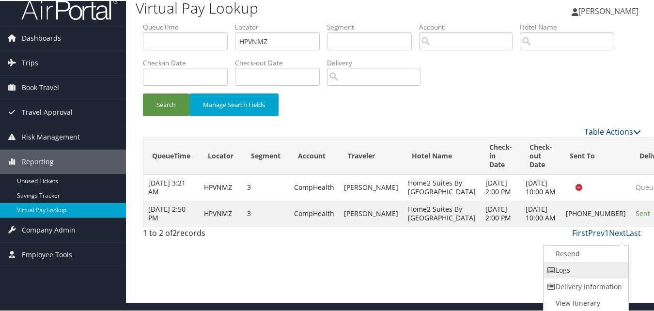
click at [585, 266] on link "Logs" at bounding box center [584, 269] width 83 height 16
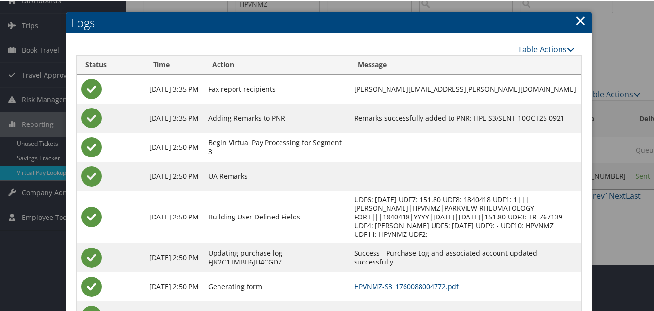
scroll to position [92, 0]
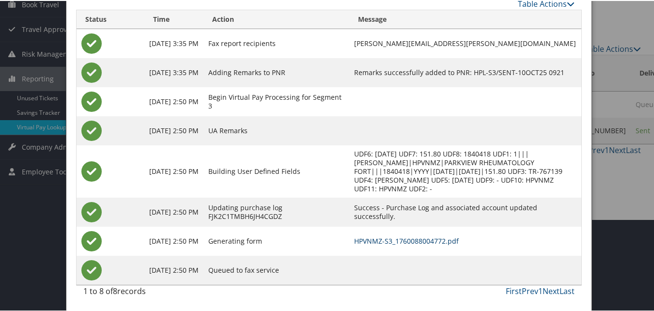
click at [395, 238] on link "HPVNMZ-S3_1760088004772.pdf" at bounding box center [406, 239] width 105 height 9
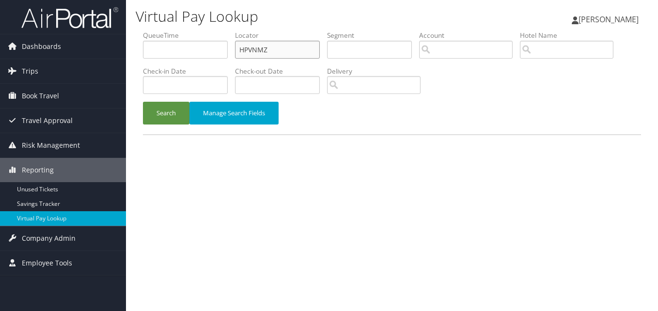
drag, startPoint x: 273, startPoint y: 51, endPoint x: 184, endPoint y: 63, distance: 90.4
click at [184, 31] on ul "QueueTime Locator HPVNMZ Segment Account Traveler Hotel Name Check-in Date Chec…" at bounding box center [392, 31] width 498 height 0
paste input "LOGRCK"
type input "LOGRCK"
click at [143, 102] on button "Search" at bounding box center [166, 113] width 46 height 23
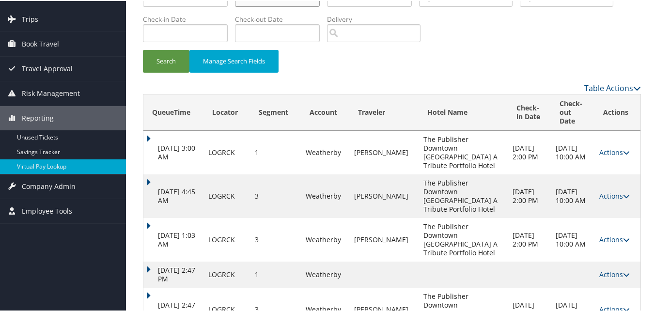
scroll to position [185, 0]
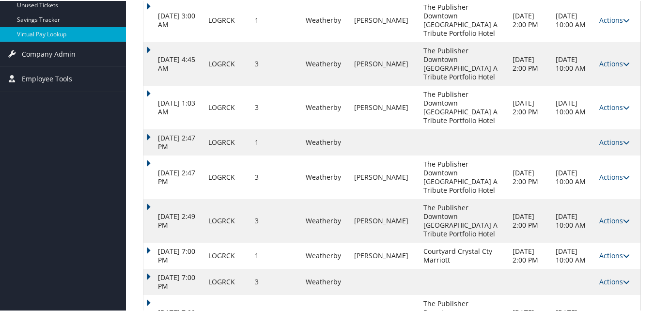
click at [605, 310] on link "Actions" at bounding box center [614, 315] width 31 height 9
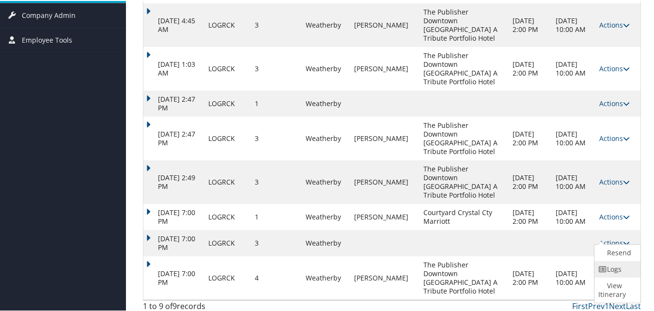
click at [602, 272] on icon at bounding box center [602, 268] width 9 height 7
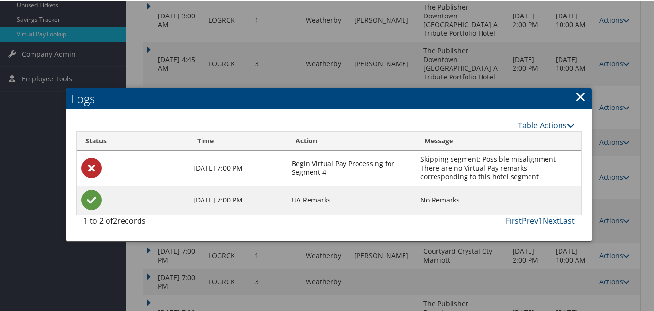
click at [584, 92] on h2 "Logs" at bounding box center [328, 97] width 525 height 21
click at [582, 94] on link "×" at bounding box center [580, 95] width 11 height 19
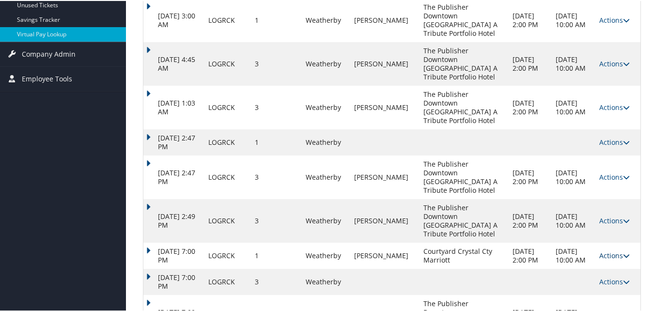
click at [612, 250] on link "Actions" at bounding box center [614, 254] width 31 height 9
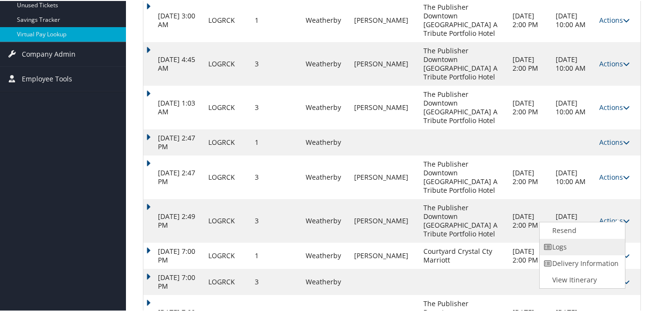
click at [591, 246] on link "Logs" at bounding box center [580, 246] width 83 height 16
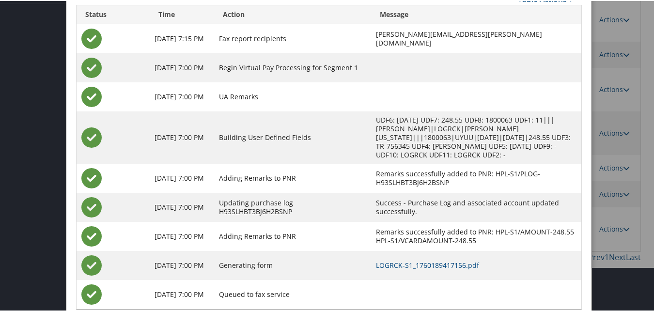
scroll to position [282, 0]
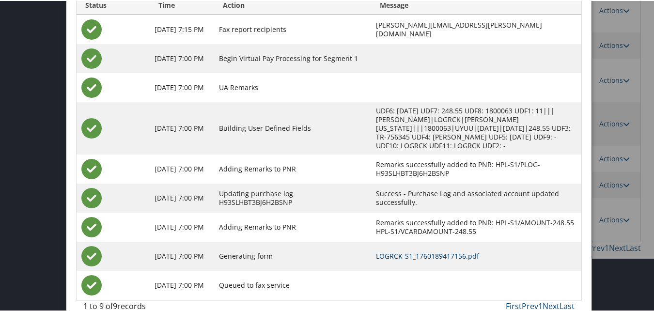
click at [393, 255] on link "LOGRCK-S1_1760189417156.pdf" at bounding box center [427, 254] width 103 height 9
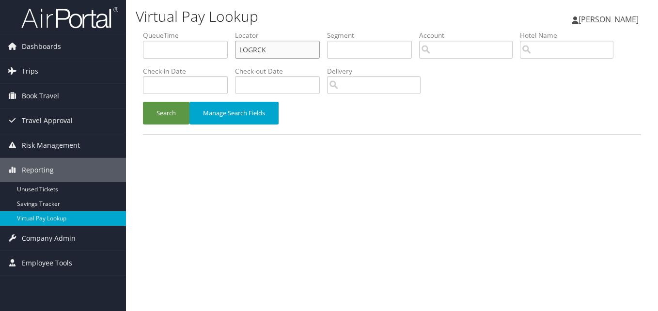
click at [284, 45] on input "LOGRCK" at bounding box center [277, 50] width 85 height 18
click at [143, 102] on button "Search" at bounding box center [166, 113] width 46 height 23
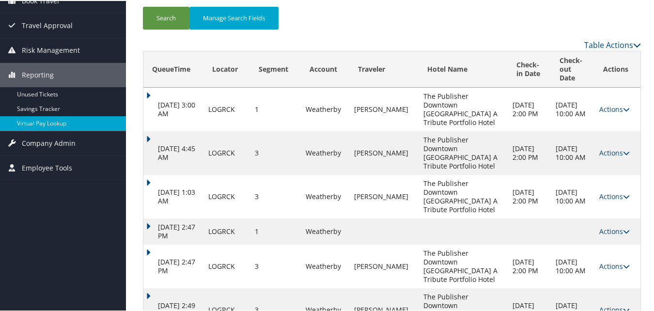
scroll to position [88, 0]
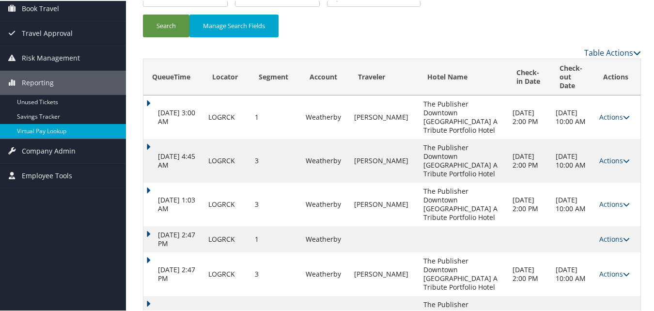
click at [608, 151] on td "Actions Resend Logs View Itinerary" at bounding box center [617, 160] width 46 height 44
click at [609, 155] on link "Actions" at bounding box center [614, 159] width 31 height 9
click at [606, 185] on link "Logs" at bounding box center [616, 177] width 44 height 16
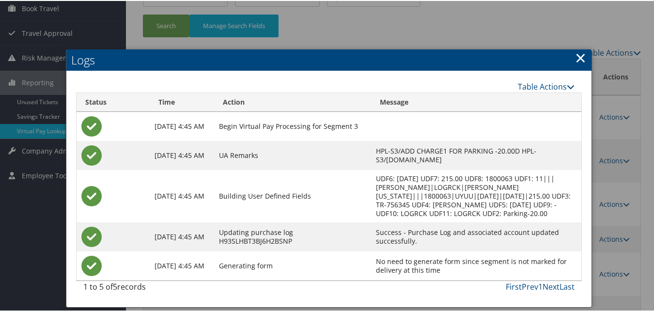
click at [577, 54] on link "×" at bounding box center [580, 56] width 11 height 19
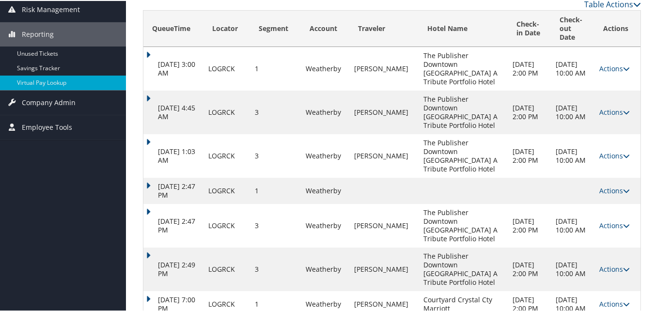
scroll to position [185, 0]
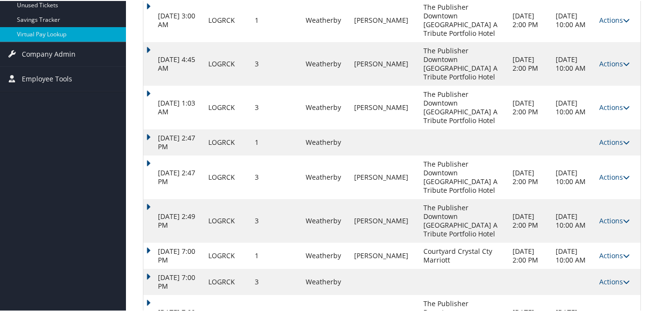
click at [603, 310] on link "Actions" at bounding box center [614, 315] width 31 height 9
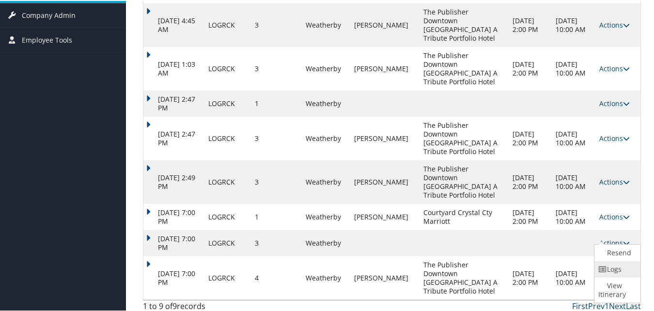
click at [604, 272] on icon at bounding box center [602, 268] width 9 height 7
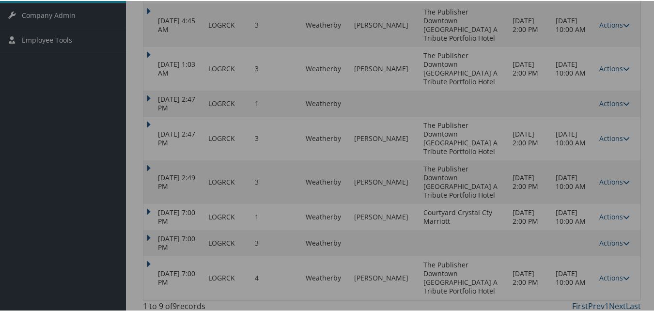
scroll to position [185, 0]
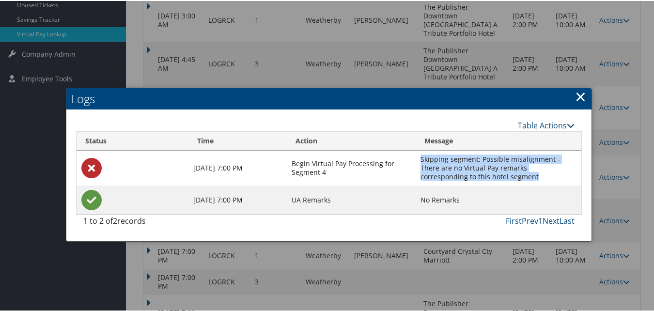
drag, startPoint x: 487, startPoint y: 179, endPoint x: 420, endPoint y: 158, distance: 69.8
click at [420, 158] on td "Skipping segment: Possible misalignment - There are no Virtual Pay remarks corr…" at bounding box center [498, 167] width 166 height 35
copy td "Skipping segment: Possible misalignment - There are no Virtual Pay remarks corr…"
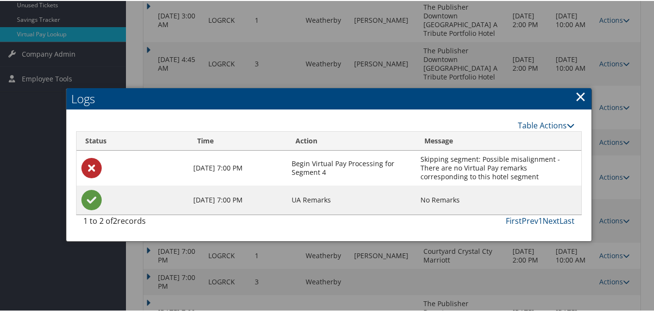
click at [576, 99] on link "×" at bounding box center [580, 95] width 11 height 19
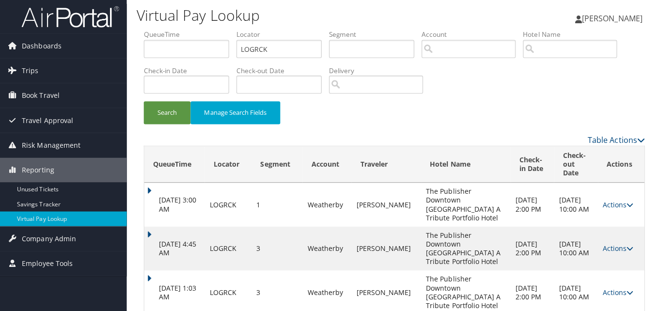
scroll to position [0, 0]
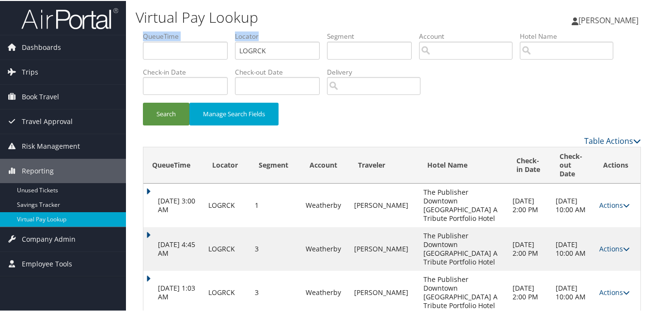
drag, startPoint x: 309, startPoint y: 60, endPoint x: 238, endPoint y: 49, distance: 71.4
click at [214, 31] on ul "QueueTime Locator LOGRCK Segment Account Traveler Hotel Name Check-in Date Chec…" at bounding box center [392, 31] width 498 height 0
click at [276, 47] on input "LOGRCK" at bounding box center [277, 50] width 85 height 18
drag, startPoint x: 276, startPoint y: 47, endPoint x: 235, endPoint y: 48, distance: 41.6
click at [235, 31] on ul "QueueTime Locator LOGRCK Segment Account Traveler Hotel Name Check-in Date Chec…" at bounding box center [392, 31] width 498 height 0
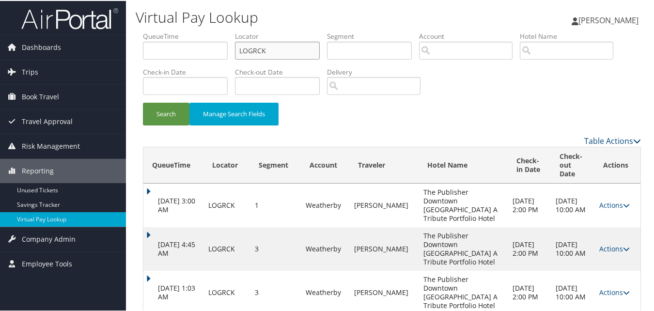
paste input "CYOMNT"
type input "CYOMNT"
click at [143, 102] on button "Search" at bounding box center [166, 113] width 46 height 23
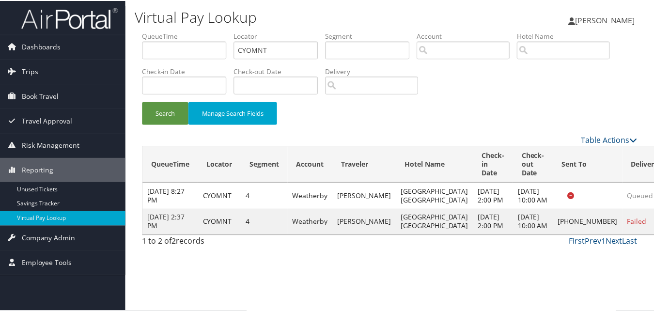
scroll to position [0, 0]
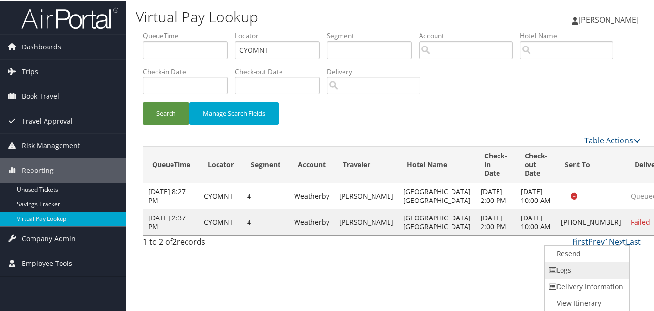
click at [598, 270] on link "Logs" at bounding box center [585, 269] width 83 height 16
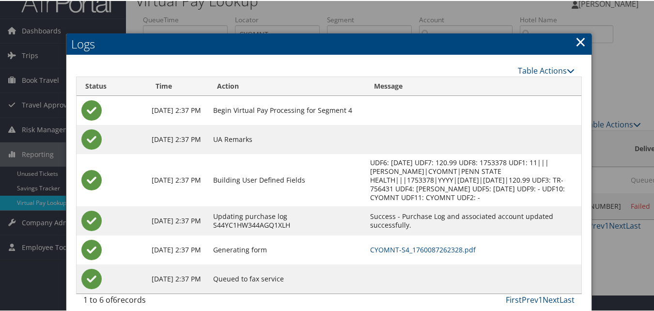
scroll to position [25, 0]
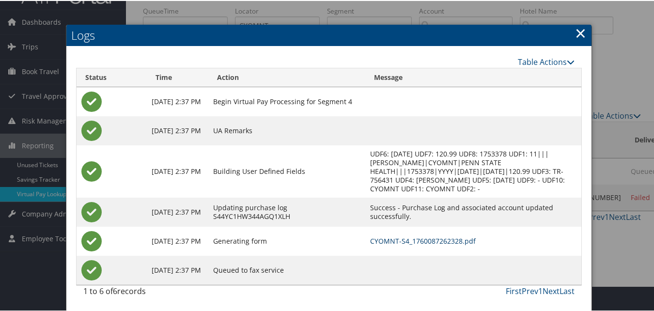
click at [414, 237] on link "CYOMNT-S4_1760087262328.pdf" at bounding box center [423, 239] width 106 height 9
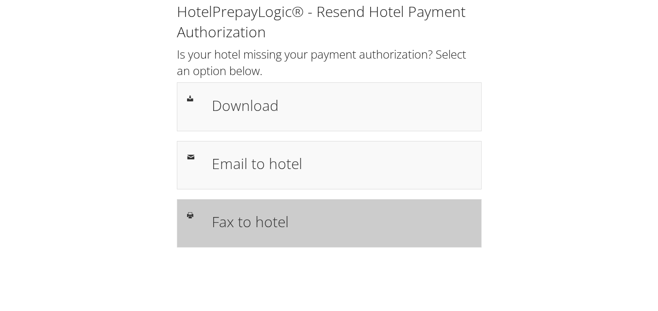
drag, startPoint x: 0, startPoint y: 0, endPoint x: 291, endPoint y: 218, distance: 363.8
click at [292, 218] on h1 "Fax to hotel" at bounding box center [342, 222] width 260 height 22
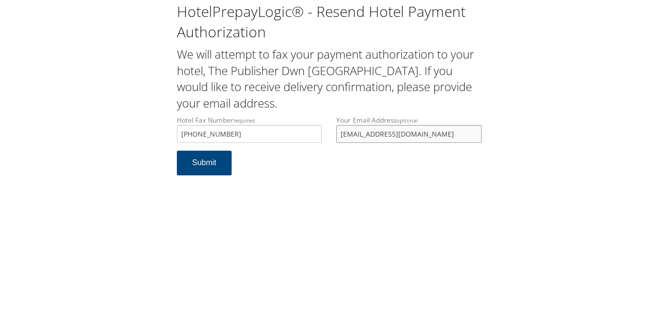
drag, startPoint x: 0, startPoint y: 0, endPoint x: 321, endPoint y: 143, distance: 351.6
click at [322, 143] on div "Hotel Fax Number required +1 (826) 204-2623 Hotel fax number is required Your E…" at bounding box center [328, 132] width 319 height 35
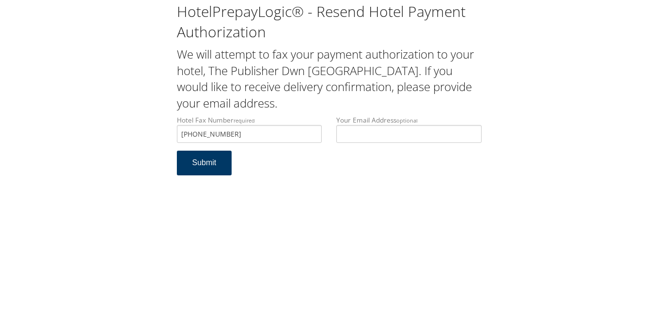
click at [220, 169] on button "Submit" at bounding box center [204, 163] width 55 height 25
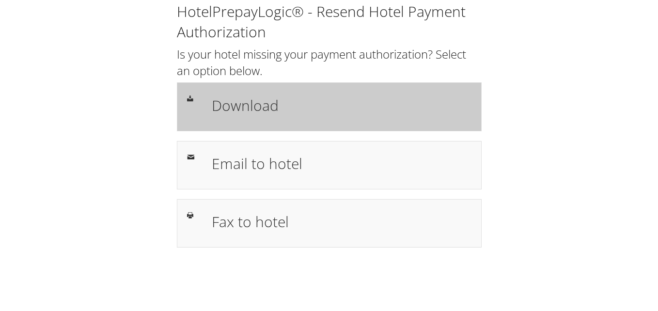
click at [297, 113] on h1 "Download" at bounding box center [342, 105] width 260 height 22
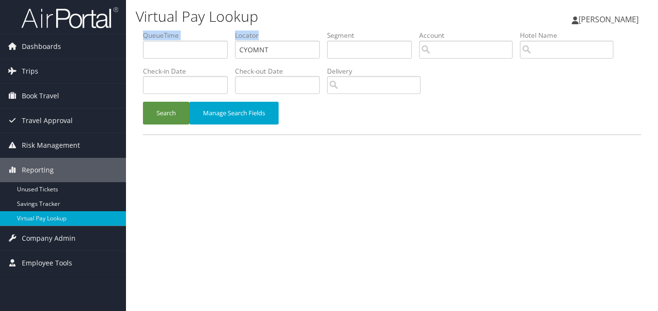
drag, startPoint x: 287, startPoint y: 44, endPoint x: 228, endPoint y: 58, distance: 60.8
click at [228, 31] on ul "QueueTime Locator CYOMNT Segment Account Traveler Hotel Name Check-in Date Chec…" at bounding box center [392, 31] width 498 height 0
drag, startPoint x: 266, startPoint y: 47, endPoint x: 282, endPoint y: 49, distance: 16.6
click at [270, 47] on input "CYOMNT" at bounding box center [277, 50] width 85 height 18
click at [300, 52] on input "CYOMNT" at bounding box center [277, 50] width 85 height 18
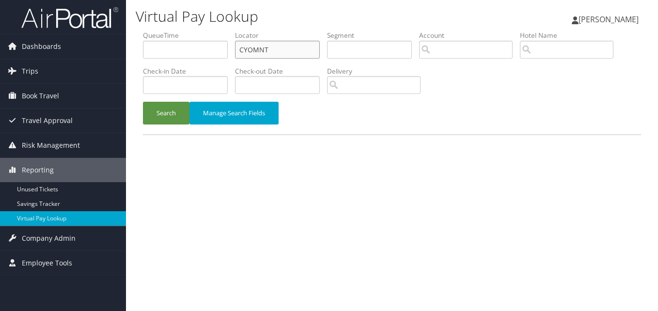
drag, startPoint x: 290, startPoint y: 53, endPoint x: 241, endPoint y: 63, distance: 49.4
click at [241, 63] on li "Locator CYOMNT" at bounding box center [281, 48] width 92 height 35
paste input "KWWQFK"
type input "KWWQFK"
click at [143, 102] on button "Search" at bounding box center [166, 113] width 46 height 23
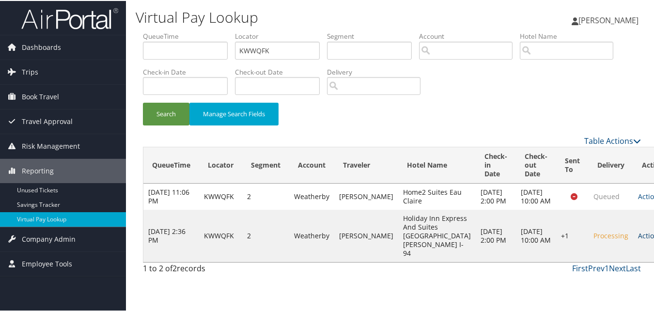
click at [638, 239] on link "Actions" at bounding box center [653, 234] width 31 height 9
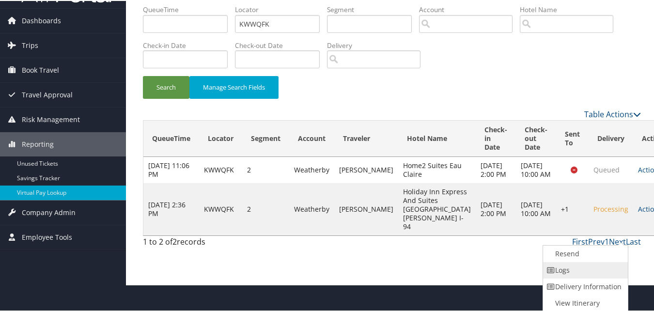
click at [590, 269] on link "Logs" at bounding box center [584, 269] width 83 height 16
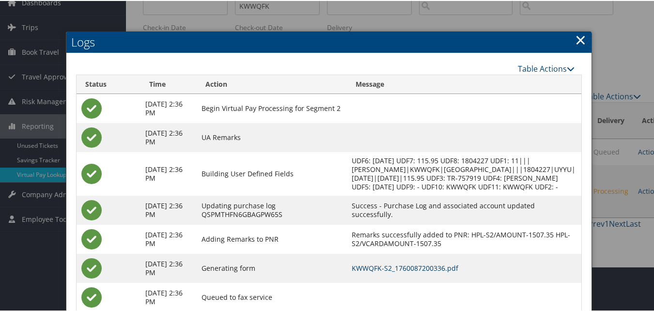
scroll to position [59, 0]
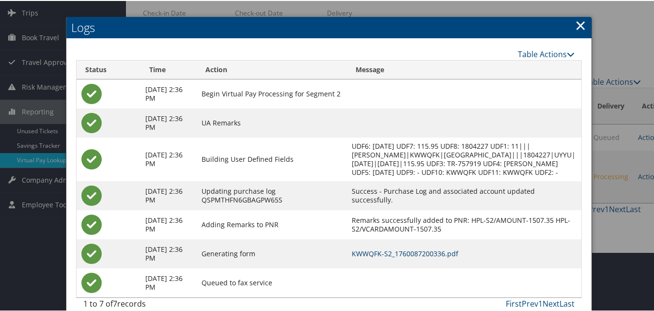
click at [438, 257] on link "KWWQFK-S2_1760087200336.pdf" at bounding box center [405, 252] width 107 height 9
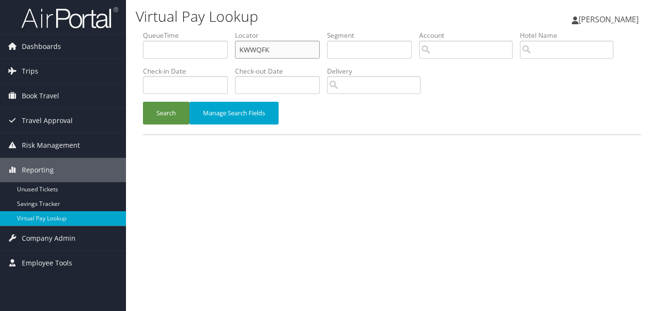
click at [300, 47] on input "KWWQFK" at bounding box center [277, 50] width 85 height 18
click at [143, 102] on button "Search" at bounding box center [166, 113] width 46 height 23
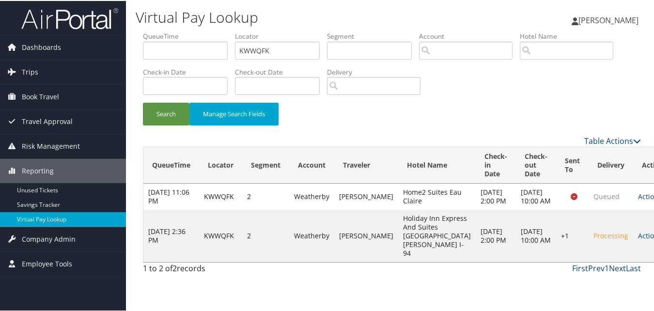
click at [633, 261] on td "Actions Resend Logs Delivery Information View Itinerary" at bounding box center [654, 235] width 43 height 52
click at [638, 239] on link "Actions" at bounding box center [653, 234] width 31 height 9
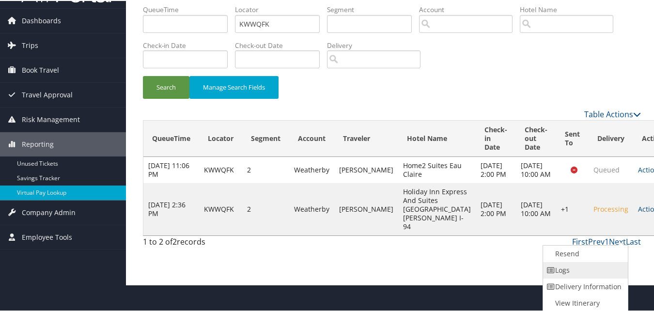
click at [571, 276] on link "Logs" at bounding box center [584, 269] width 83 height 16
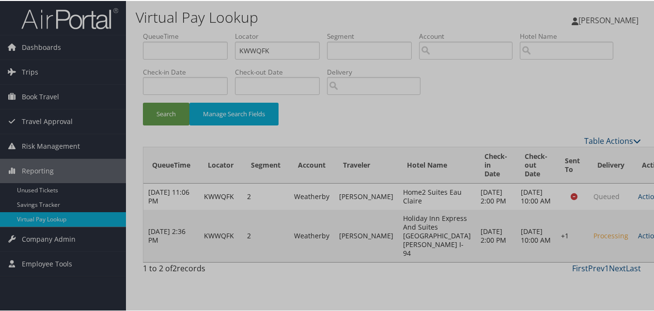
scroll to position [11, 0]
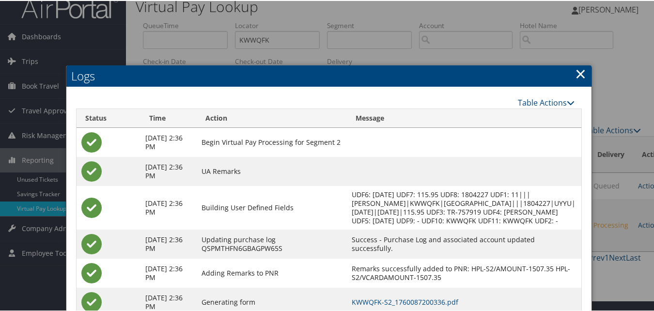
click at [576, 71] on link "×" at bounding box center [580, 72] width 11 height 19
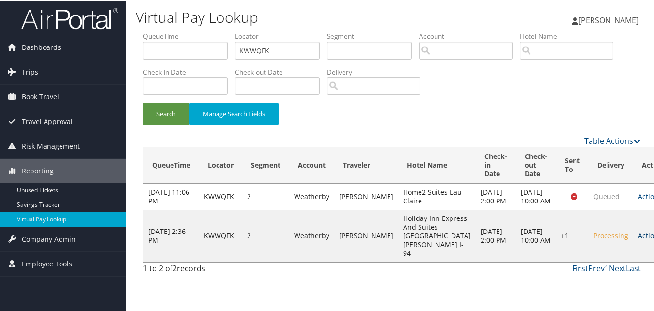
click at [638, 239] on link "Actions" at bounding box center [653, 234] width 31 height 9
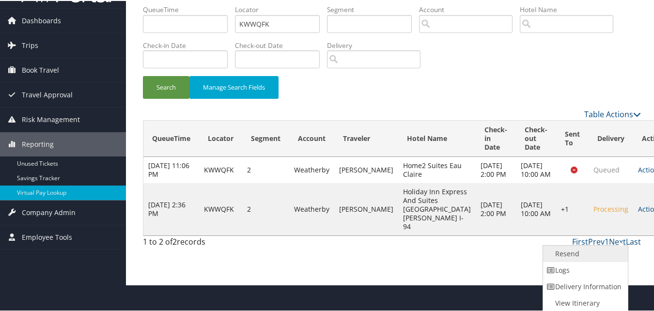
click at [587, 256] on link "Resend" at bounding box center [584, 253] width 83 height 16
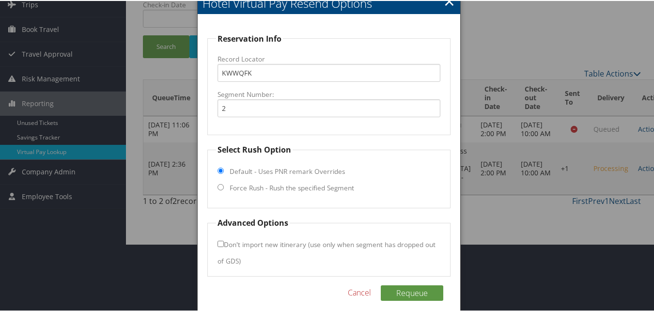
scroll to position [76, 0]
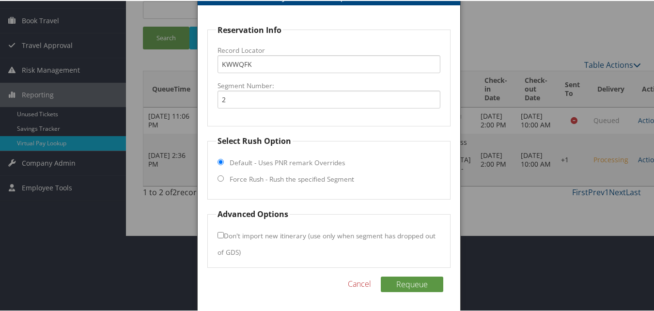
click at [291, 181] on label "Force Rush - Rush the specified Segment" at bounding box center [292, 178] width 124 height 10
click at [224, 181] on input "Force Rush - Rush the specified Segment" at bounding box center [220, 177] width 6 height 6
radio input "true"
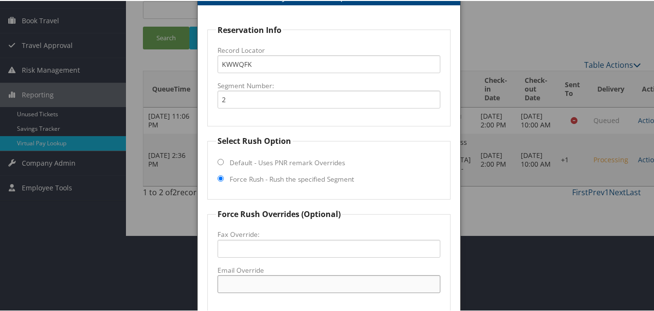
click at [246, 275] on input "Email Override" at bounding box center [328, 283] width 222 height 18
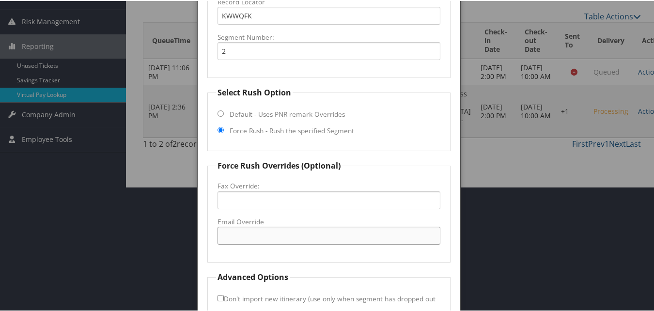
click at [236, 237] on input "Email Override" at bounding box center [328, 235] width 222 height 18
type input "h"
drag, startPoint x: 358, startPoint y: 240, endPoint x: 202, endPoint y: 243, distance: 156.4
click at [202, 243] on div "Reservation Info Record Locator KWWQFK Segment Number: 2 Select Rush Option Def…" at bounding box center [329, 164] width 262 height 417
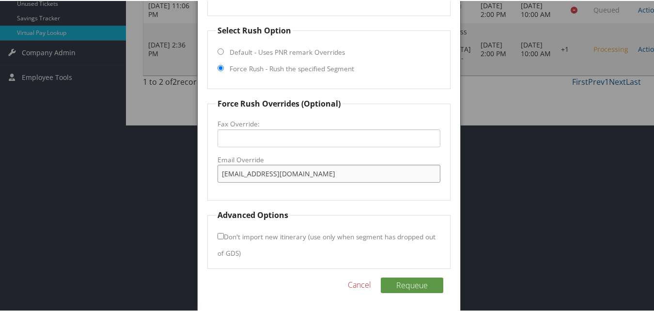
scroll to position [187, 0]
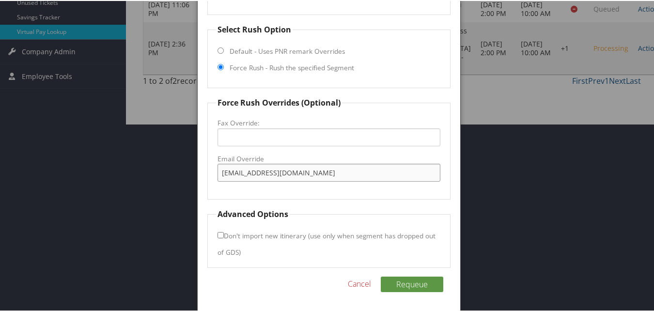
click at [346, 170] on input "[EMAIL_ADDRESS][DOMAIN_NAME]" at bounding box center [328, 172] width 222 height 18
drag, startPoint x: 346, startPoint y: 170, endPoint x: 222, endPoint y: 169, distance: 124.4
click at [222, 169] on input "[EMAIL_ADDRESS][DOMAIN_NAME]" at bounding box center [328, 172] width 222 height 18
type input "[EMAIL_ADDRESS][DOMAIN_NAME]"
click at [418, 291] on button "Requeue" at bounding box center [412, 283] width 62 height 15
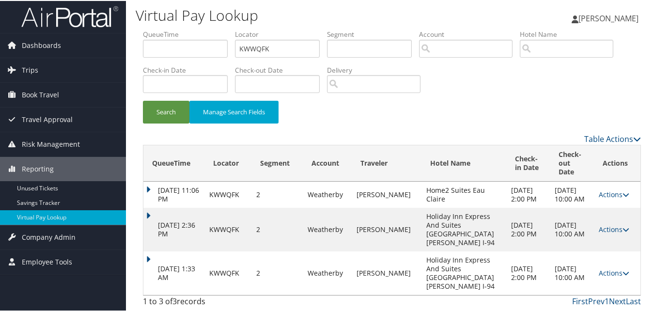
scroll to position [19, 0]
click at [605, 269] on link "Actions" at bounding box center [613, 271] width 31 height 9
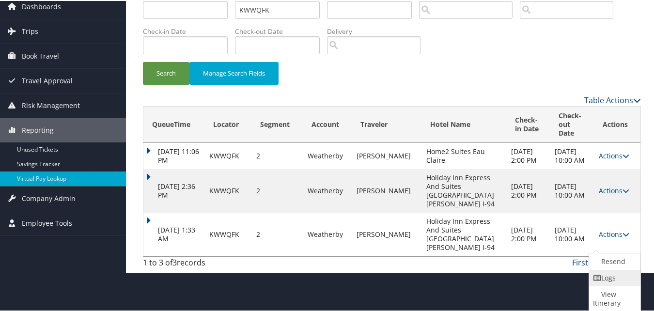
click at [603, 280] on link "Logs" at bounding box center [613, 277] width 49 height 16
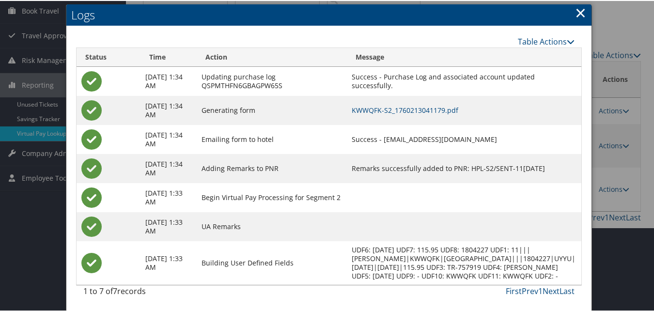
scroll to position [103, 0]
click at [409, 105] on link "KWWQFK-S2_1760213041179.pdf" at bounding box center [405, 109] width 107 height 9
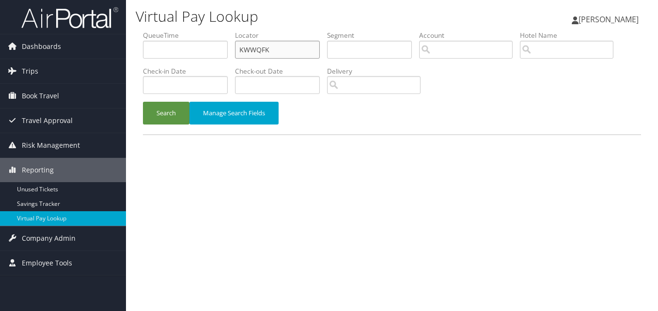
click at [302, 55] on input "KWWQFK" at bounding box center [277, 50] width 85 height 18
click at [143, 102] on button "Search" at bounding box center [166, 113] width 46 height 23
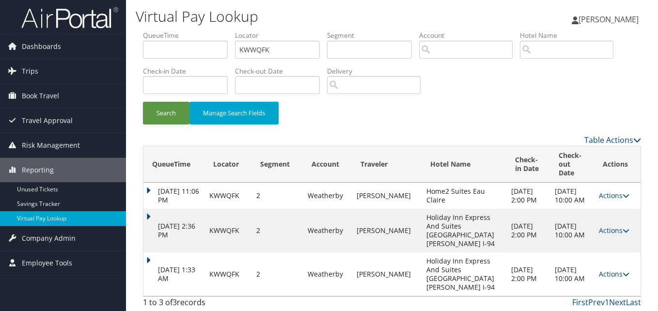
click at [623, 272] on icon at bounding box center [625, 274] width 7 height 7
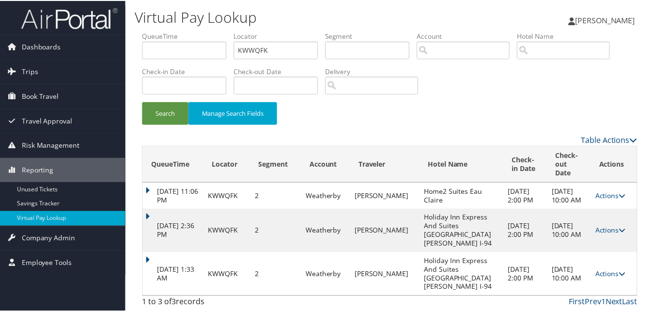
scroll to position [23, 0]
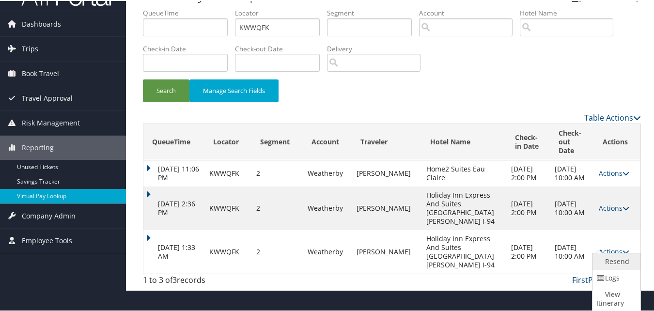
click at [613, 263] on link "Resend" at bounding box center [615, 260] width 46 height 16
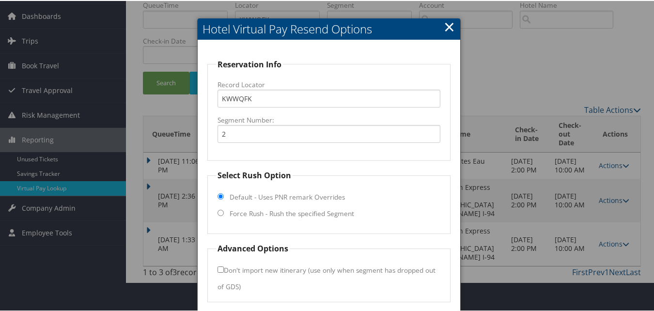
scroll to position [65, 0]
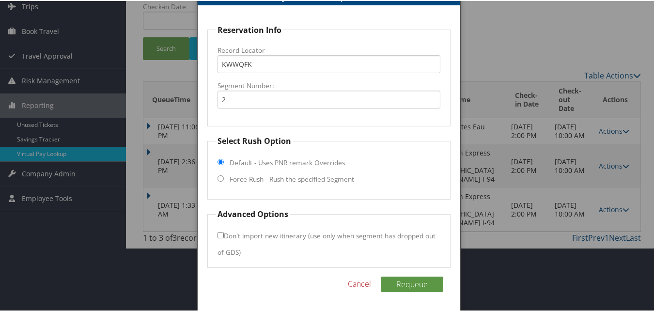
click at [242, 173] on label "Force Rush - Rush the specified Segment" at bounding box center [292, 178] width 124 height 10
click at [224, 174] on input "Force Rush - Rush the specified Segment" at bounding box center [220, 177] width 6 height 6
radio input "true"
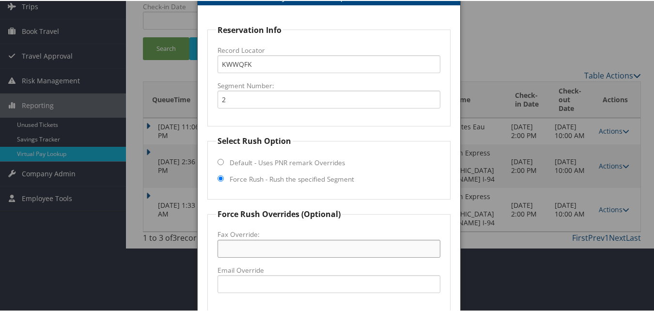
click at [260, 249] on input "Fax Override:" at bounding box center [328, 248] width 222 height 18
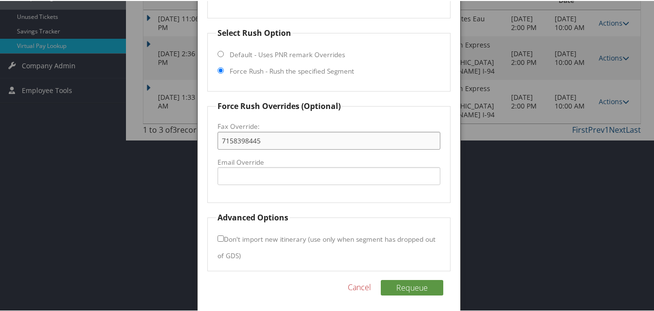
scroll to position [177, 0]
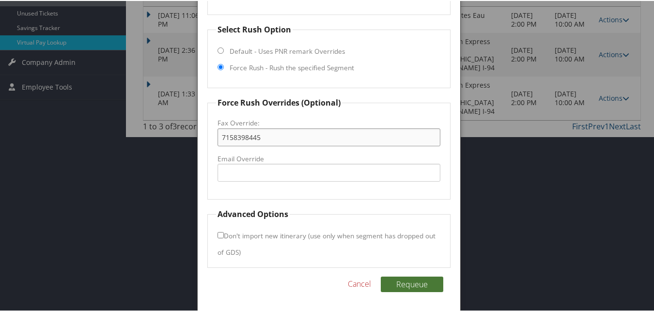
type input "7158398445"
click at [416, 284] on button "Requeue" at bounding box center [412, 283] width 62 height 15
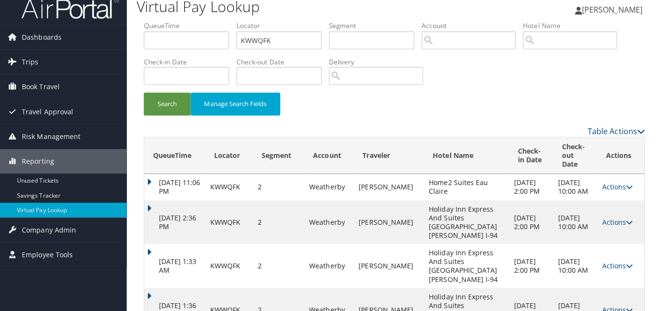
scroll to position [0, 0]
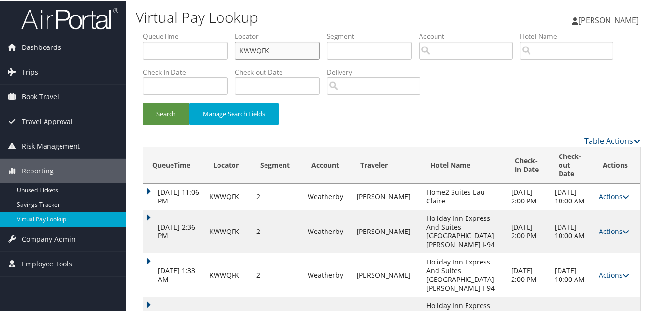
drag, startPoint x: 262, startPoint y: 55, endPoint x: 239, endPoint y: 62, distance: 24.2
click at [239, 62] on li "Locator KWWQFK" at bounding box center [281, 48] width 92 height 35
paste input "IPUDJV"
type input "IPUDJV"
click at [143, 102] on button "Search" at bounding box center [166, 113] width 46 height 23
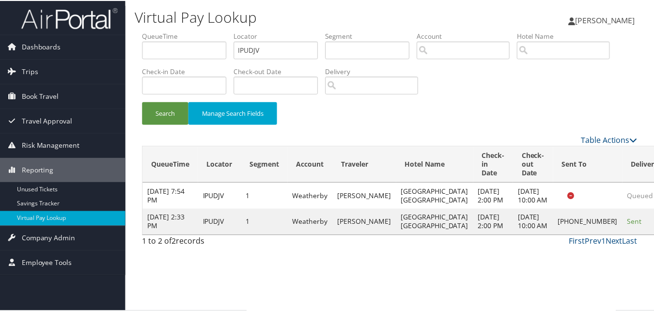
scroll to position [0, 0]
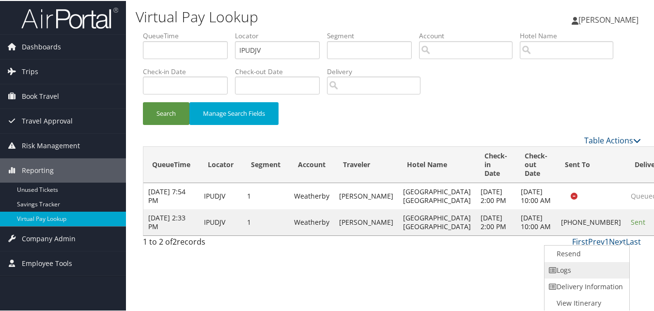
click at [608, 268] on link "Logs" at bounding box center [585, 269] width 83 height 16
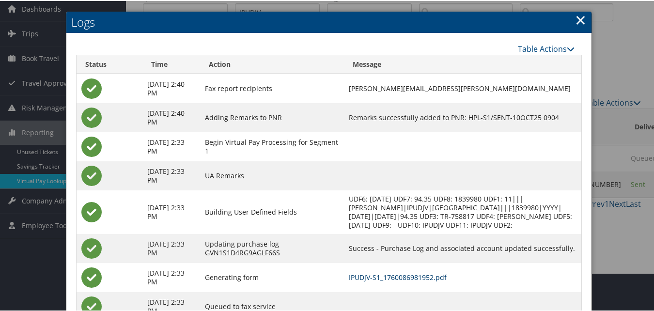
scroll to position [83, 0]
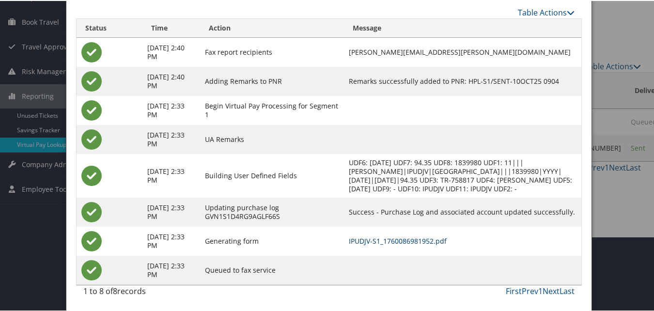
click at [411, 237] on link "IPUDJV-S1_1760086981952.pdf" at bounding box center [398, 239] width 98 height 9
